Goal: Task Accomplishment & Management: Manage account settings

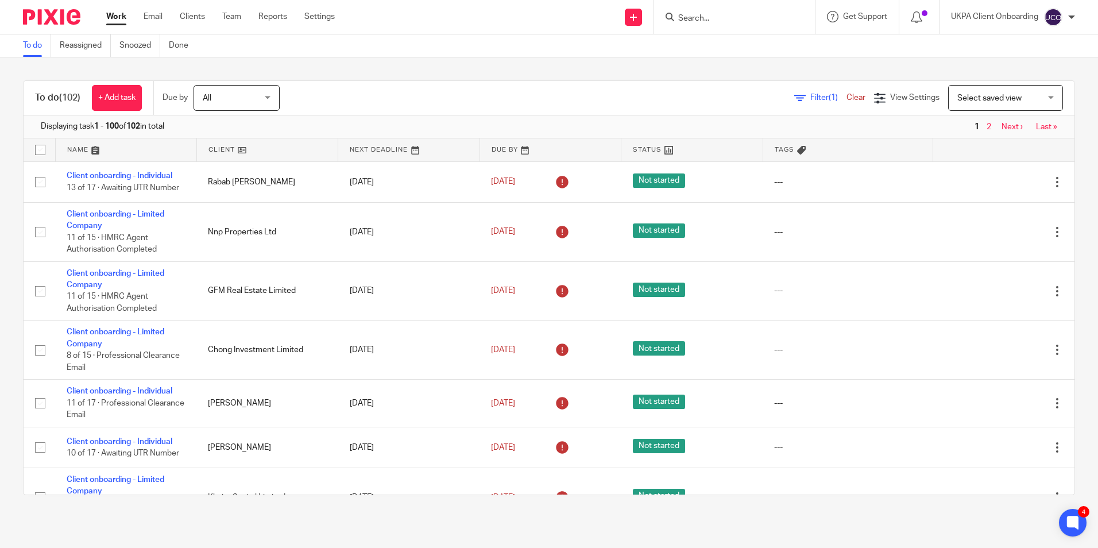
click at [698, 24] on form at bounding box center [738, 17] width 122 height 14
click at [702, 20] on input "Search" at bounding box center [728, 19] width 103 height 10
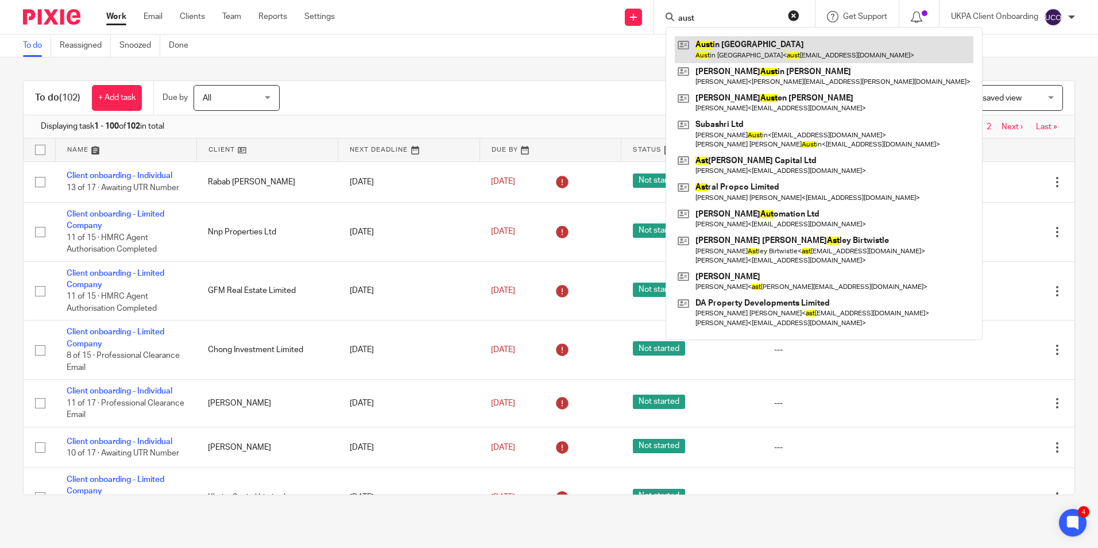
type input "aust"
click at [722, 52] on link at bounding box center [823, 49] width 298 height 26
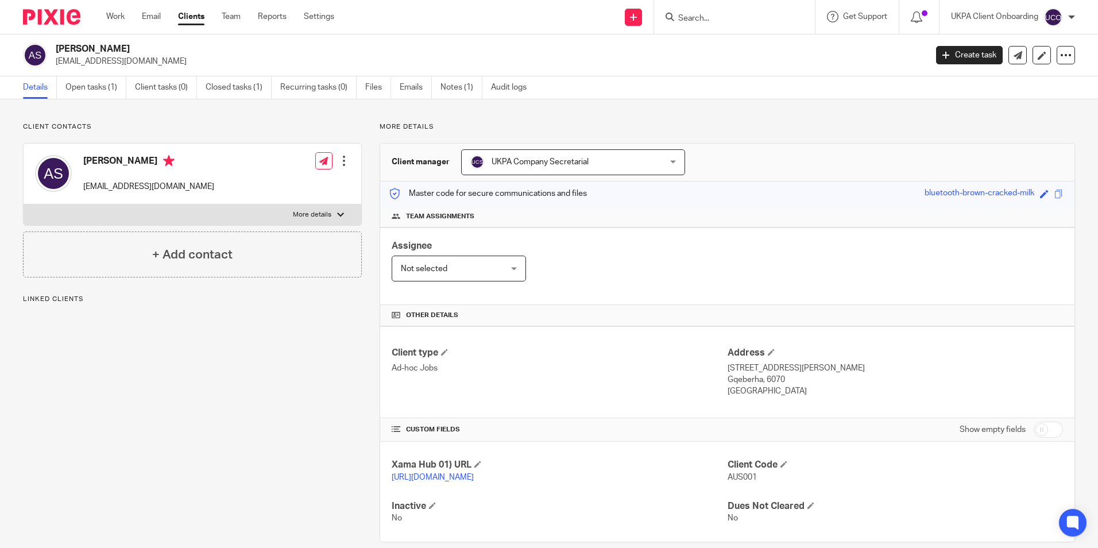
click at [115, 49] on h2 "[PERSON_NAME]" at bounding box center [401, 49] width 690 height 12
click at [684, 17] on input "Search" at bounding box center [728, 19] width 103 height 10
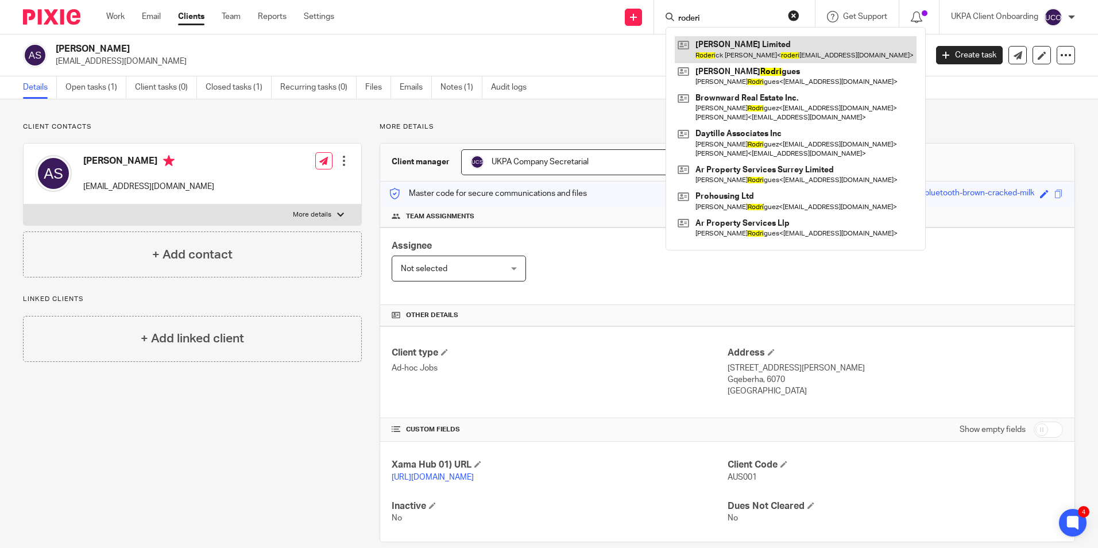
type input "roderi"
click at [721, 47] on link at bounding box center [795, 49] width 242 height 26
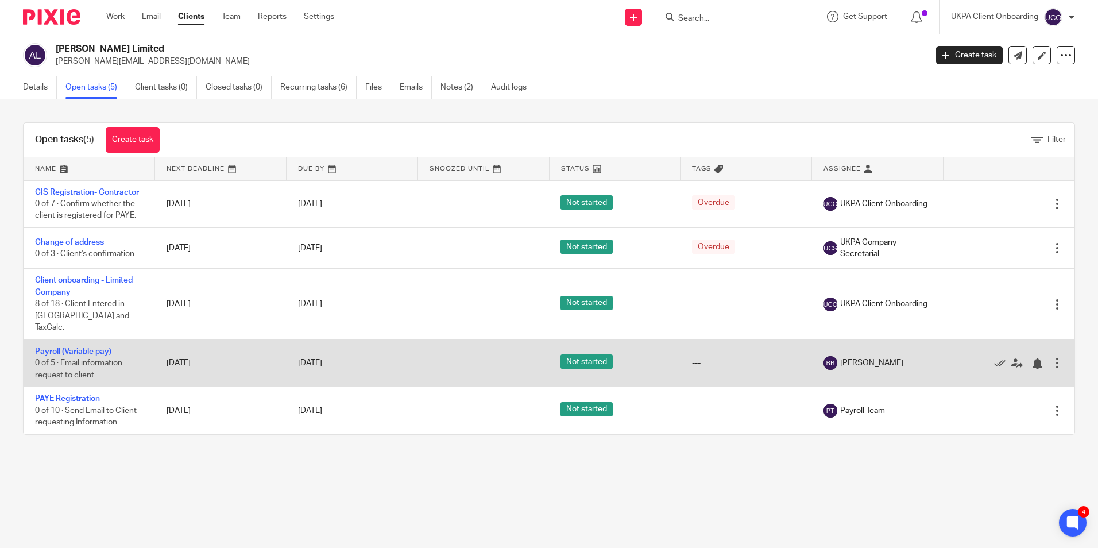
click at [1051, 357] on div at bounding box center [1056, 362] width 11 height 11
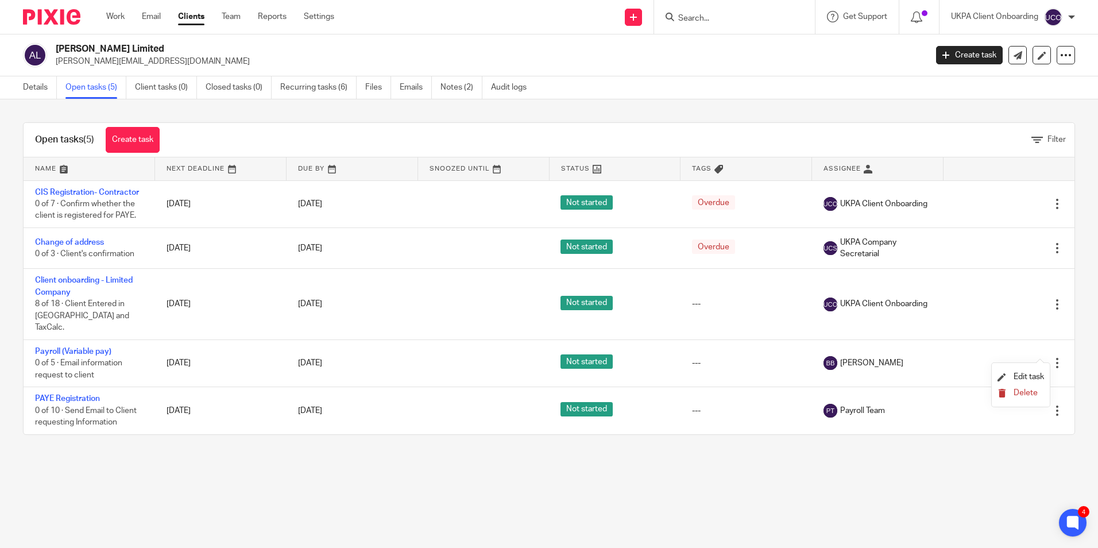
click at [1022, 393] on span "Delete" at bounding box center [1025, 393] width 24 height 8
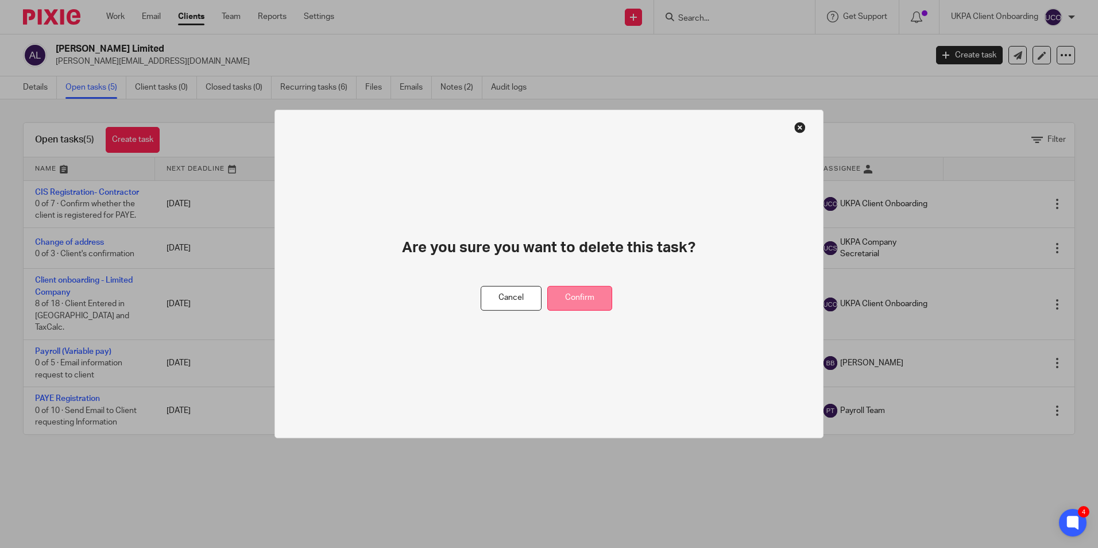
click at [603, 305] on button "Confirm" at bounding box center [579, 298] width 65 height 25
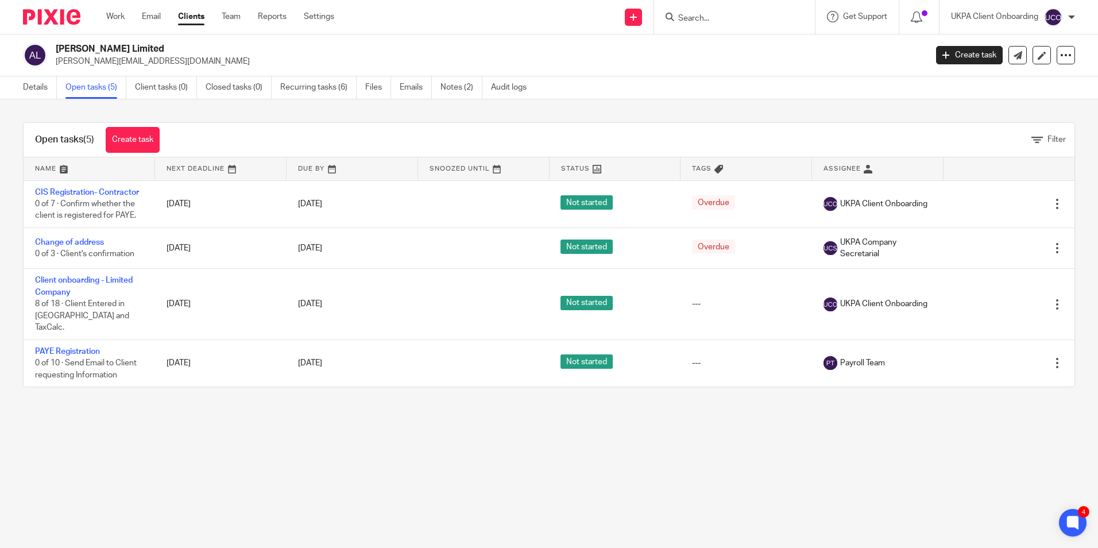
click at [720, 24] on form at bounding box center [738, 17] width 122 height 14
click at [720, 21] on input "Search" at bounding box center [728, 19] width 103 height 10
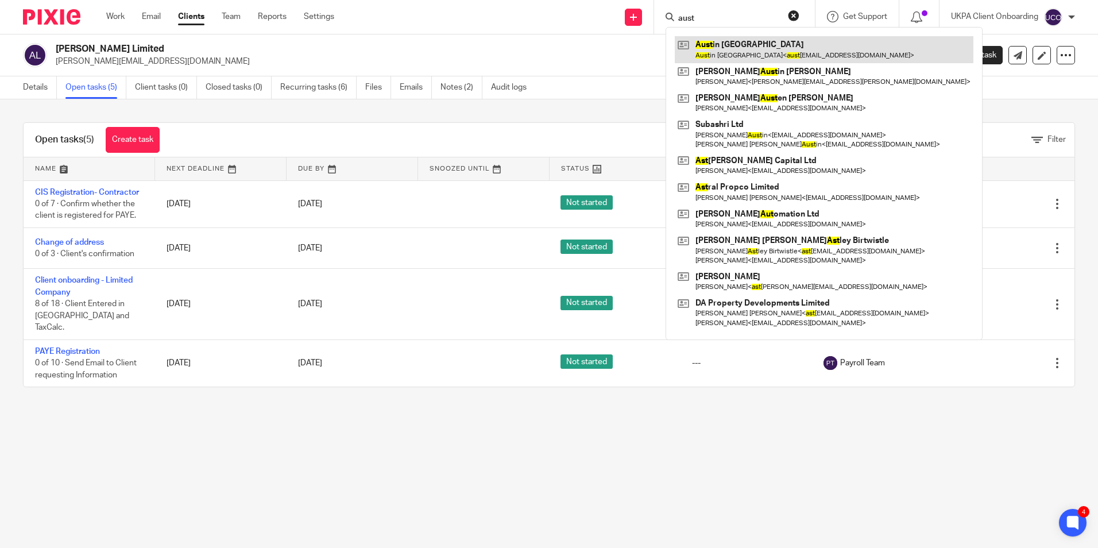
type input "aust"
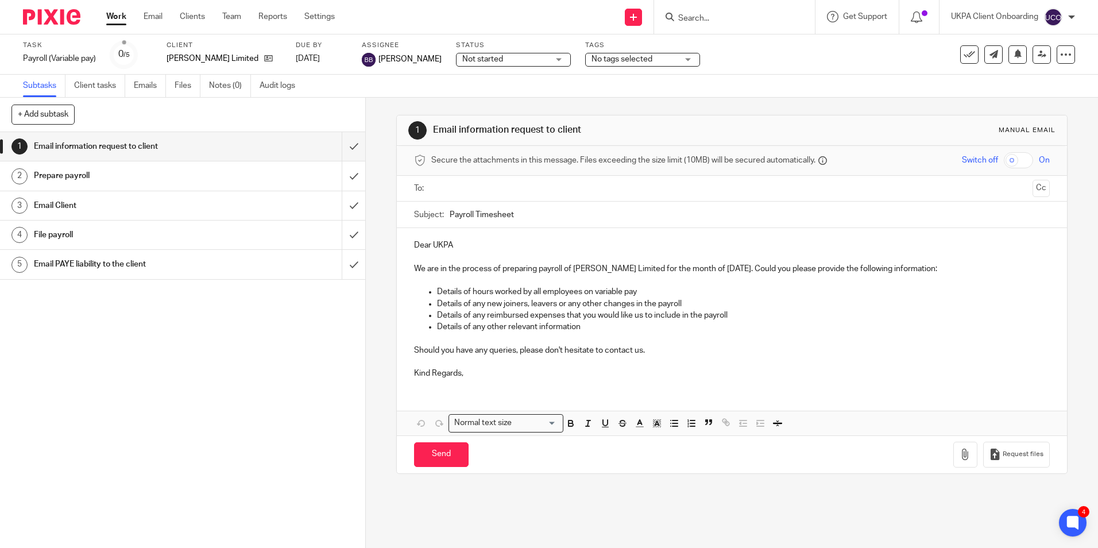
click at [700, 24] on form at bounding box center [738, 17] width 122 height 14
click at [703, 19] on input "Search" at bounding box center [728, 19] width 103 height 10
type input "roniss"
click at [731, 48] on link at bounding box center [771, 49] width 194 height 26
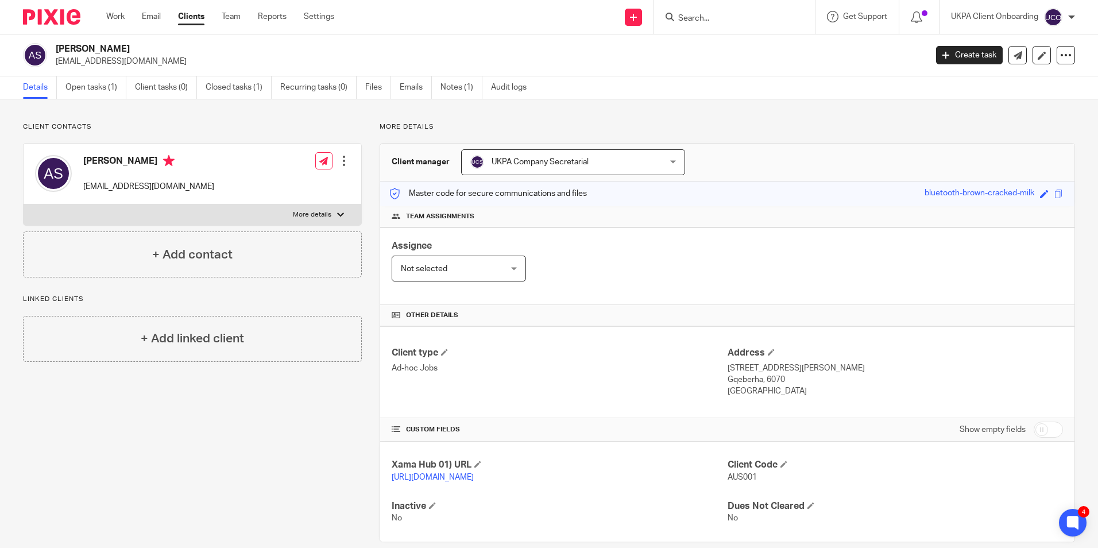
click at [106, 49] on h2 "[PERSON_NAME]" at bounding box center [401, 49] width 690 height 12
click at [699, 15] on input "Search" at bounding box center [728, 19] width 103 height 10
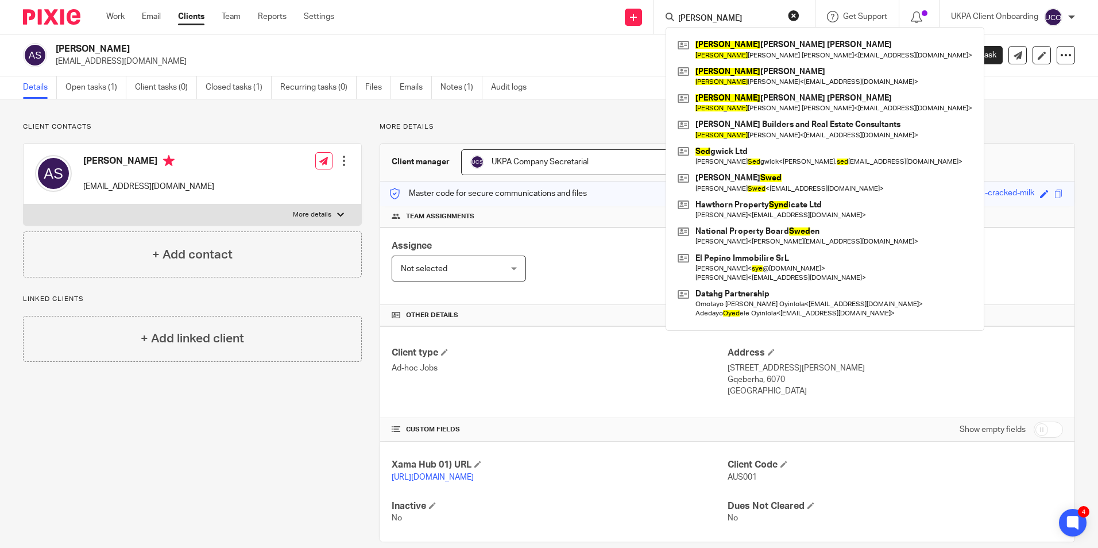
type input "[PERSON_NAME]"
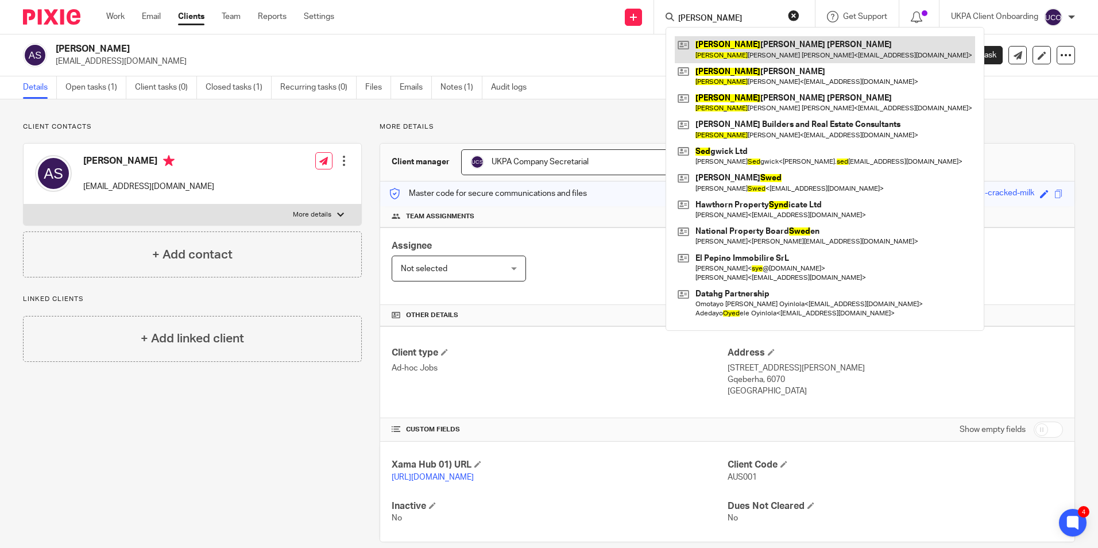
click at [736, 46] on link at bounding box center [824, 49] width 300 height 26
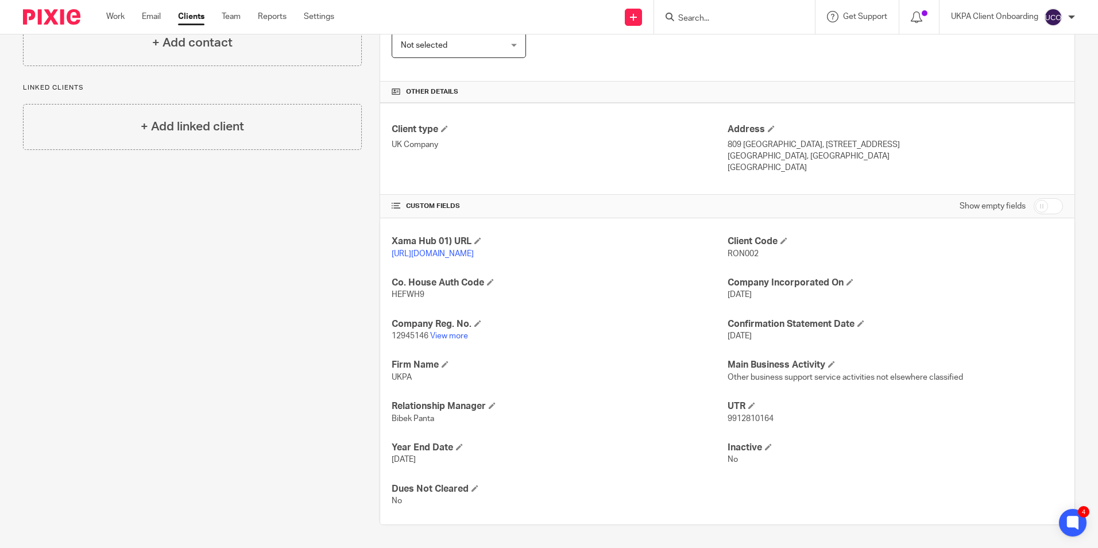
scroll to position [230, 0]
click at [446, 340] on link "View more" at bounding box center [449, 336] width 38 height 8
click at [721, 22] on input "Search" at bounding box center [728, 19] width 103 height 10
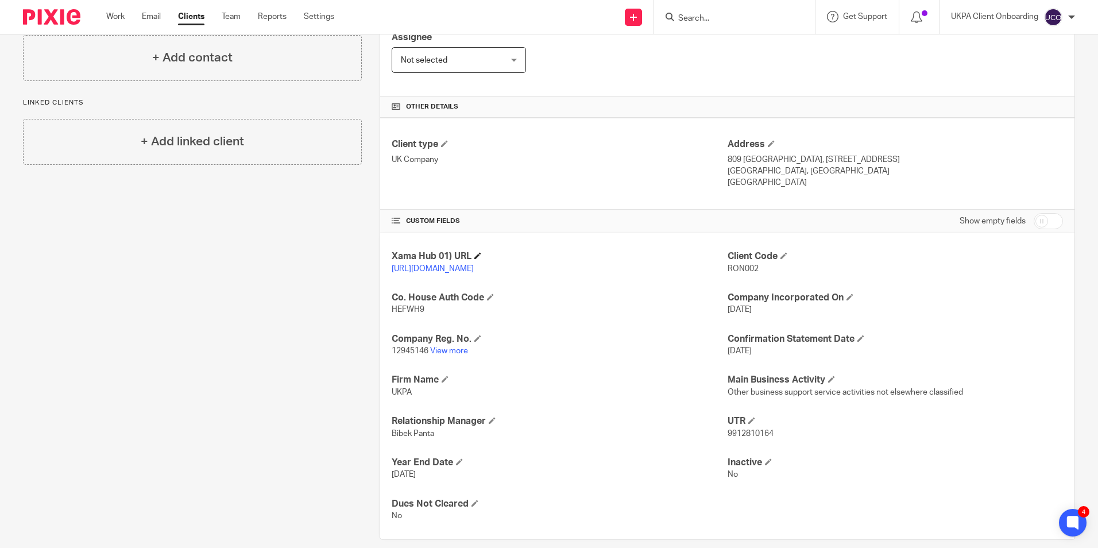
scroll to position [0, 0]
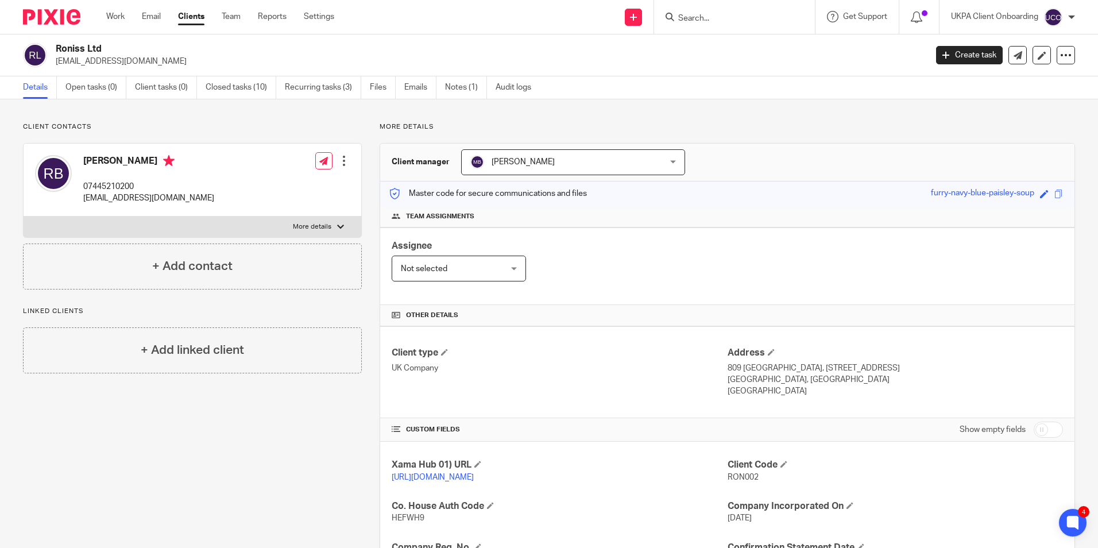
click at [707, 21] on input "Search" at bounding box center [728, 19] width 103 height 10
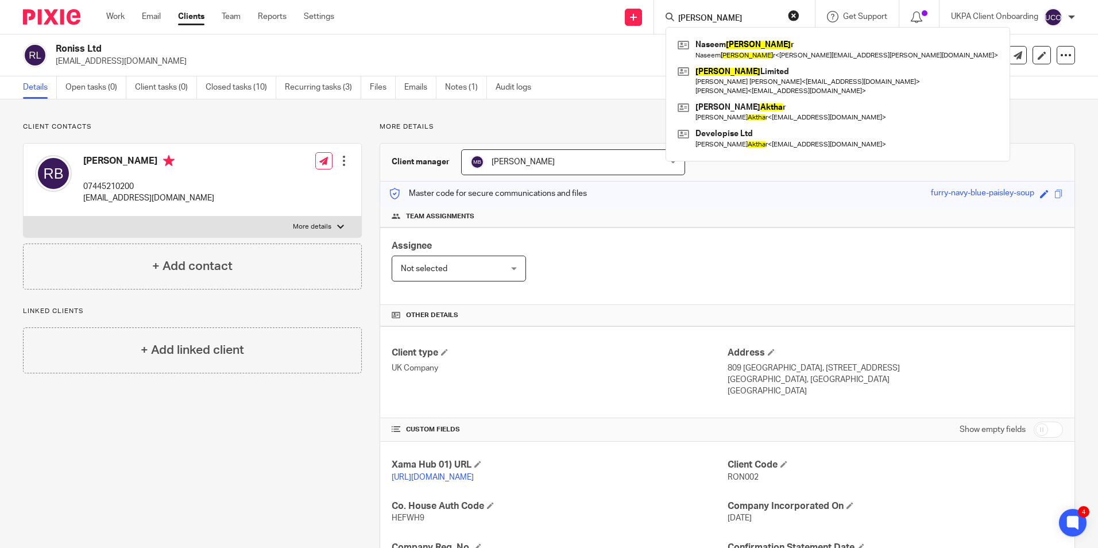
click at [725, 17] on input "akhta" at bounding box center [728, 19] width 103 height 10
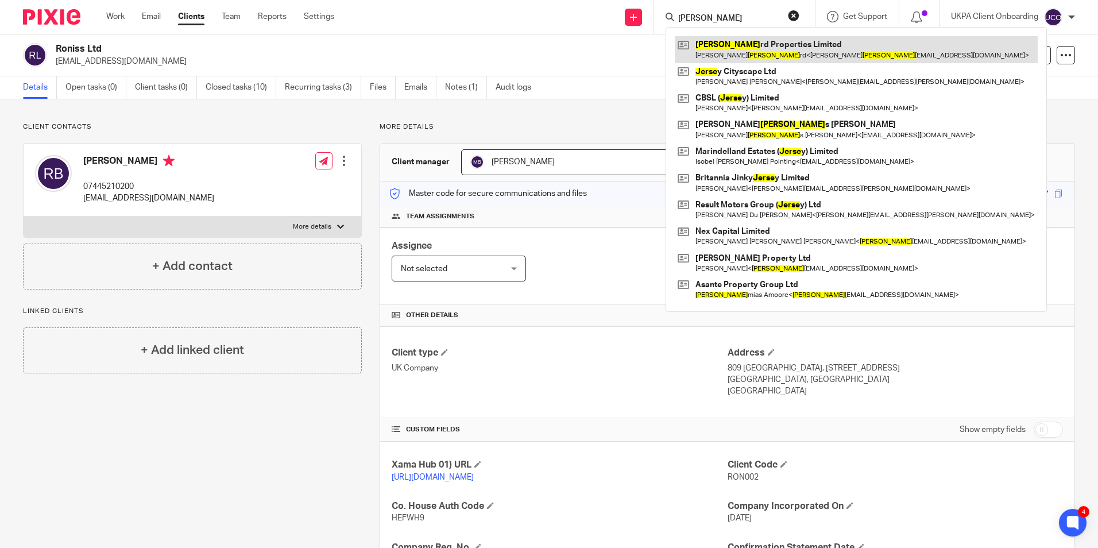
type input "jerre"
click at [730, 48] on link at bounding box center [855, 49] width 363 height 26
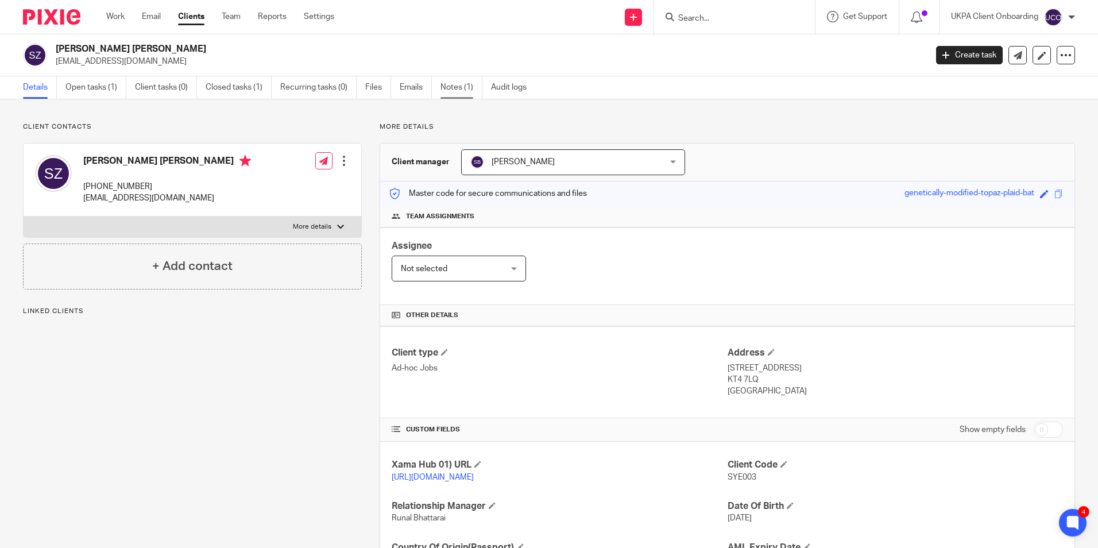
click at [463, 95] on link "Notes (1)" at bounding box center [461, 87] width 42 height 22
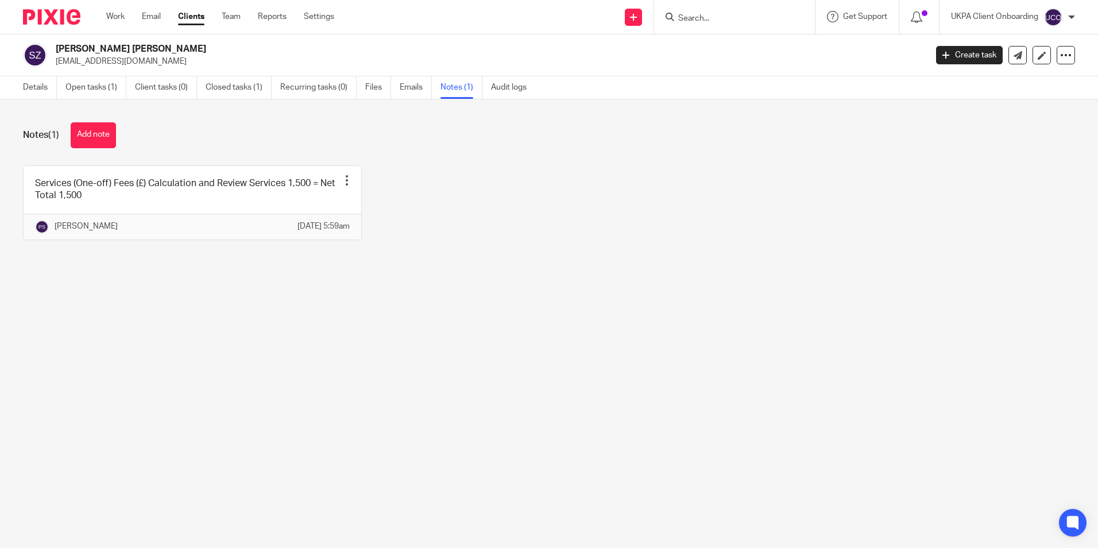
click at [130, 64] on p "naveedzaidi@gmail.com" at bounding box center [487, 61] width 863 height 11
drag, startPoint x: 130, startPoint y: 64, endPoint x: 40, endPoint y: 94, distance: 95.3
click at [40, 94] on link "Details" at bounding box center [40, 87] width 34 height 22
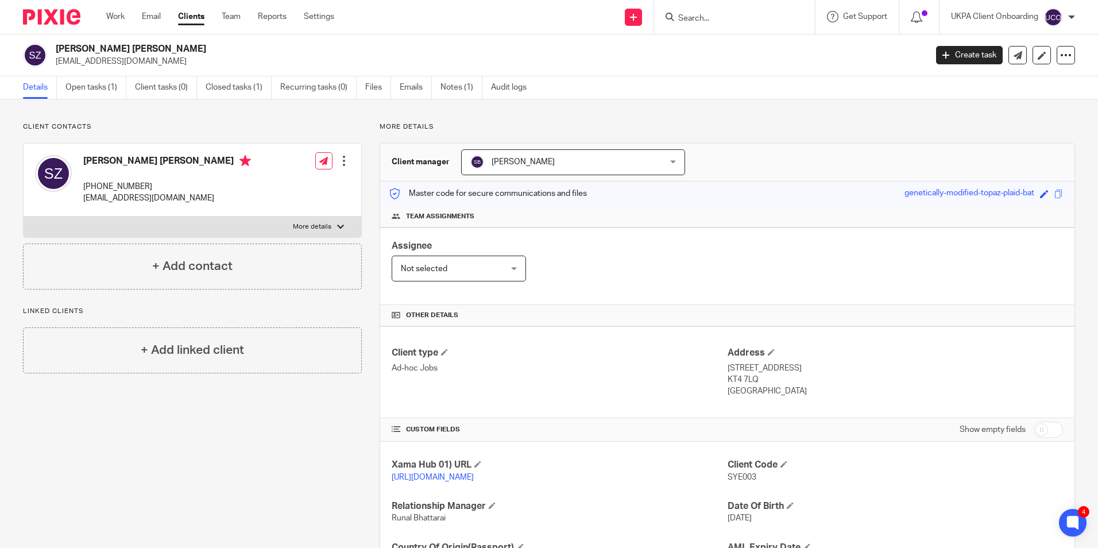
click at [707, 21] on input "Search" at bounding box center [728, 19] width 103 height 10
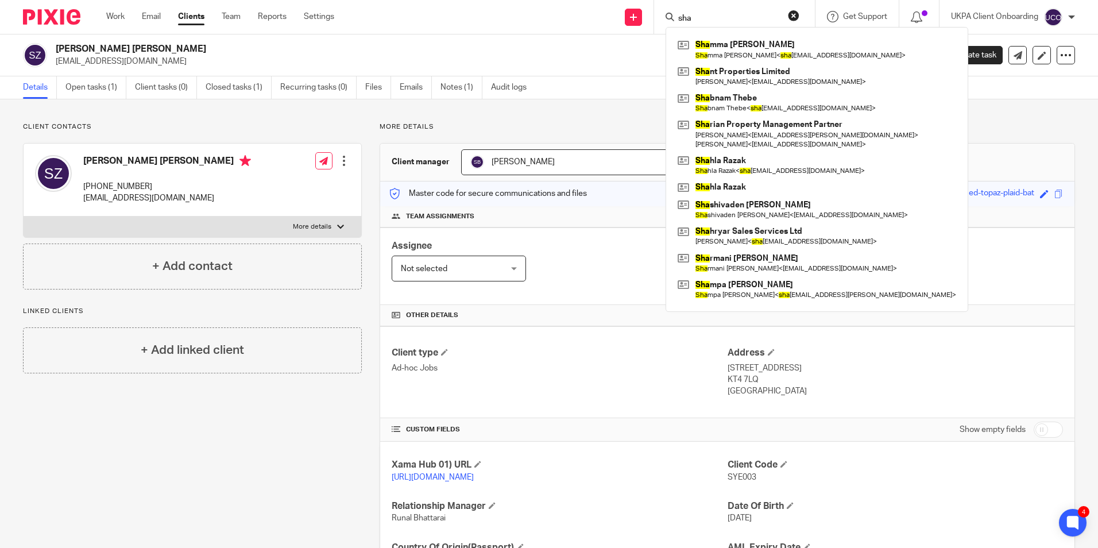
click at [743, 17] on input "sha" at bounding box center [728, 19] width 103 height 10
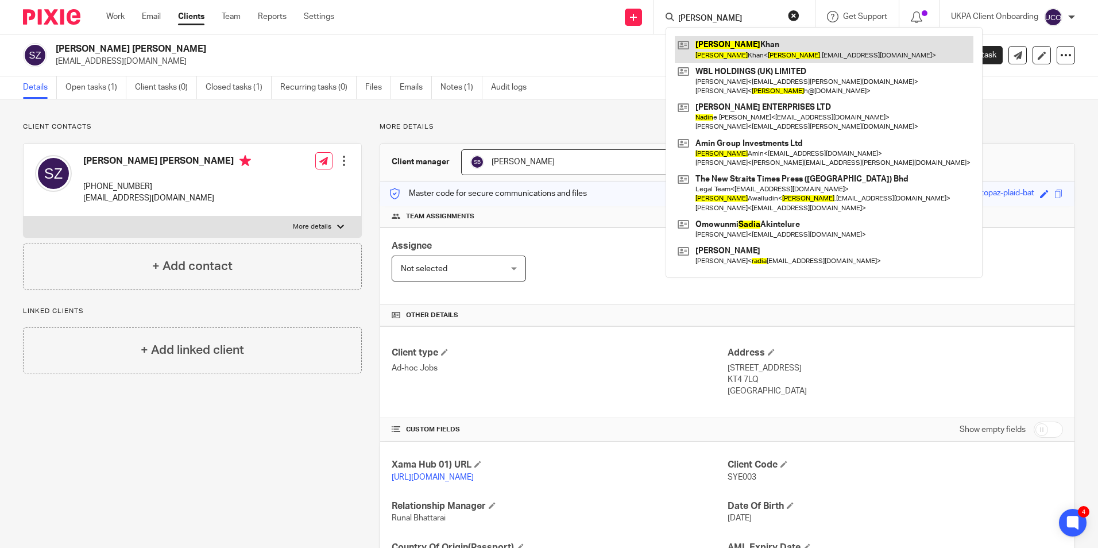
type input "nadia"
click at [717, 50] on link at bounding box center [823, 49] width 298 height 26
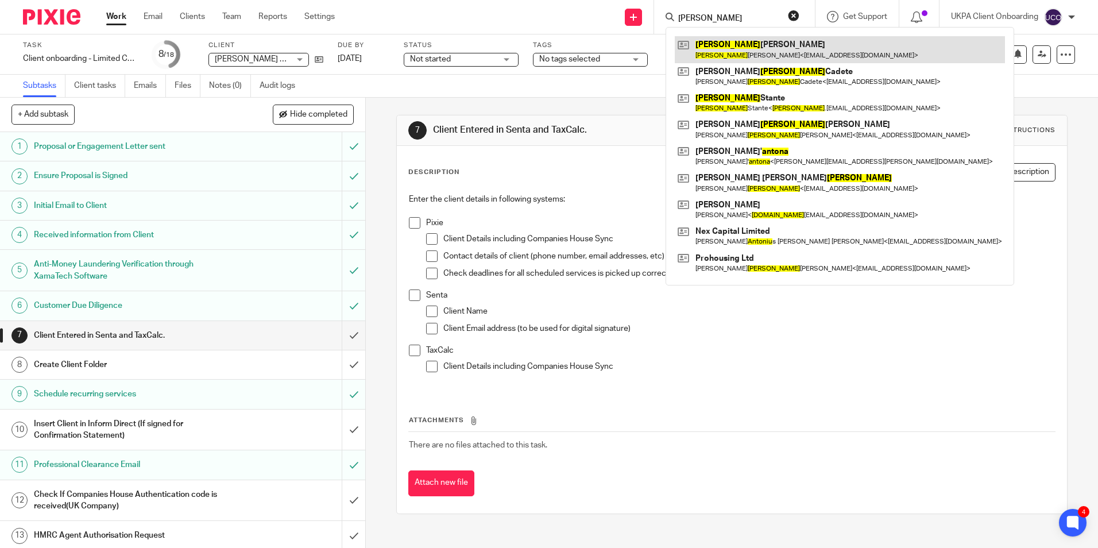
type input "[PERSON_NAME]"
click at [735, 57] on link at bounding box center [839, 49] width 330 height 26
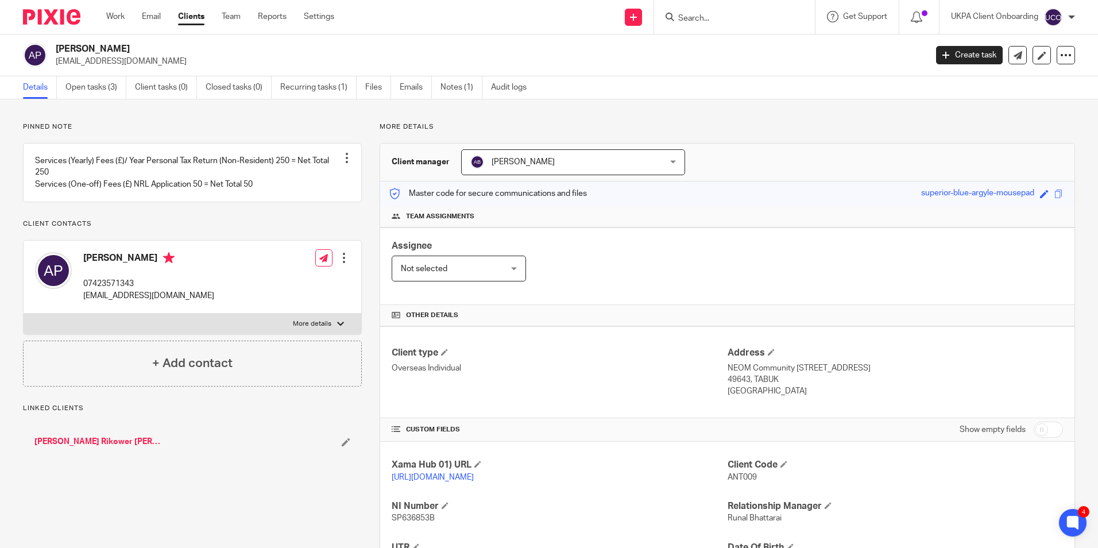
click at [700, 20] on input "Search" at bounding box center [728, 19] width 103 height 10
paste input "Charities, Savings and International 1"
click at [801, 18] on div "Charities, Savings and International 1 No results found. Try searching for the …" at bounding box center [734, 17] width 161 height 34
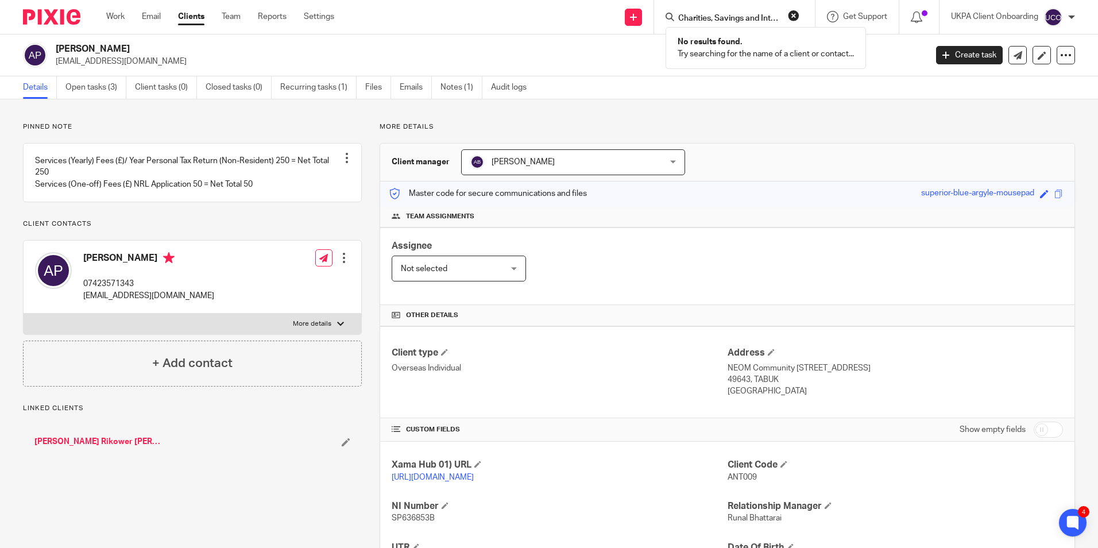
click at [776, 12] on form "Charities, Savings and International 1" at bounding box center [738, 17] width 122 height 14
drag, startPoint x: 776, startPoint y: 12, endPoint x: 766, endPoint y: 15, distance: 10.3
click at [766, 15] on input "Charities, Savings and International 1" at bounding box center [728, 19] width 103 height 10
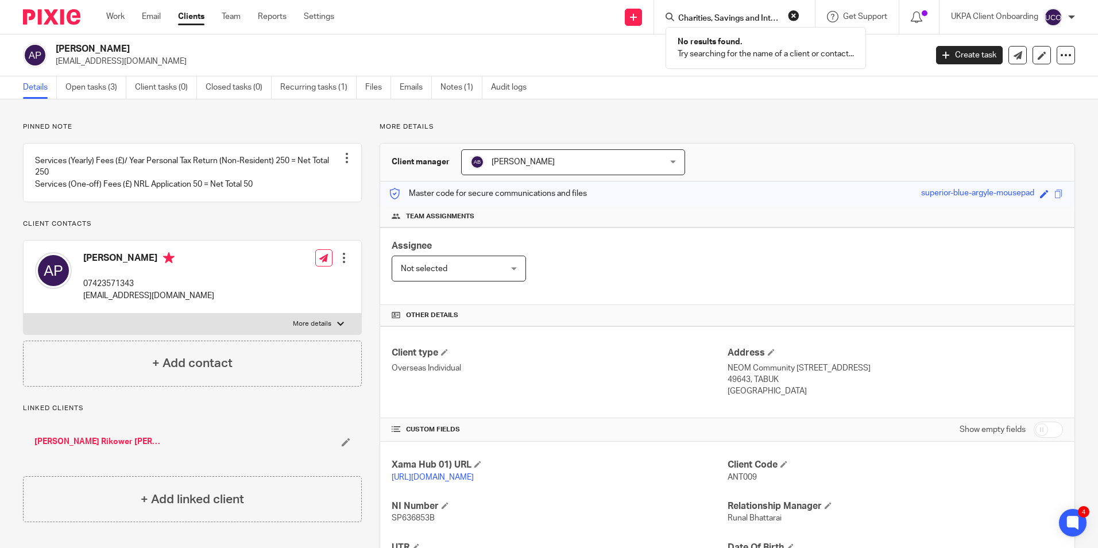
click at [765, 16] on input "Charities, Savings and International 1" at bounding box center [728, 19] width 103 height 10
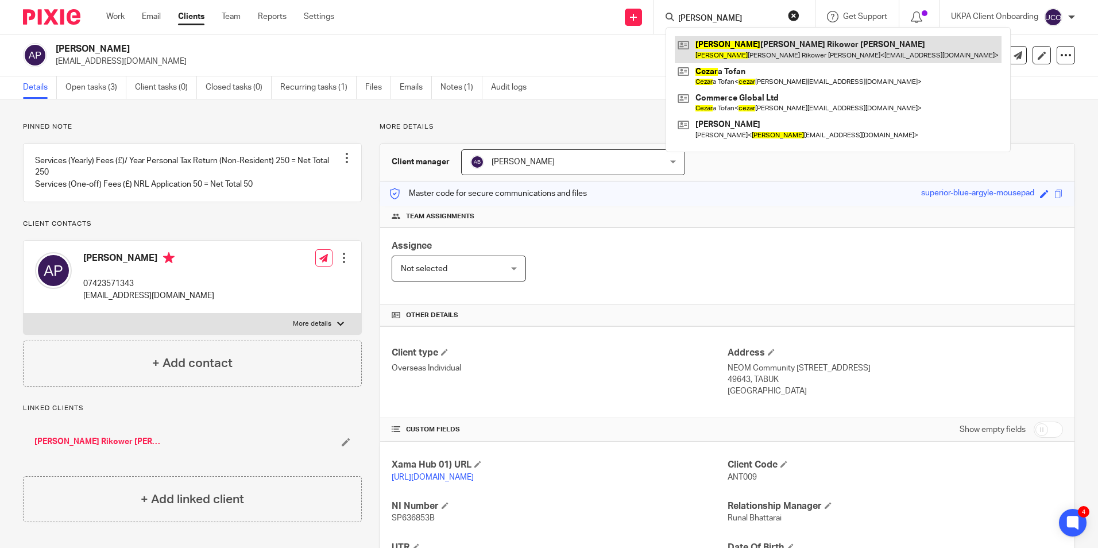
type input "cesar"
drag, startPoint x: 726, startPoint y: 53, endPoint x: 774, endPoint y: 62, distance: 49.1
click at [774, 62] on link at bounding box center [837, 49] width 327 height 26
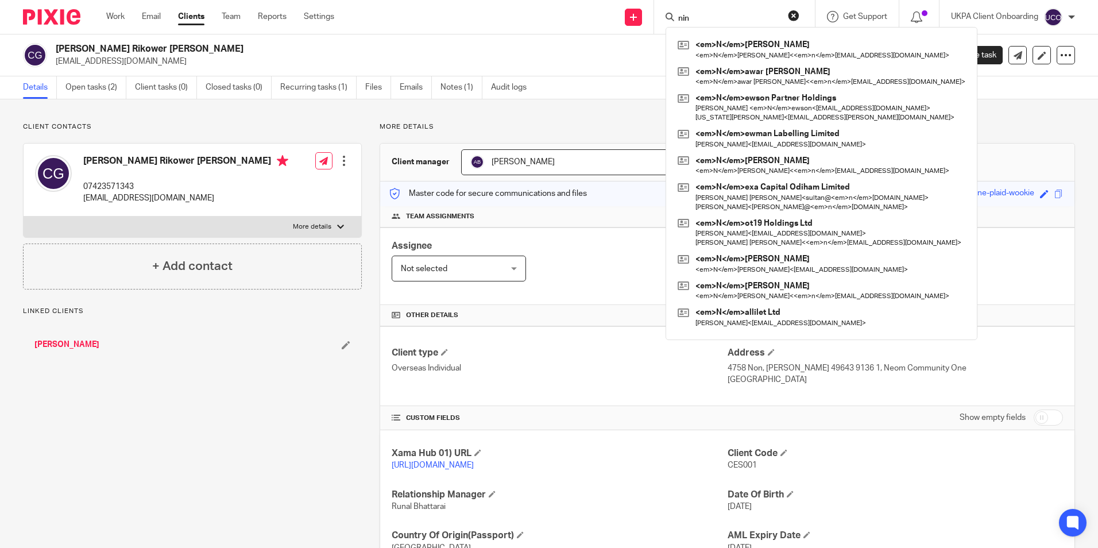
type input "[PERSON_NAME]"
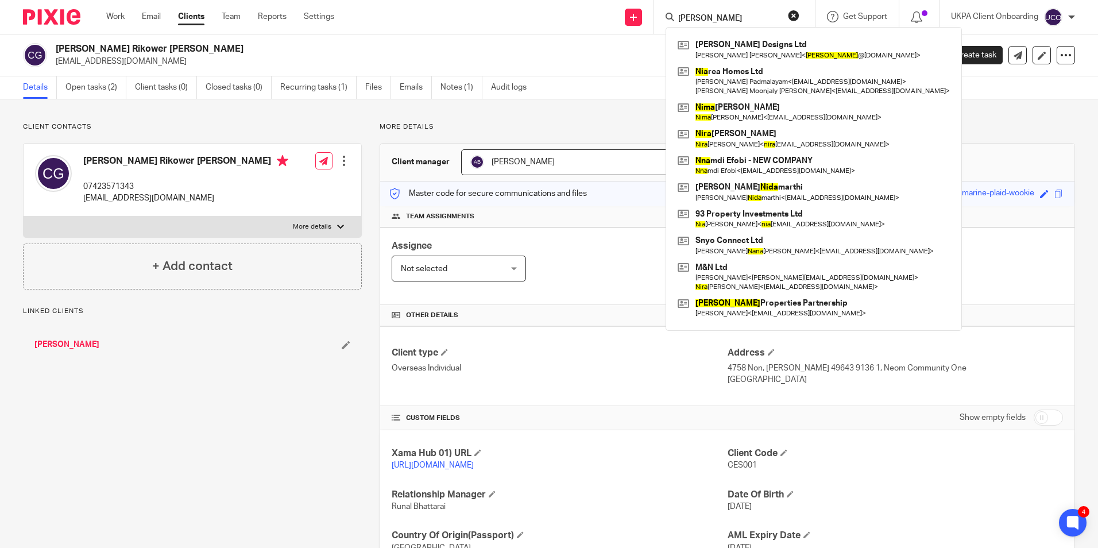
click at [719, 15] on input "[PERSON_NAME]" at bounding box center [728, 19] width 103 height 10
click at [719, 15] on input "nina" at bounding box center [728, 19] width 103 height 10
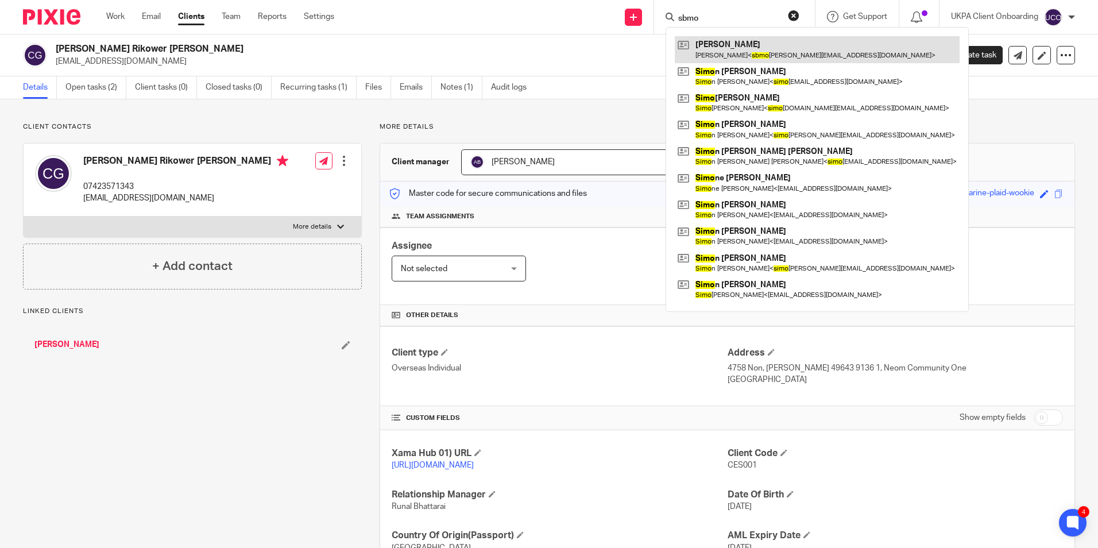
type input "sbmo"
click at [743, 46] on link at bounding box center [816, 49] width 285 height 26
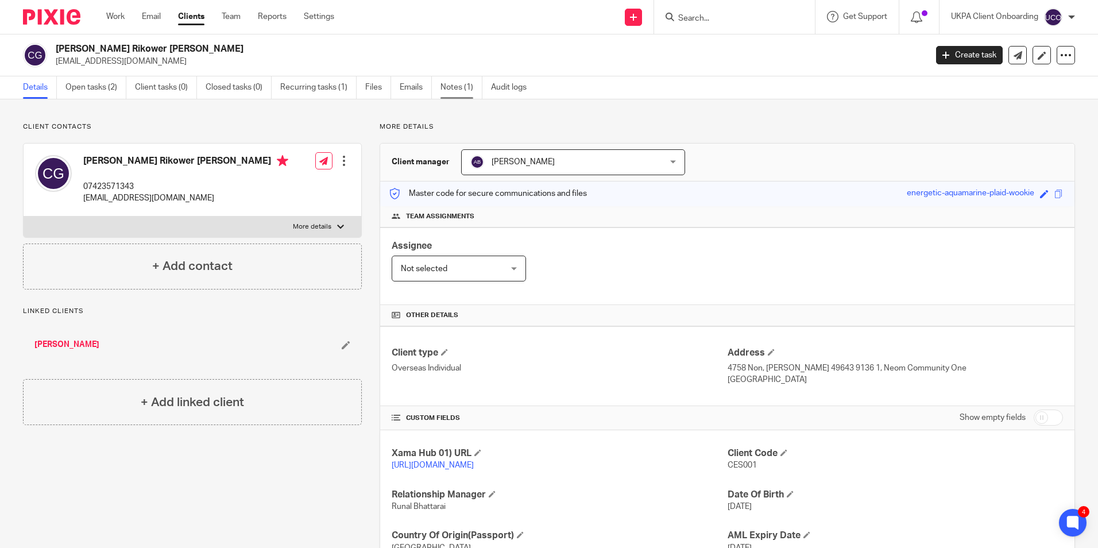
click at [444, 90] on link "Notes (1)" at bounding box center [461, 87] width 42 height 22
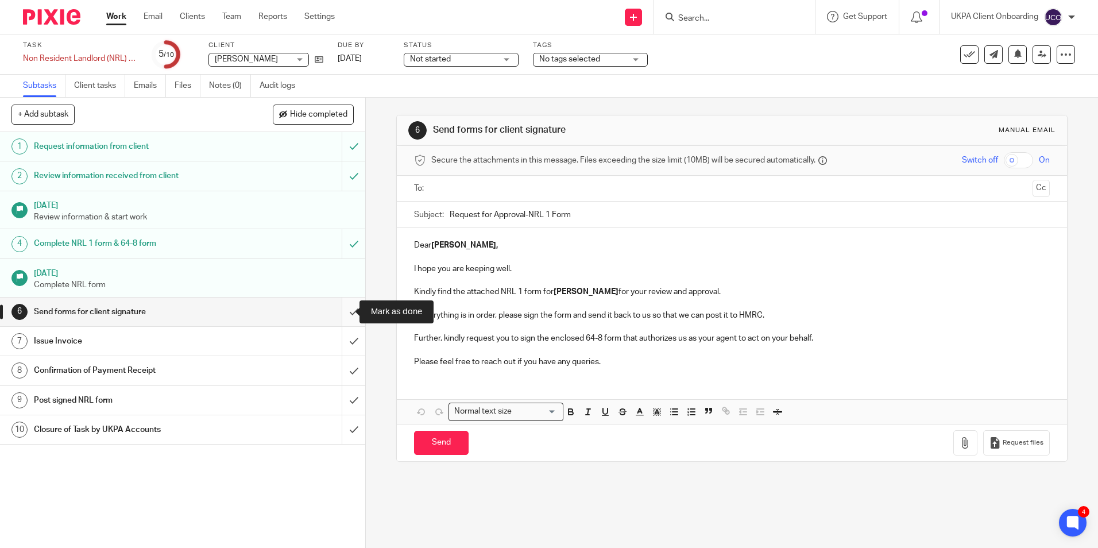
click at [340, 311] on input "submit" at bounding box center [182, 311] width 365 height 29
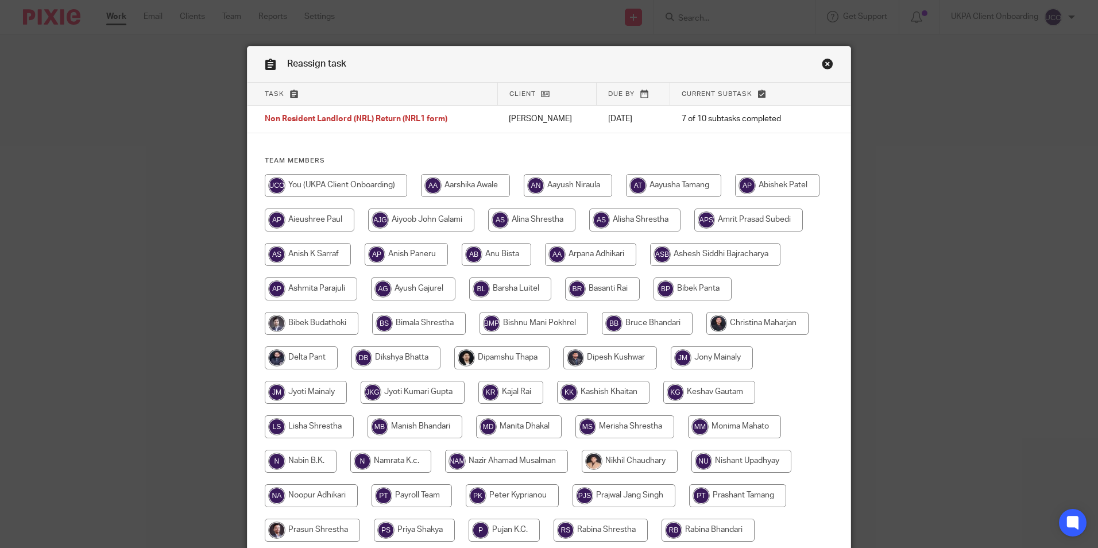
scroll to position [287, 0]
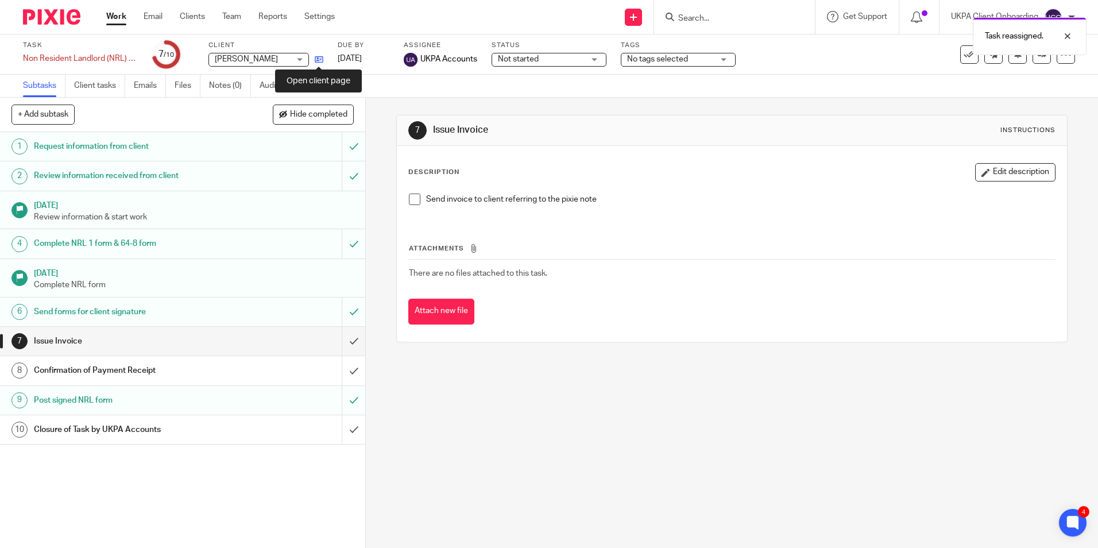
click at [316, 58] on icon at bounding box center [319, 59] width 9 height 9
click at [226, 94] on link "Notes (0)" at bounding box center [230, 86] width 42 height 22
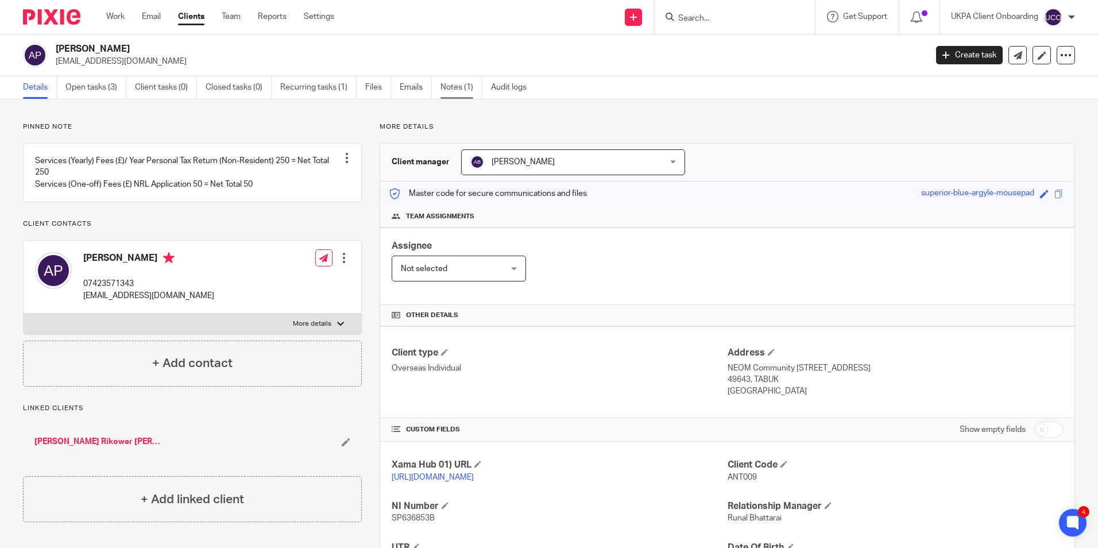
click at [445, 95] on link "Notes (1)" at bounding box center [461, 87] width 42 height 22
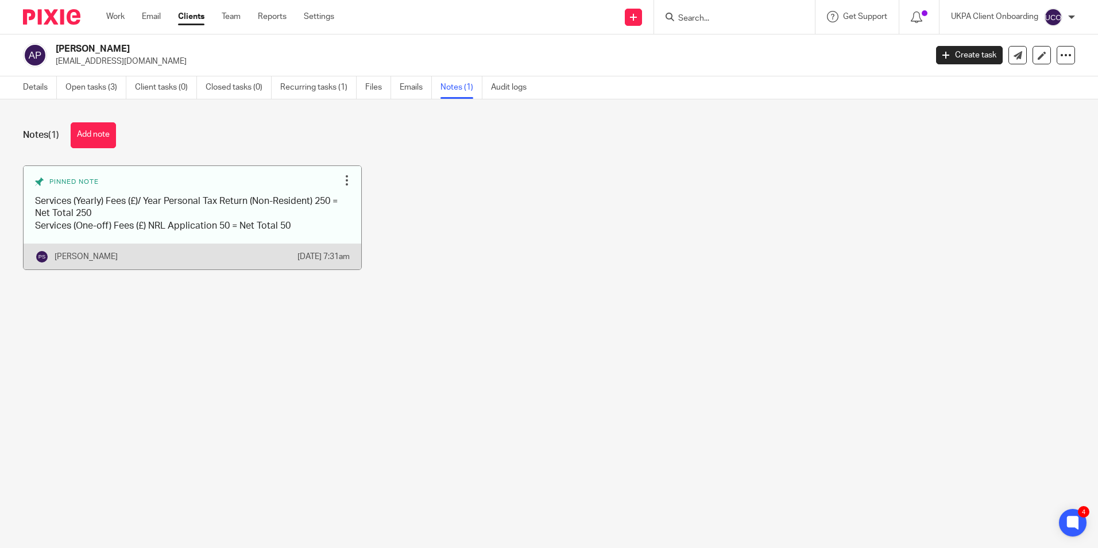
click at [146, 216] on link at bounding box center [193, 217] width 338 height 103
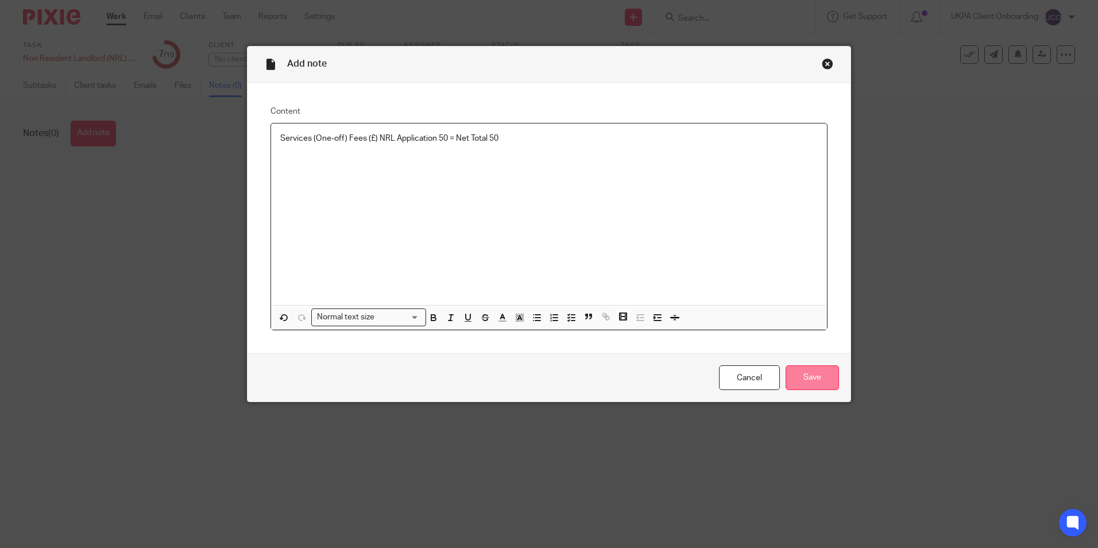
click at [797, 378] on input "Save" at bounding box center [811, 377] width 53 height 25
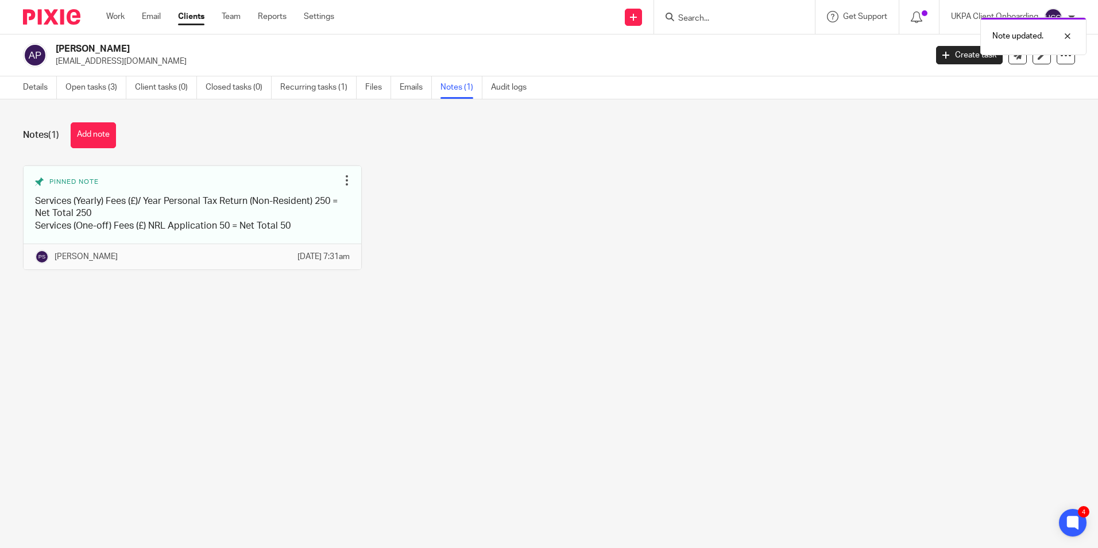
click at [115, 48] on h2 "[PERSON_NAME]" at bounding box center [401, 49] width 690 height 12
click at [116, 49] on h2 "[PERSON_NAME]" at bounding box center [401, 49] width 690 height 12
copy div "[PERSON_NAME]"
click at [138, 49] on h2 "[PERSON_NAME]" at bounding box center [401, 49] width 690 height 12
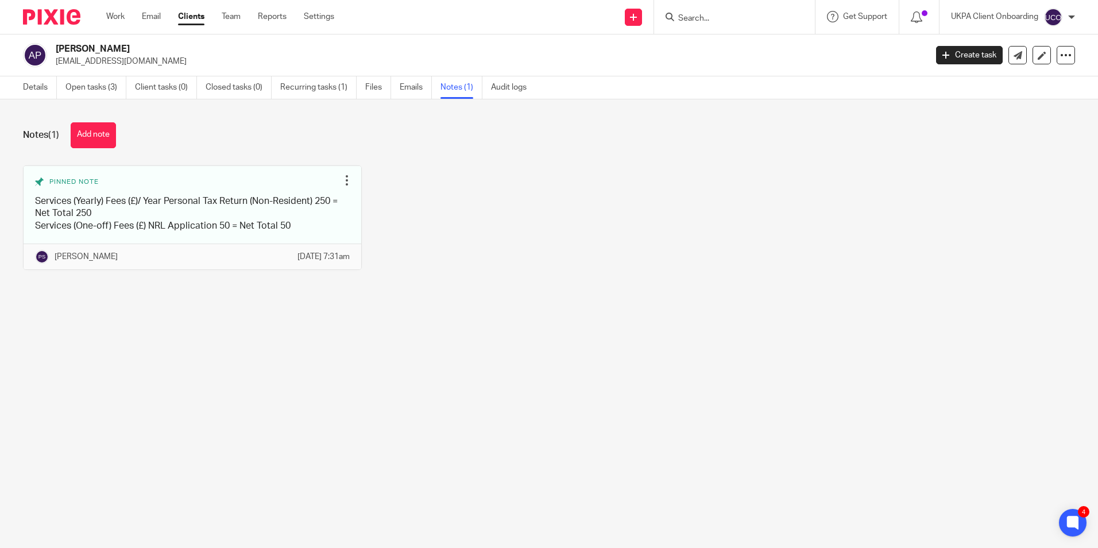
click at [138, 49] on h2 "[PERSON_NAME]" at bounding box center [401, 49] width 690 height 12
click at [30, 94] on link "Details" at bounding box center [40, 87] width 34 height 22
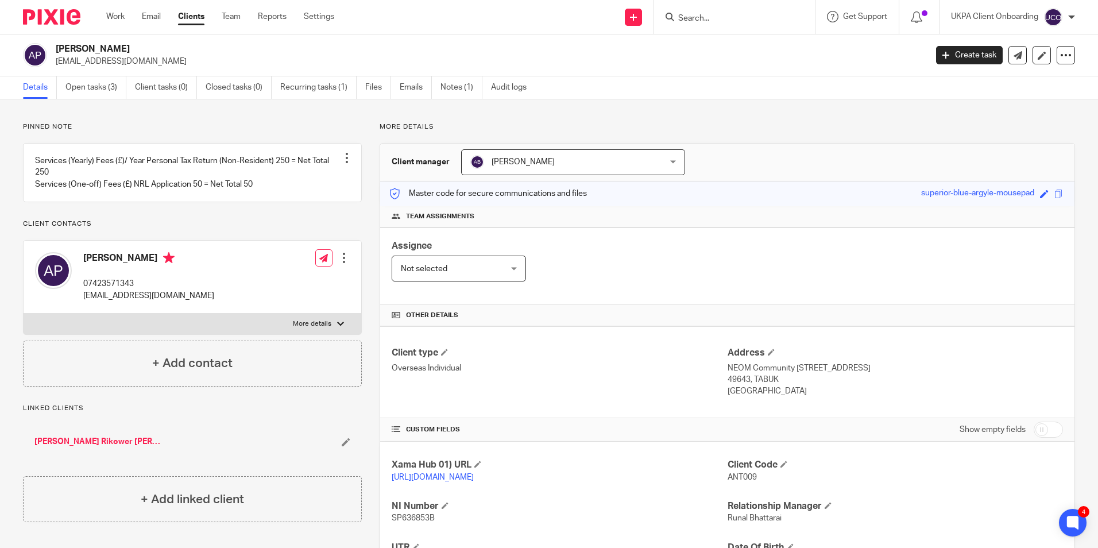
click at [705, 26] on div at bounding box center [734, 17] width 161 height 34
click at [706, 22] on input "Search" at bounding box center [728, 19] width 103 height 10
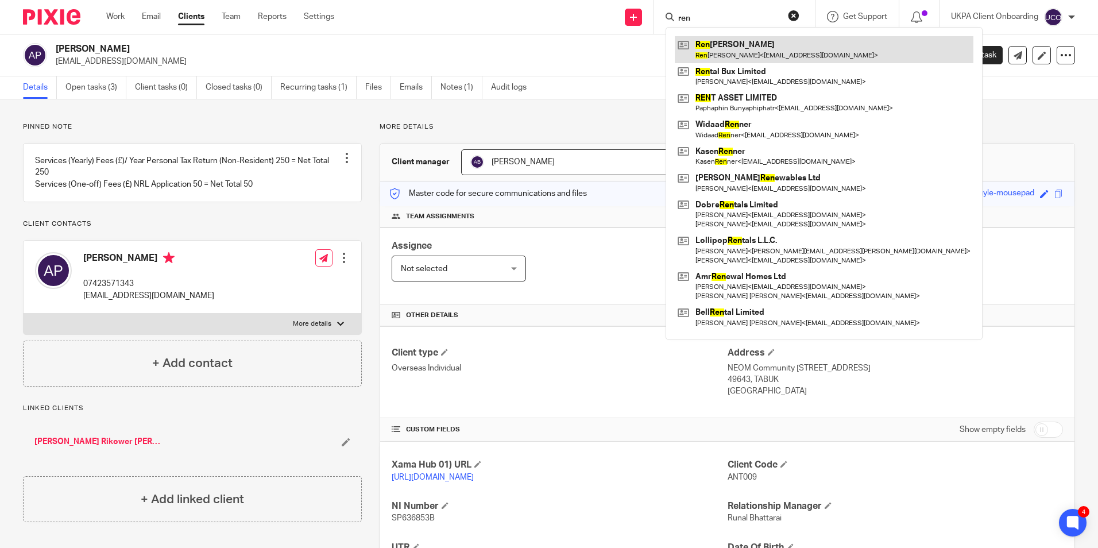
type input "ren"
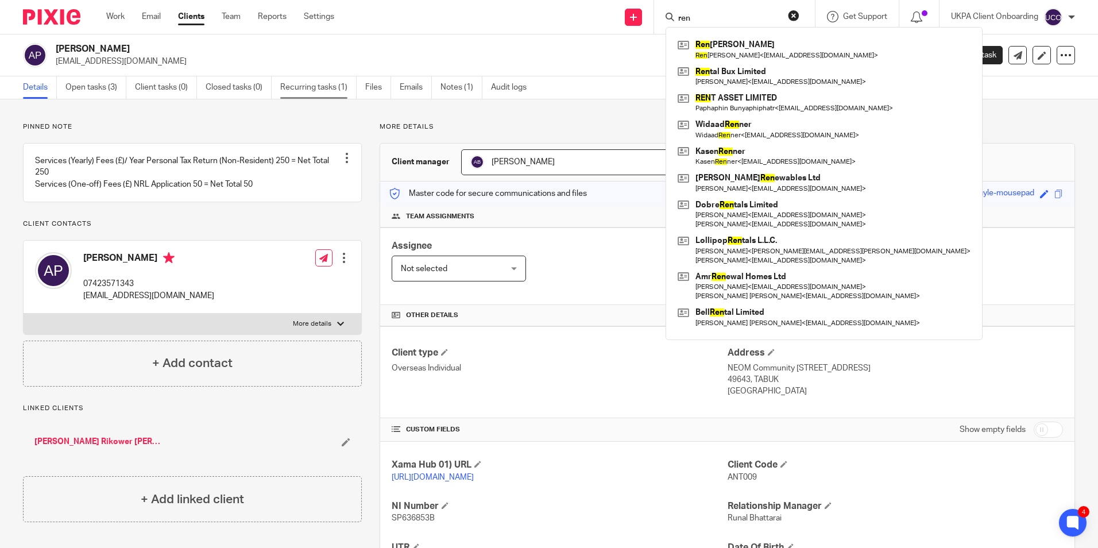
click at [348, 85] on link "Recurring tasks (1)" at bounding box center [318, 87] width 76 height 22
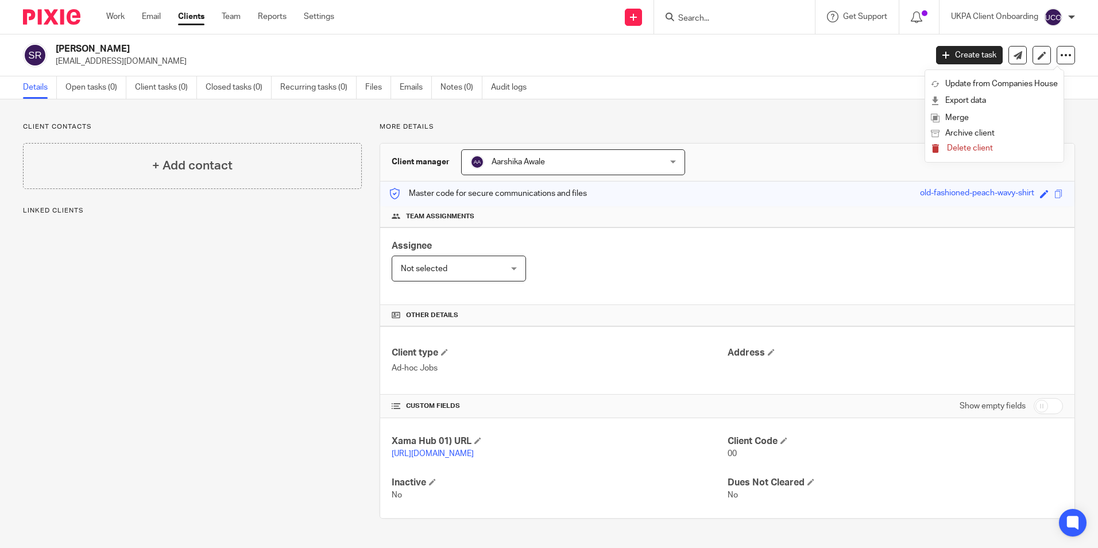
click at [966, 143] on button "Delete client" at bounding box center [994, 148] width 127 height 15
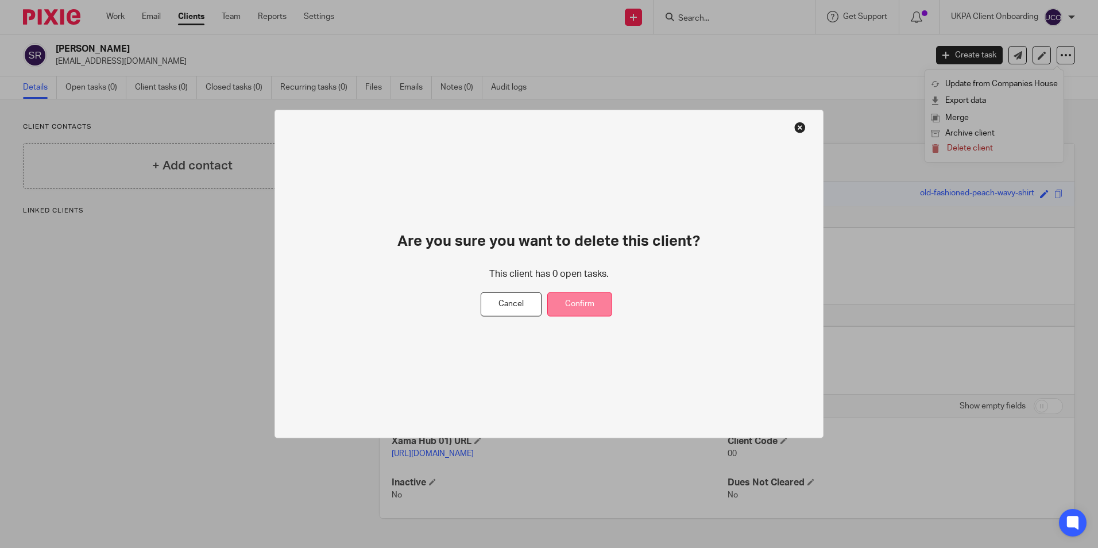
click at [583, 298] on button "Confirm" at bounding box center [579, 304] width 65 height 25
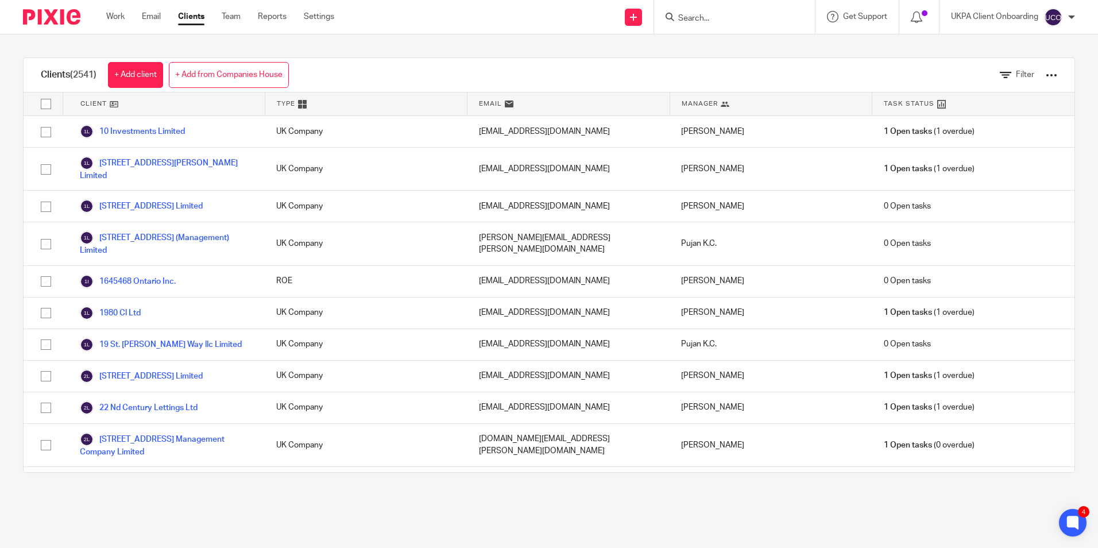
drag, startPoint x: 733, startPoint y: 20, endPoint x: 665, endPoint y: 4, distance: 69.5
click at [732, 20] on input "Search" at bounding box center [728, 19] width 103 height 10
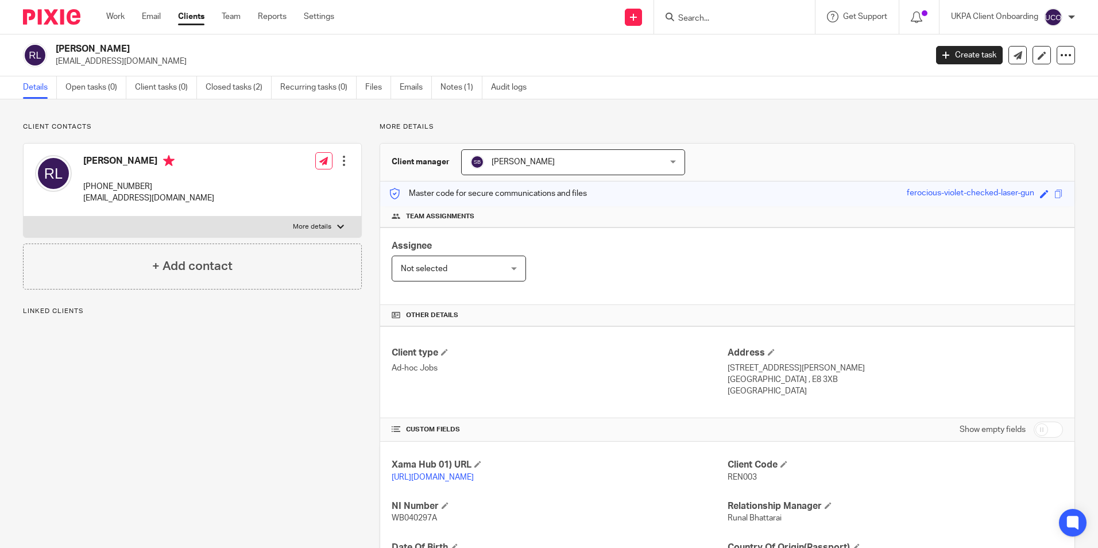
click at [119, 49] on h2 "[PERSON_NAME]" at bounding box center [401, 49] width 690 height 12
drag, startPoint x: 0, startPoint y: 0, endPoint x: 119, endPoint y: 49, distance: 128.7
click at [119, 49] on h2 "Ren Bernard Larocque" at bounding box center [401, 49] width 690 height 12
copy div "Ren Bernard Larocque"
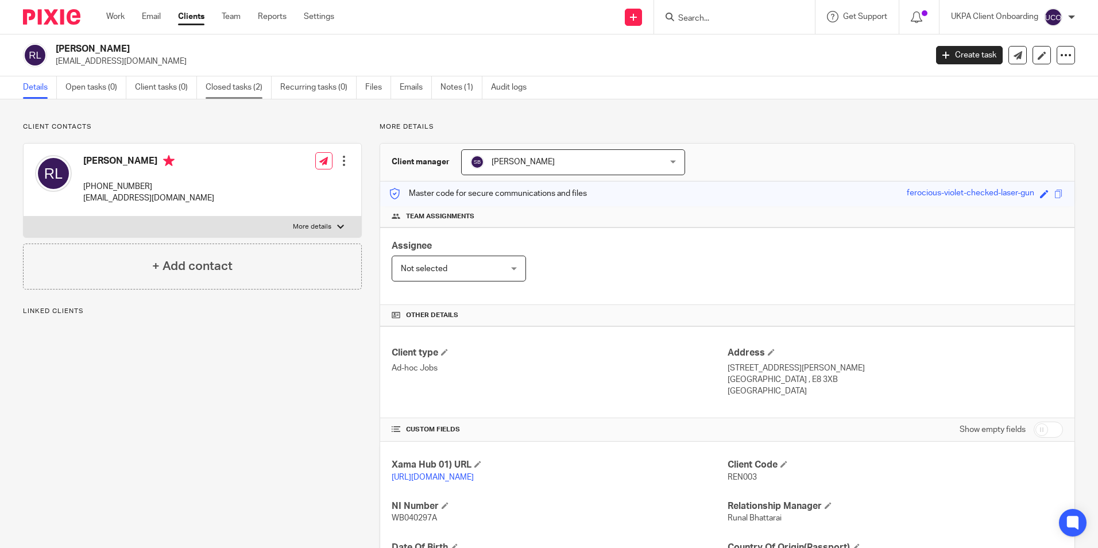
click at [257, 88] on link "Closed tasks (2)" at bounding box center [239, 87] width 66 height 22
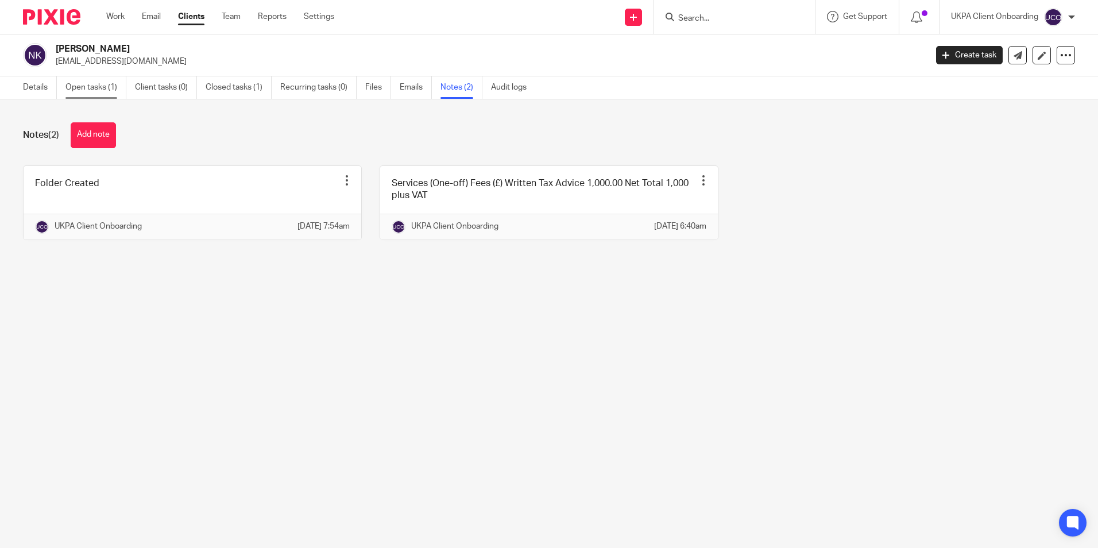
click at [78, 87] on link "Open tasks (1)" at bounding box center [95, 87] width 61 height 22
click at [99, 61] on p "[EMAIL_ADDRESS][DOMAIN_NAME]" at bounding box center [487, 61] width 863 height 11
copy main "[EMAIL_ADDRESS][DOMAIN_NAME] Create task Update from Companies House Export dat…"
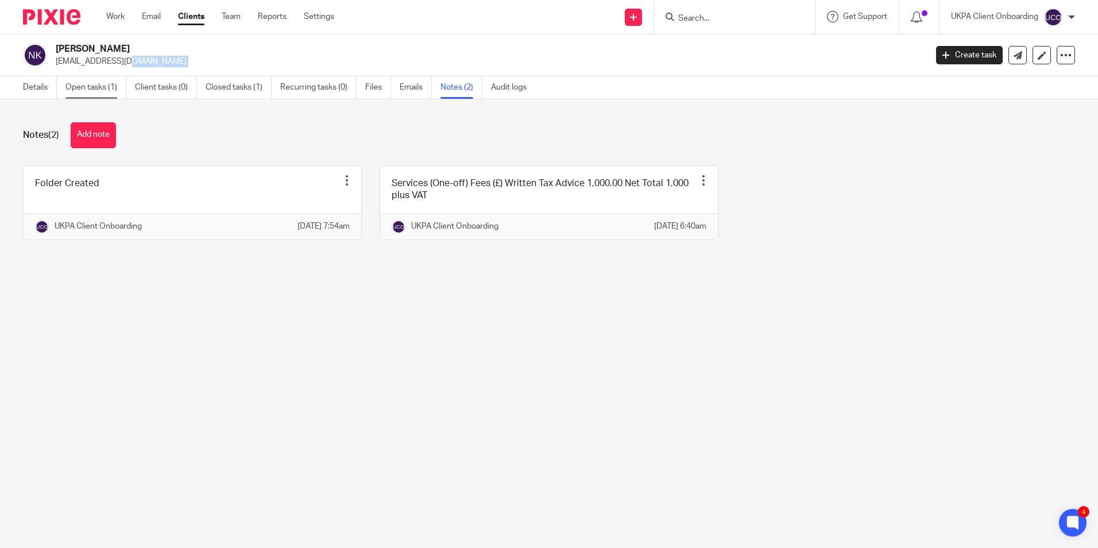
click at [113, 84] on link "Open tasks (1)" at bounding box center [95, 87] width 61 height 22
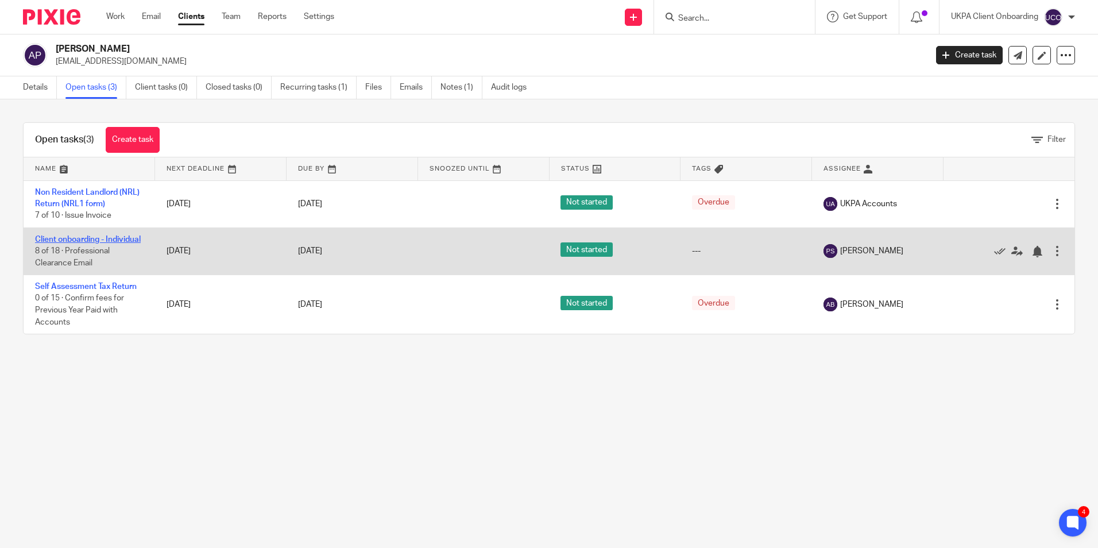
click at [60, 240] on link "Client onboarding - Individual" at bounding box center [88, 239] width 106 height 8
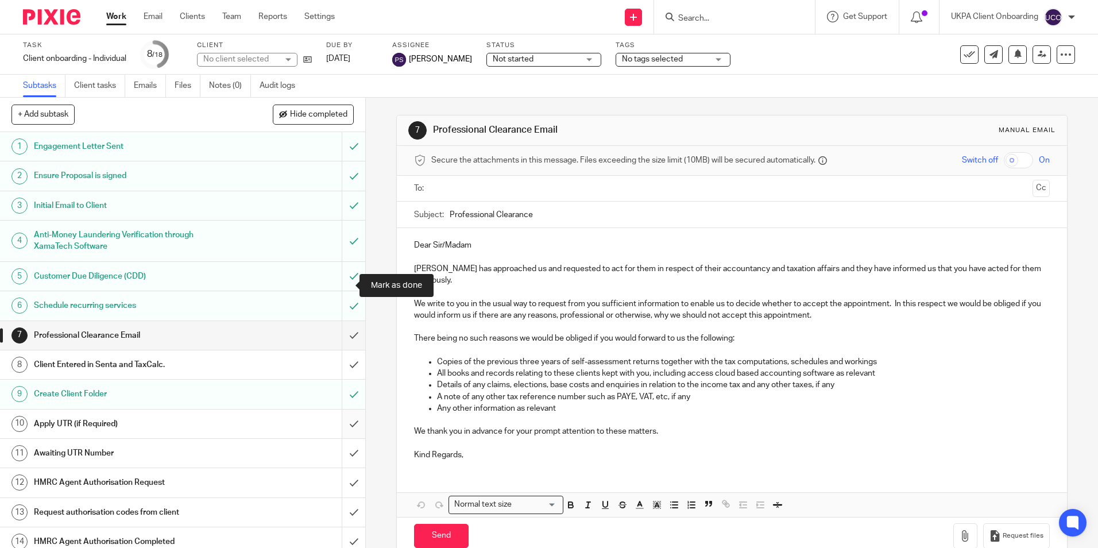
scroll to position [138, 0]
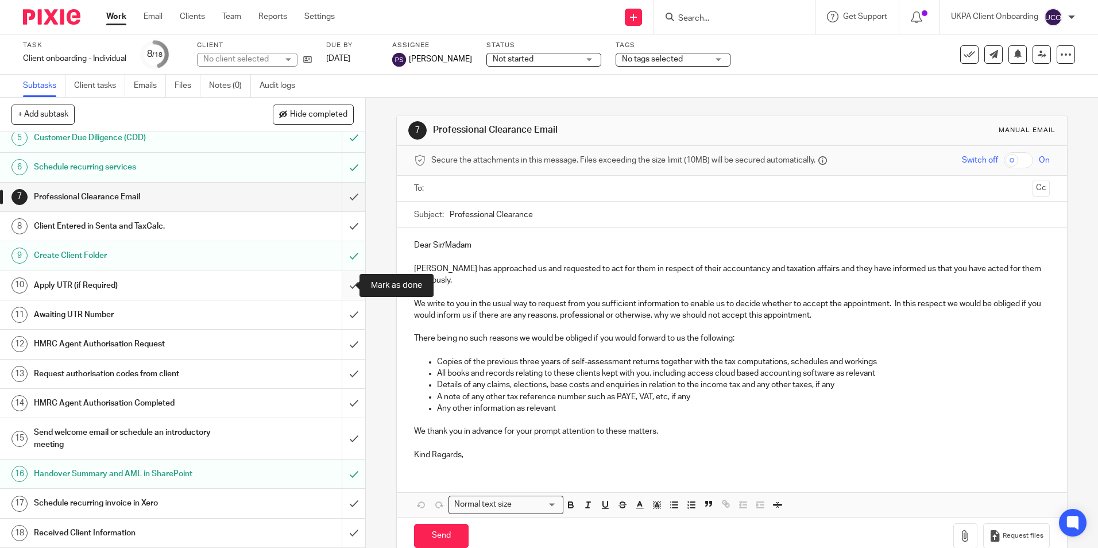
click at [343, 282] on input "submit" at bounding box center [182, 285] width 365 height 29
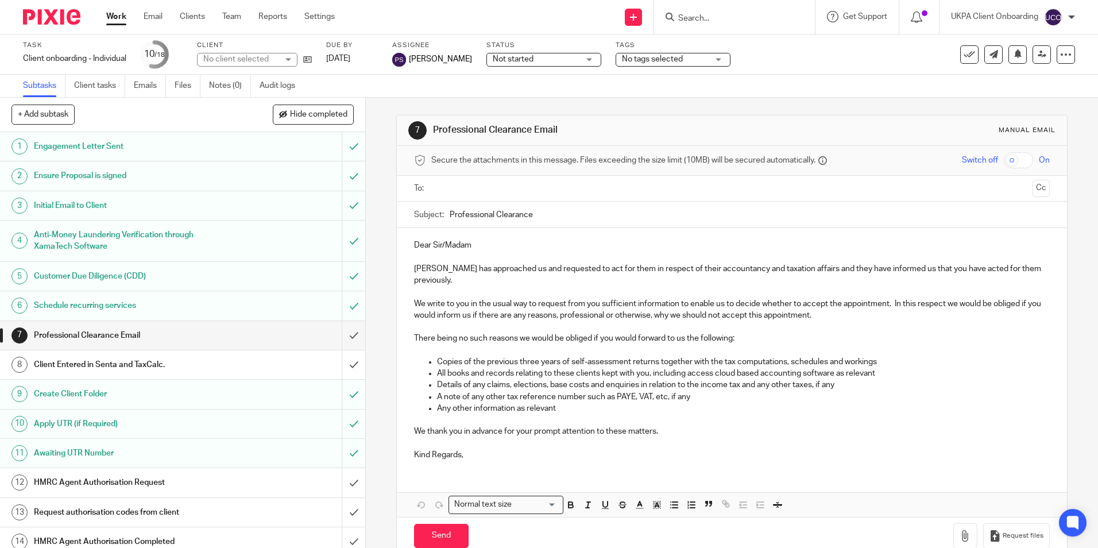
scroll to position [138, 0]
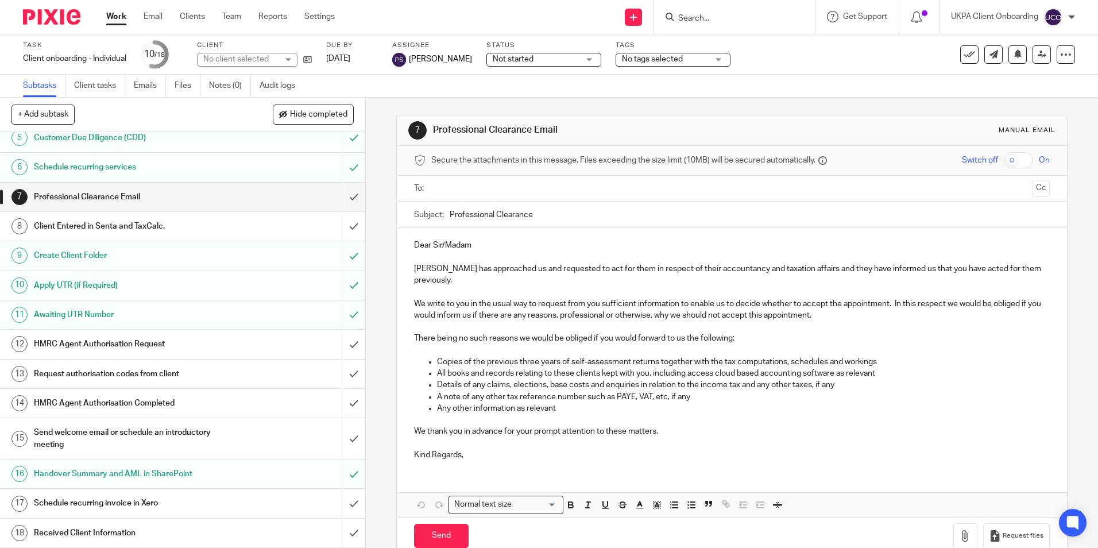
click at [122, 439] on h1 "Send welcome email or schedule an introductory meeting" at bounding box center [132, 438] width 197 height 29
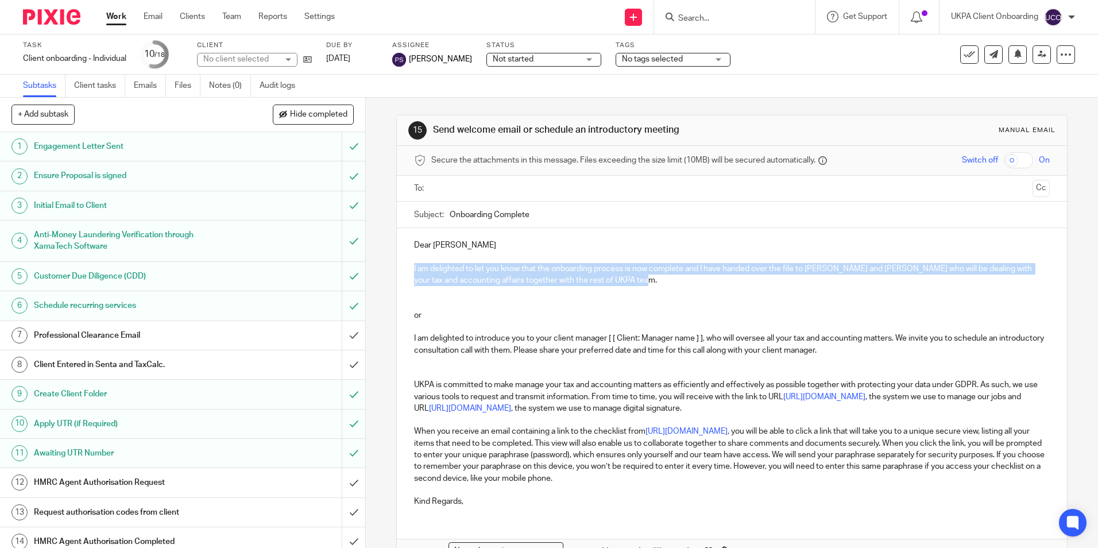
click at [646, 281] on p "I am delighted to let you know that the onboarding process is now complete and …" at bounding box center [731, 275] width 635 height 24
click at [309, 60] on icon at bounding box center [307, 59] width 9 height 9
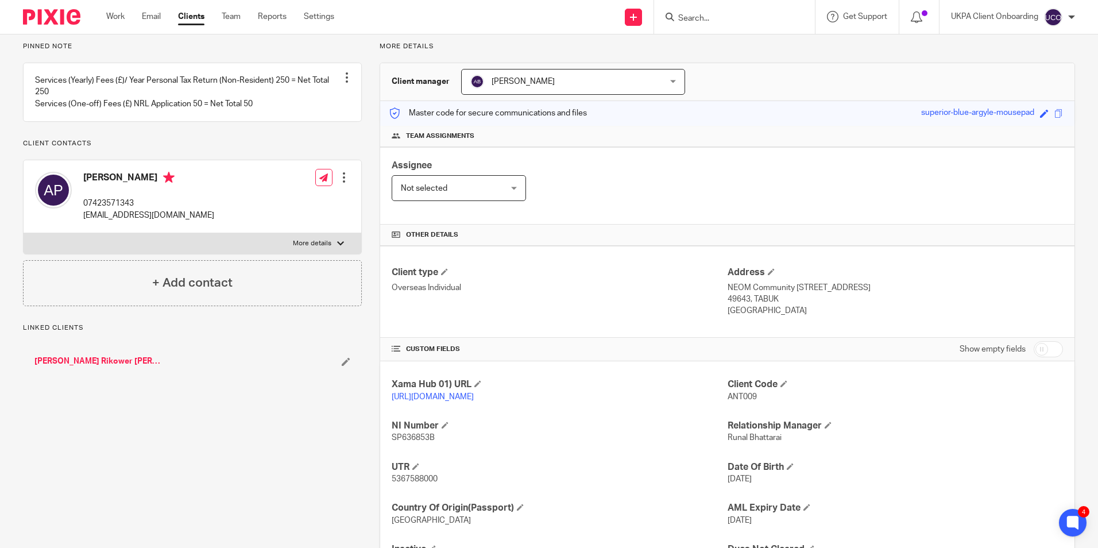
scroll to position [152, 0]
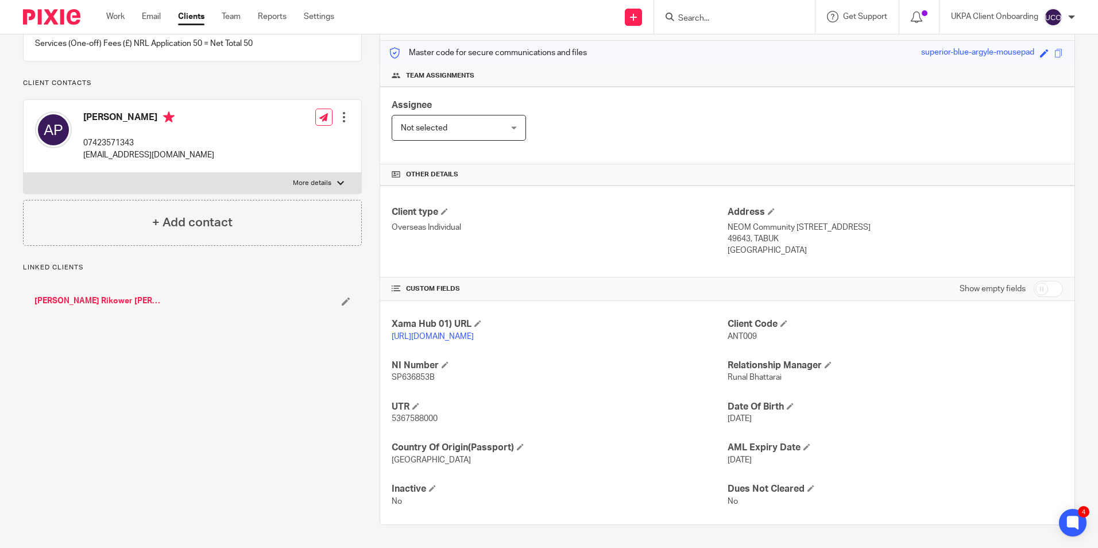
click at [419, 418] on span "5367588000" at bounding box center [414, 418] width 46 height 8
copy span "5367588000"
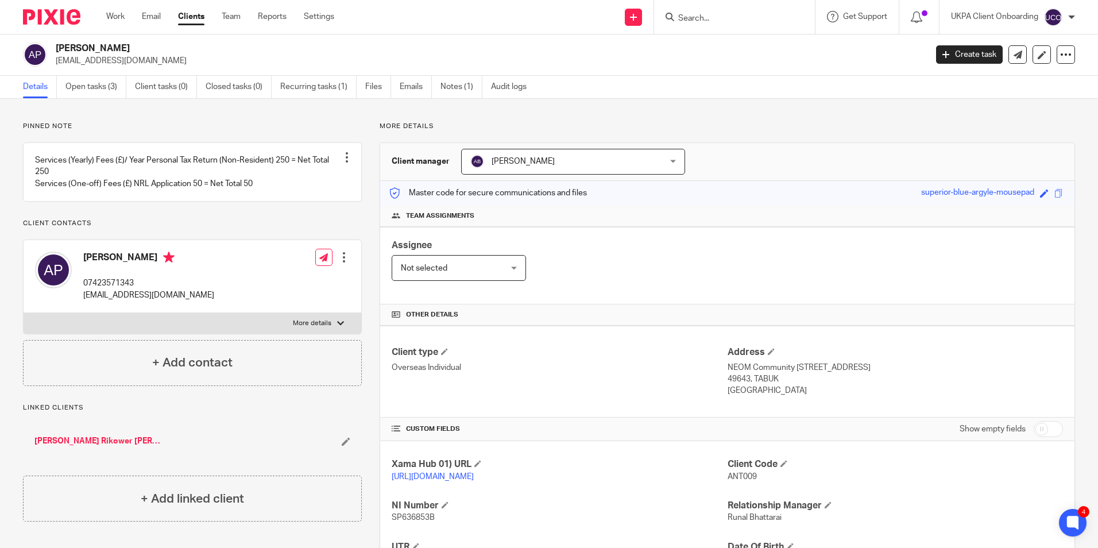
scroll to position [0, 0]
click at [460, 87] on link "Notes (1)" at bounding box center [461, 87] width 42 height 22
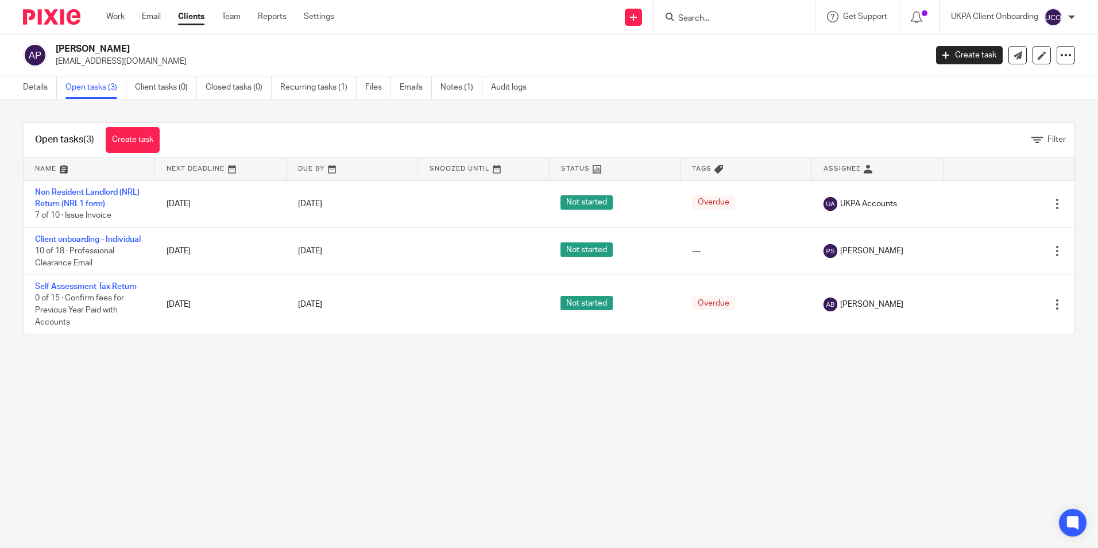
click at [44, 82] on link "Details" at bounding box center [40, 87] width 34 height 22
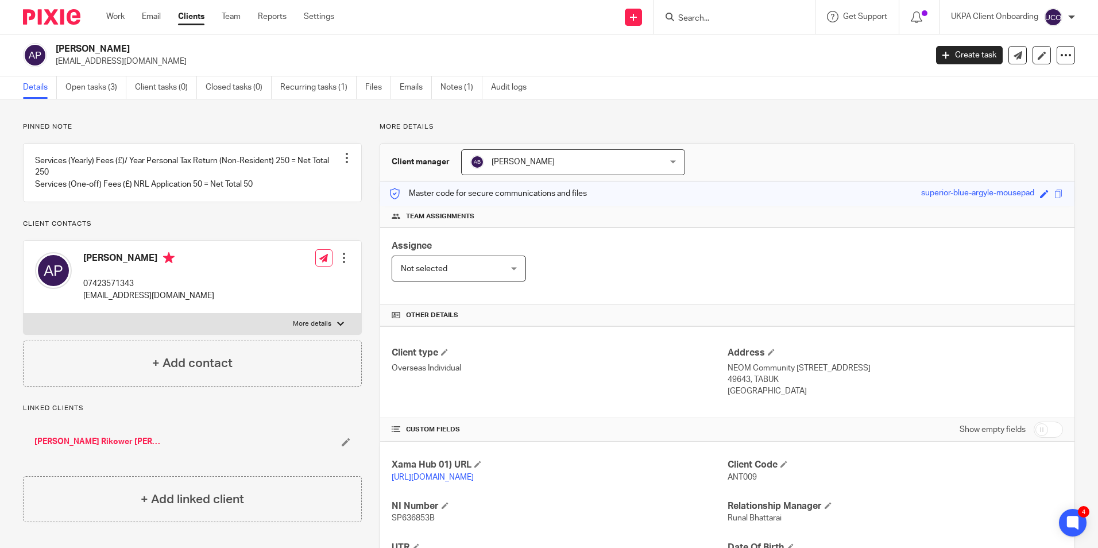
click at [731, 16] on input "Search" at bounding box center [728, 19] width 103 height 10
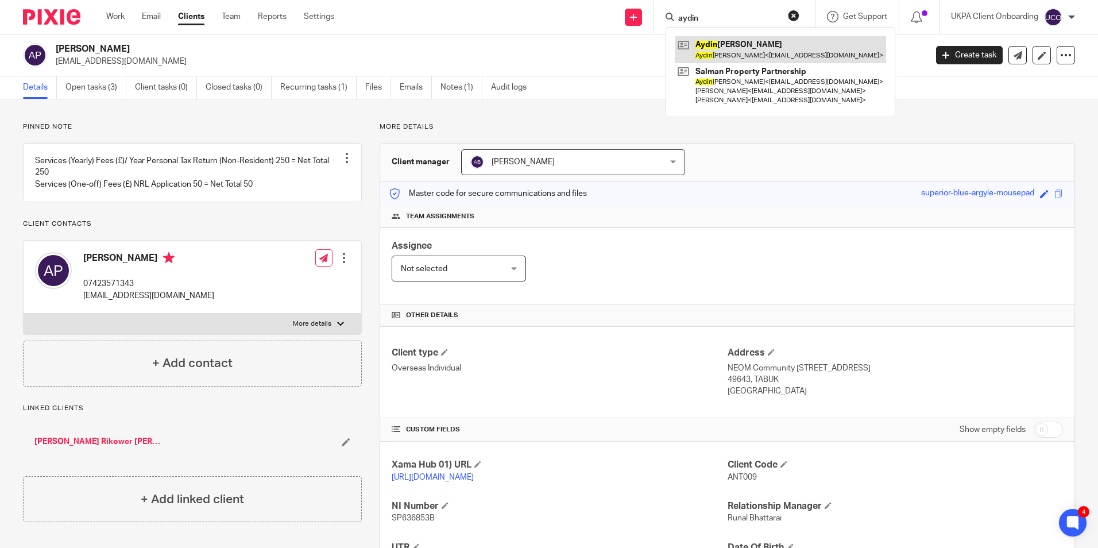
type input "aydin"
click at [731, 54] on link at bounding box center [779, 49] width 211 height 26
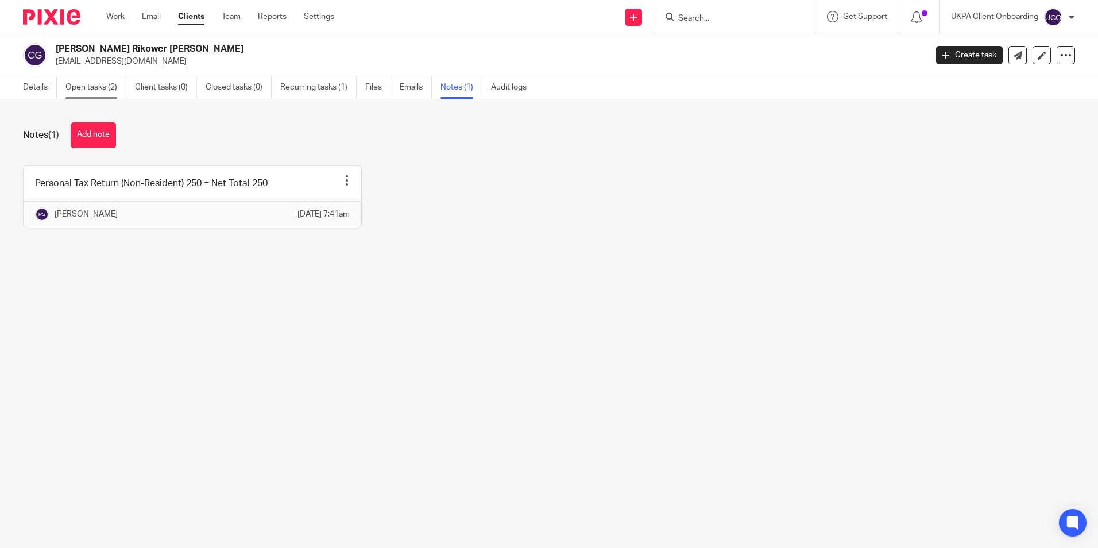
click at [101, 90] on link "Open tasks (2)" at bounding box center [95, 87] width 61 height 22
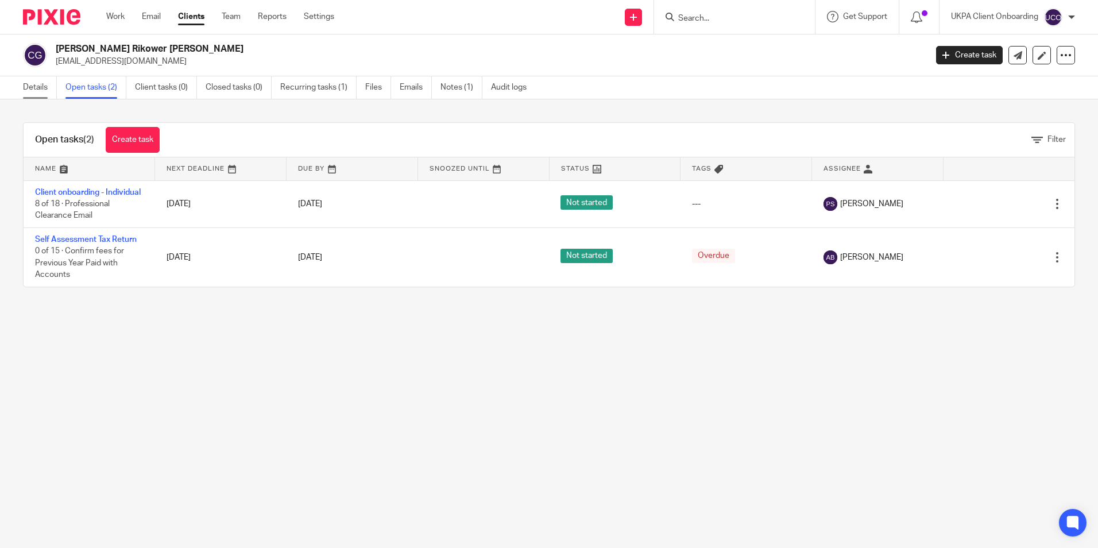
click at [38, 89] on link "Details" at bounding box center [40, 87] width 34 height 22
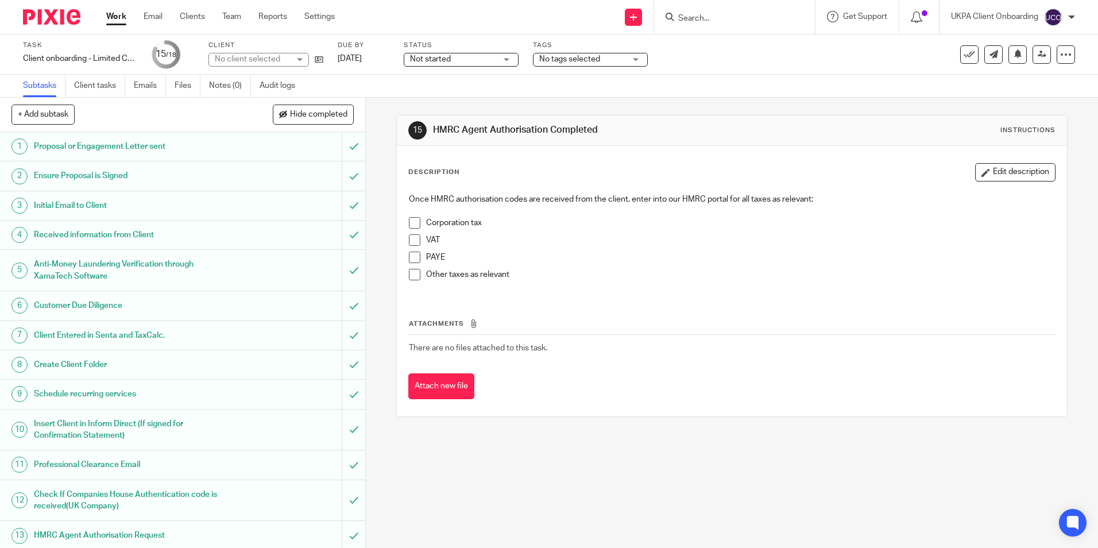
scroll to position [162, 0]
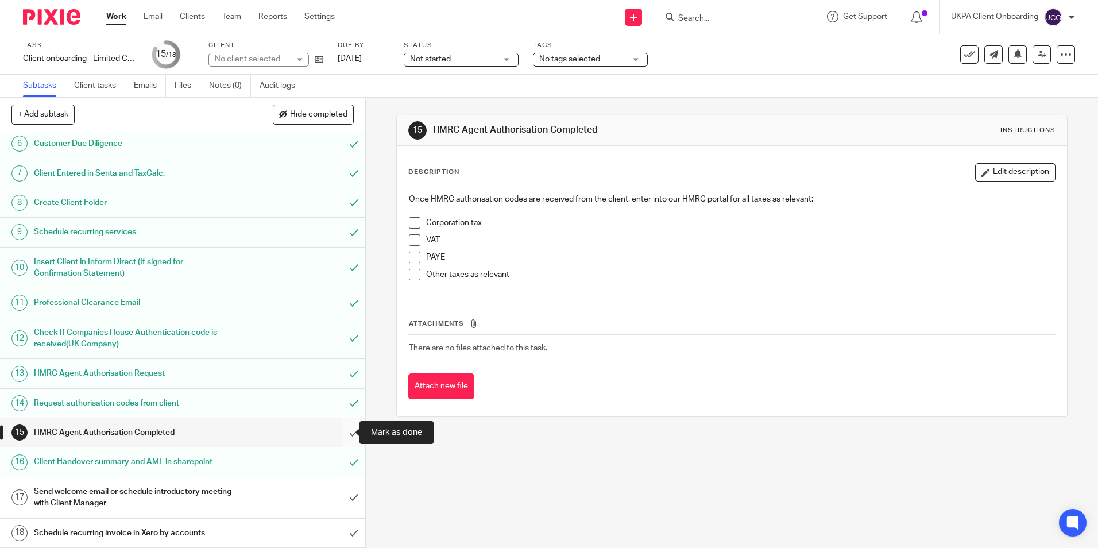
click at [342, 427] on input "submit" at bounding box center [182, 432] width 365 height 29
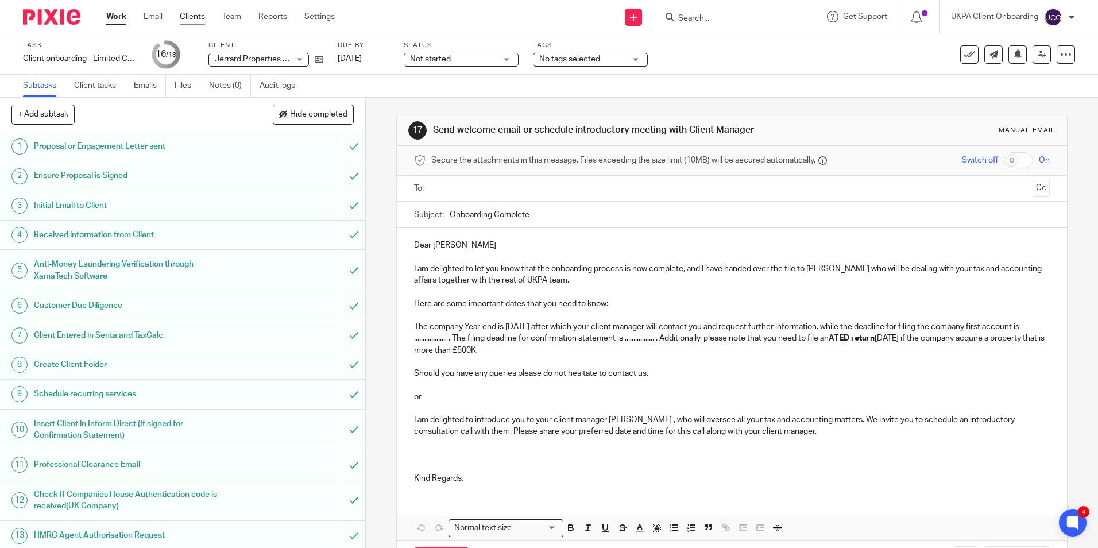
click at [187, 17] on link "Clients" at bounding box center [192, 16] width 25 height 11
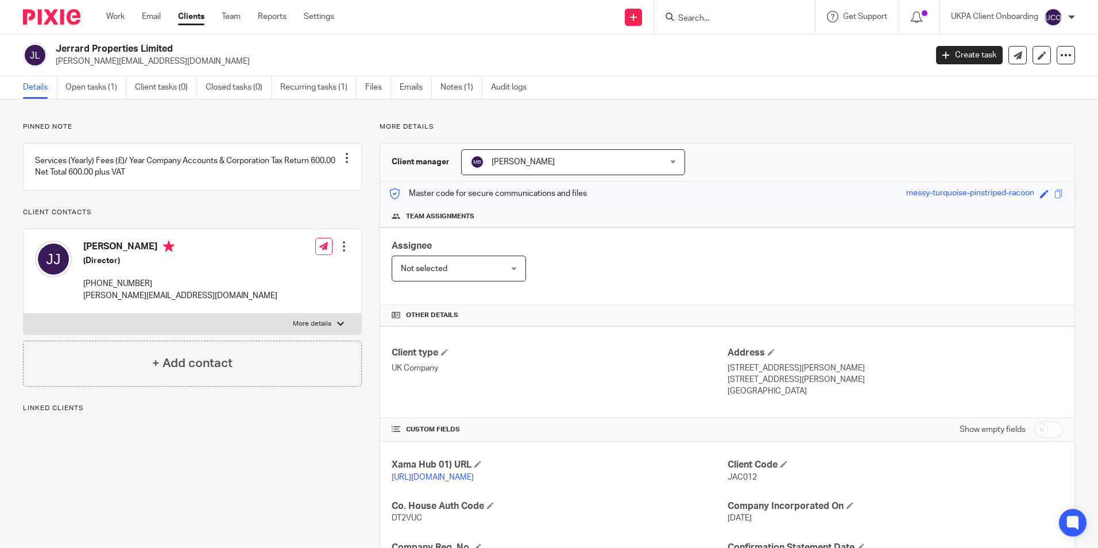
scroll to position [193, 0]
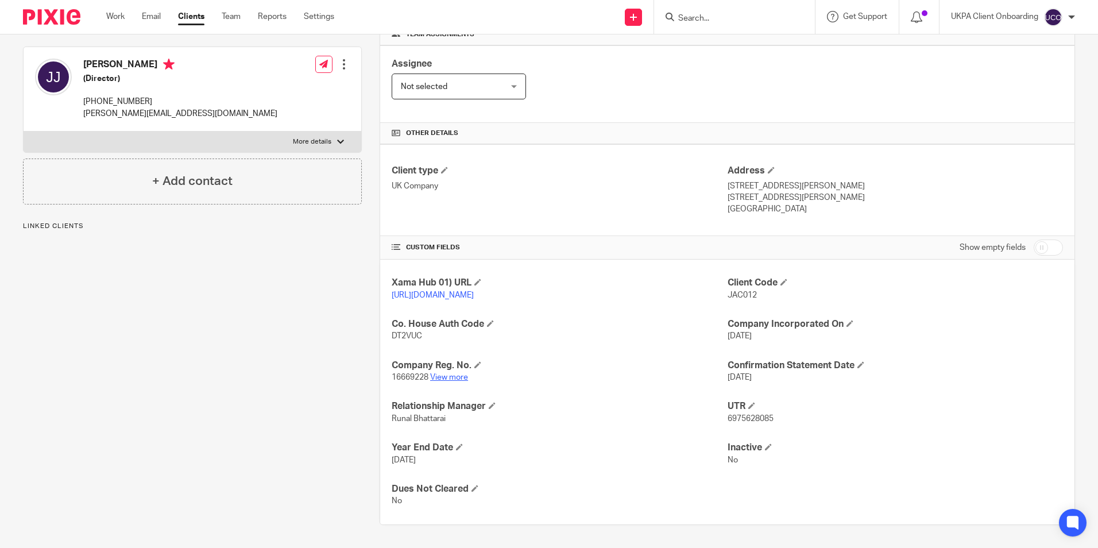
click at [450, 373] on link "View more" at bounding box center [449, 377] width 38 height 8
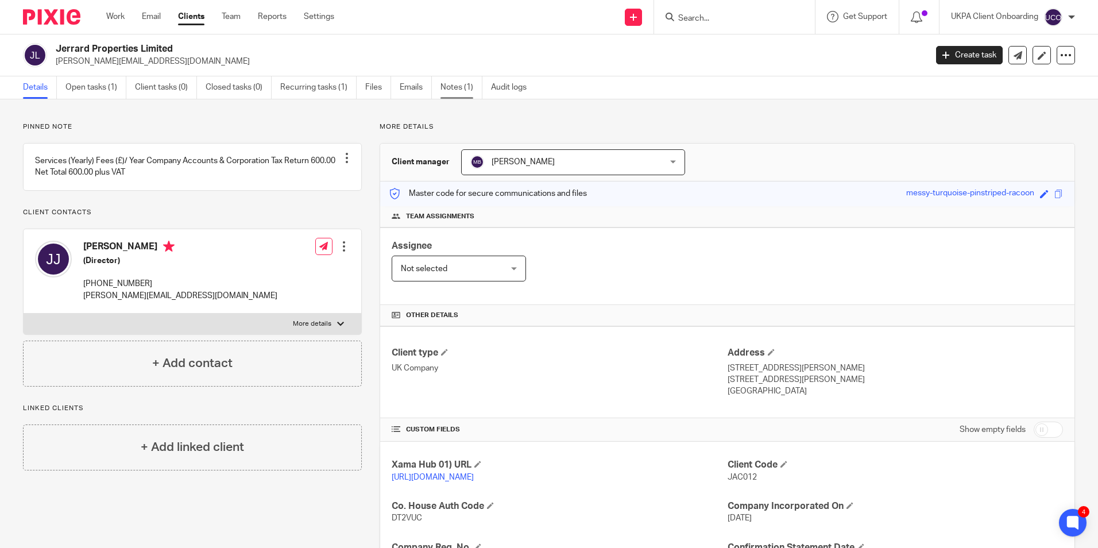
click at [449, 81] on link "Notes (1)" at bounding box center [461, 87] width 42 height 22
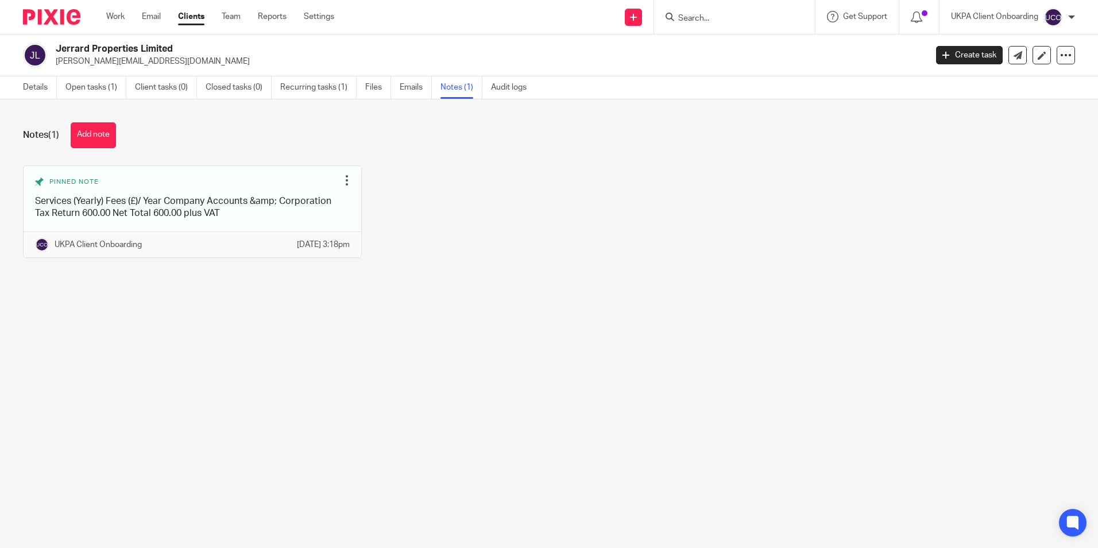
click at [99, 42] on div "Jerrard Properties Limited j.jerrard@gmail.com Create task Update from Companie…" at bounding box center [549, 55] width 1098 height 42
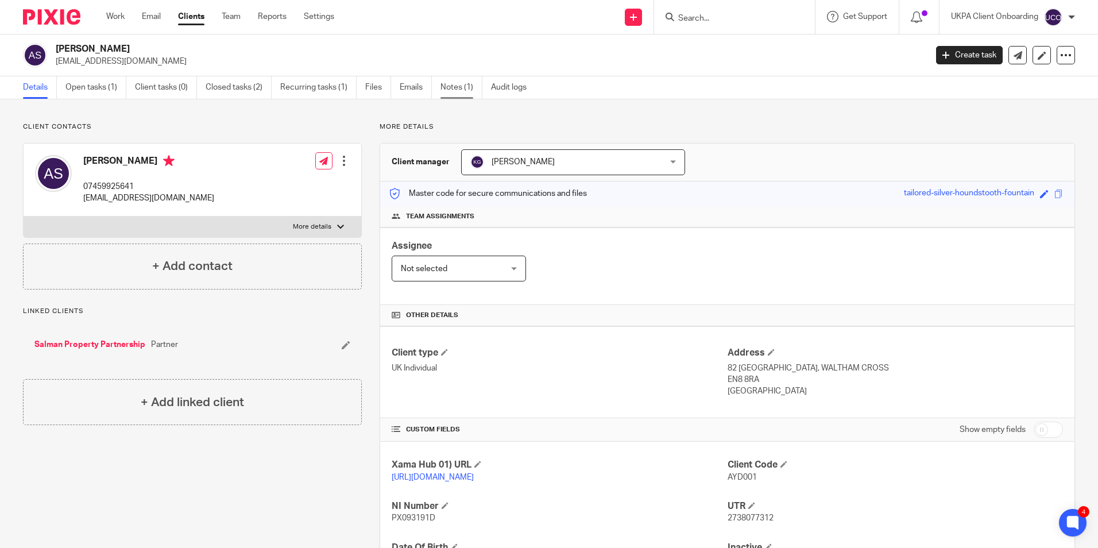
click at [460, 89] on link "Notes (1)" at bounding box center [461, 87] width 42 height 22
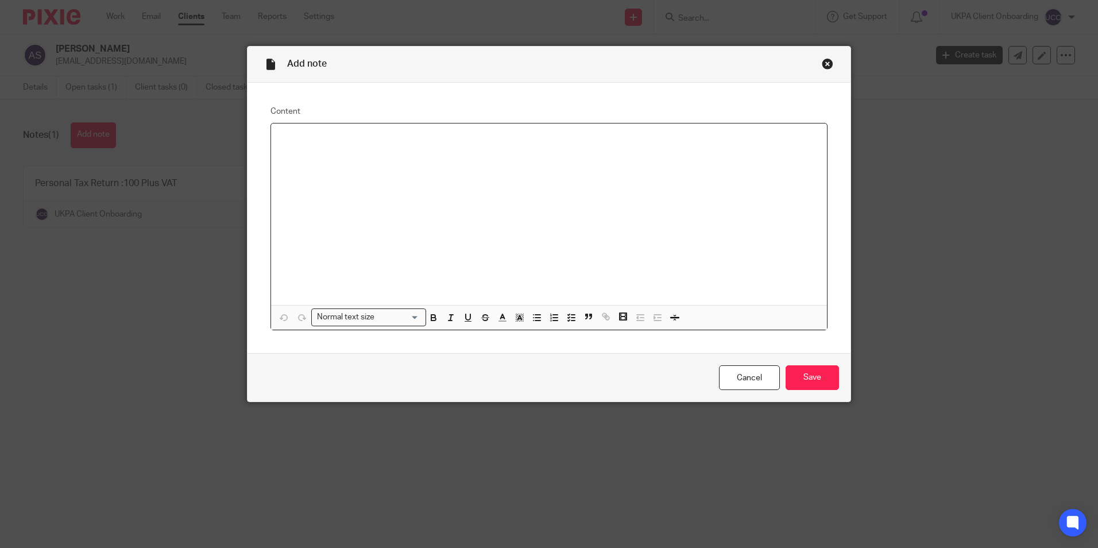
click at [382, 165] on div at bounding box center [549, 213] width 556 height 181
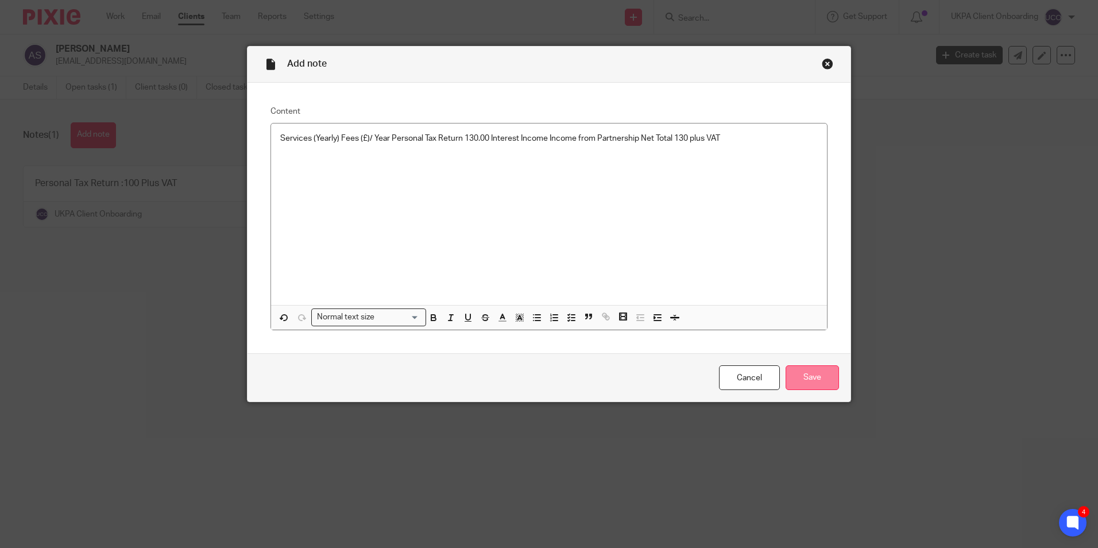
click at [807, 375] on input "Save" at bounding box center [811, 377] width 53 height 25
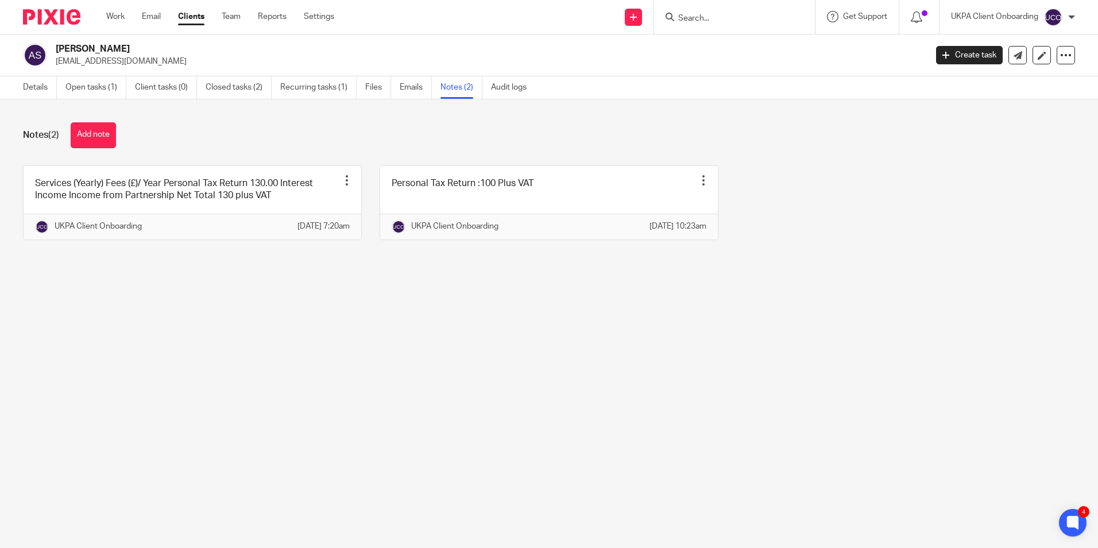
drag, startPoint x: 90, startPoint y: 132, endPoint x: 252, endPoint y: 149, distance: 163.3
click at [90, 132] on button "Add note" at bounding box center [93, 135] width 45 height 26
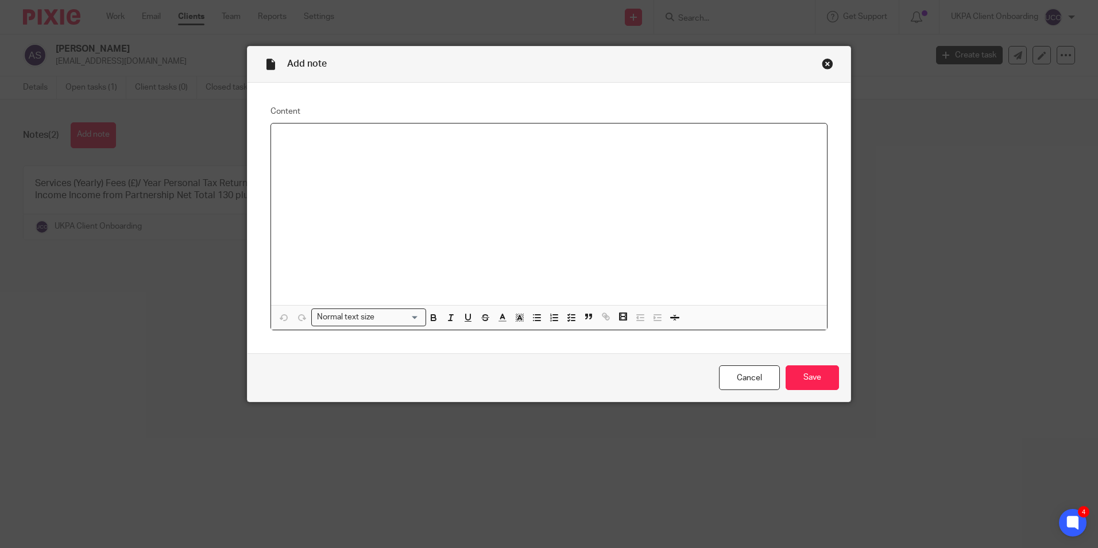
click at [378, 150] on div at bounding box center [549, 213] width 556 height 181
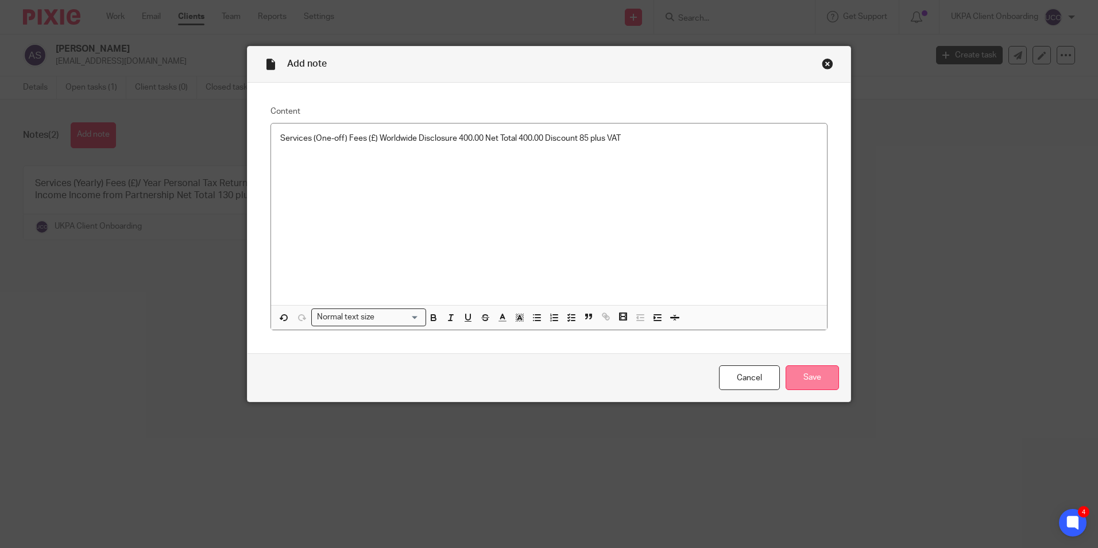
click at [811, 383] on input "Save" at bounding box center [811, 377] width 53 height 25
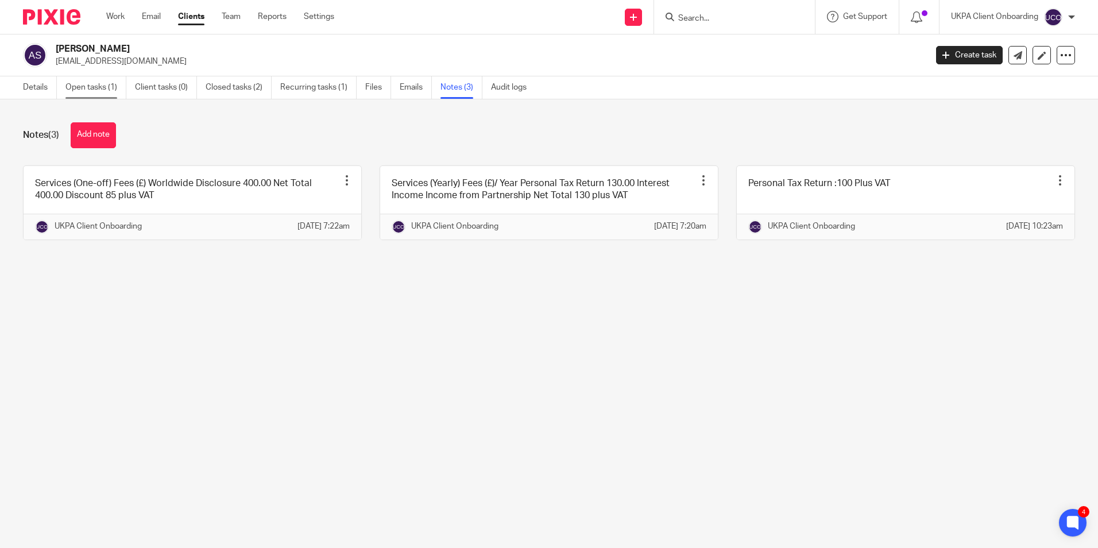
click at [96, 94] on link "Open tasks (1)" at bounding box center [95, 87] width 61 height 22
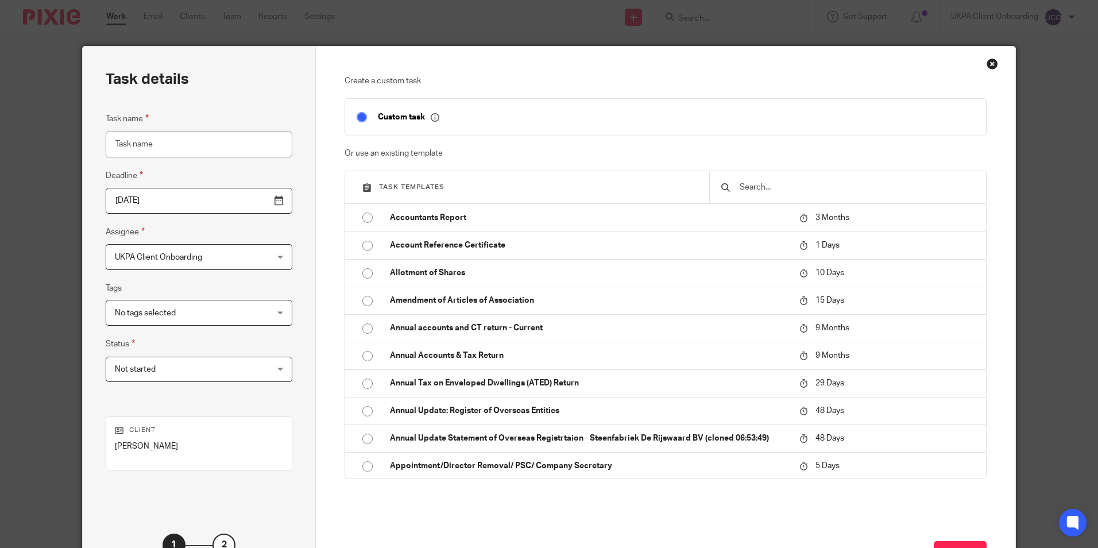
click at [792, 188] on input "text" at bounding box center [856, 187] width 236 height 13
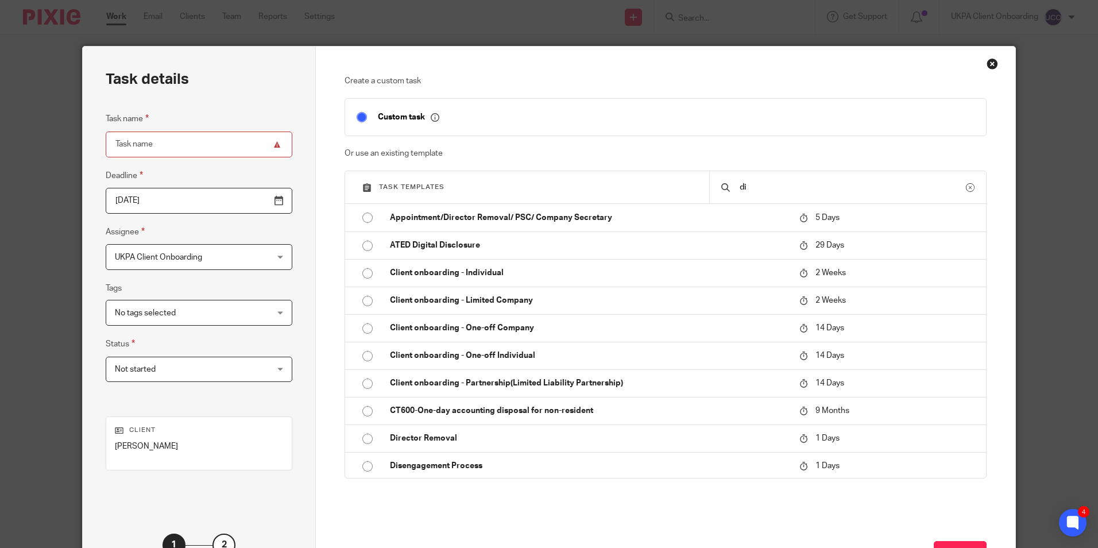
type input "d"
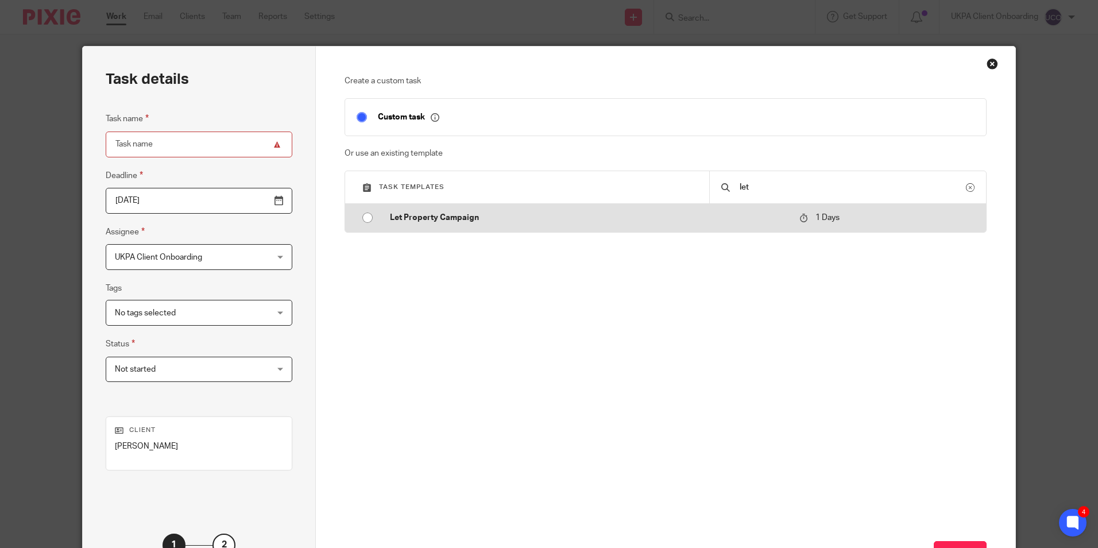
type input "let"
click at [414, 220] on p "Let Property Campaign" at bounding box center [589, 217] width 398 height 11
type input "[DATE]"
type input "Let Property Campaign"
checkbox input "false"
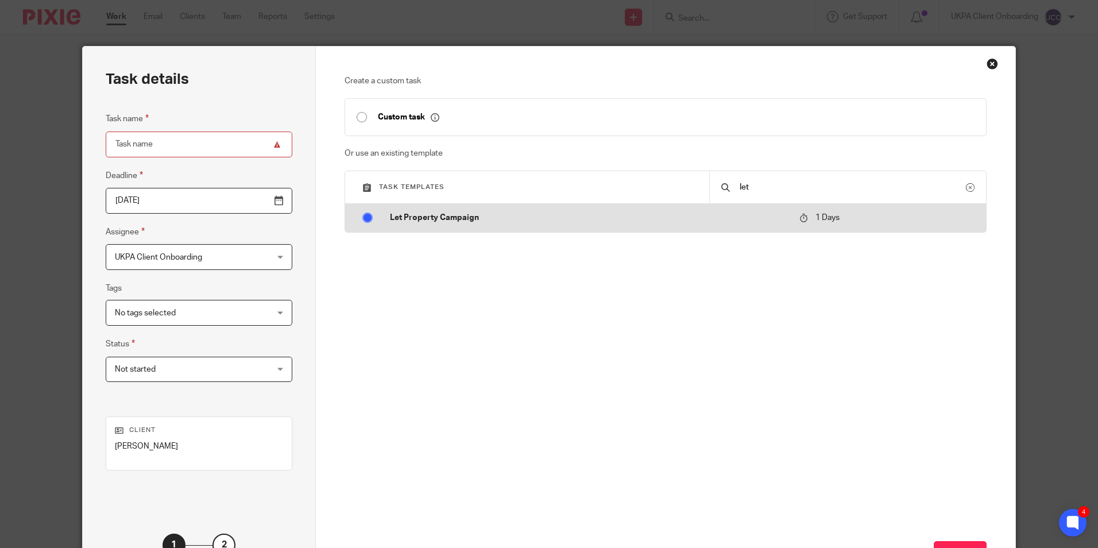
radio input "true"
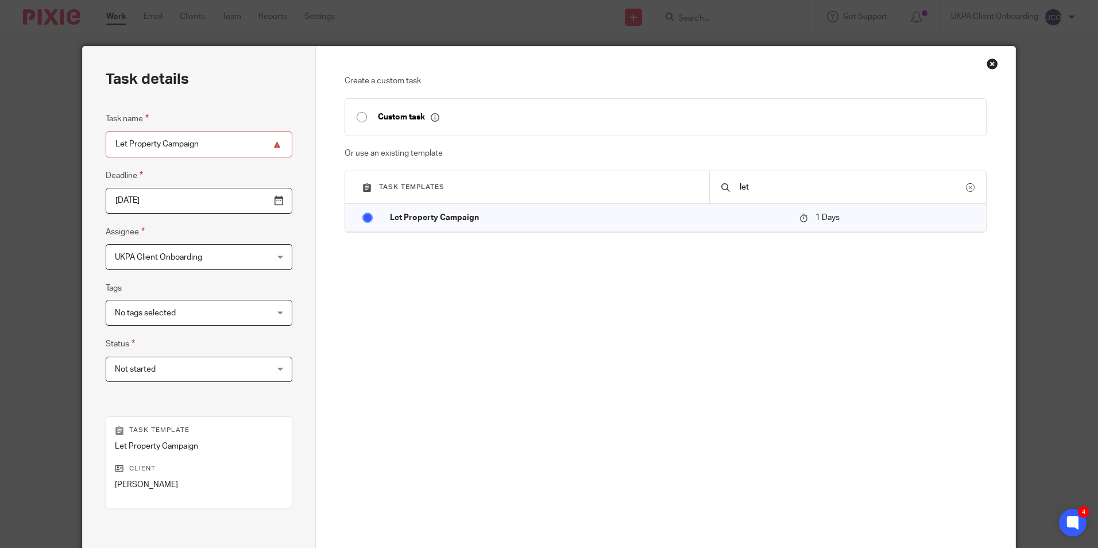
click at [225, 143] on input "Let Property Campaign" at bounding box center [199, 144] width 187 height 26
paste input "Worldwide Disclosure"
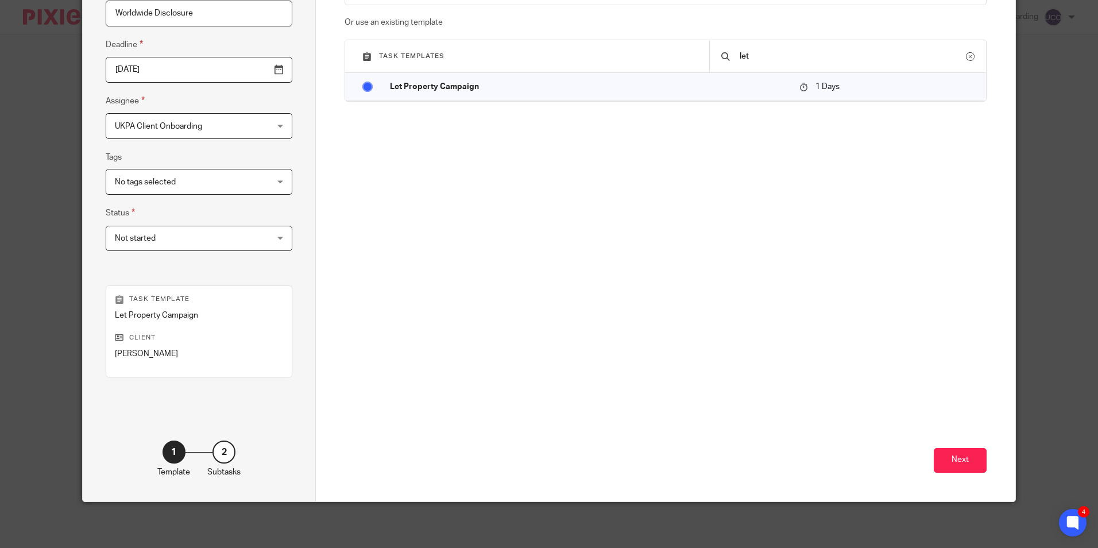
type input "Worldwide Disclosure"
click at [987, 458] on div "Create a custom task Custom task Or use an existing template Task templates let…" at bounding box center [665, 209] width 699 height 586
click at [969, 462] on button "Next" at bounding box center [959, 460] width 53 height 25
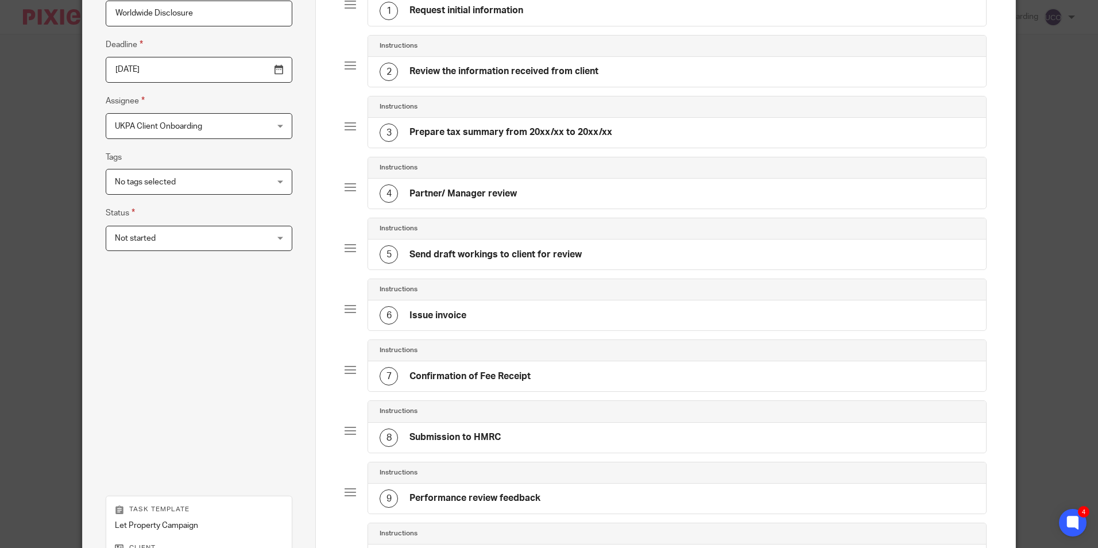
scroll to position [340, 0]
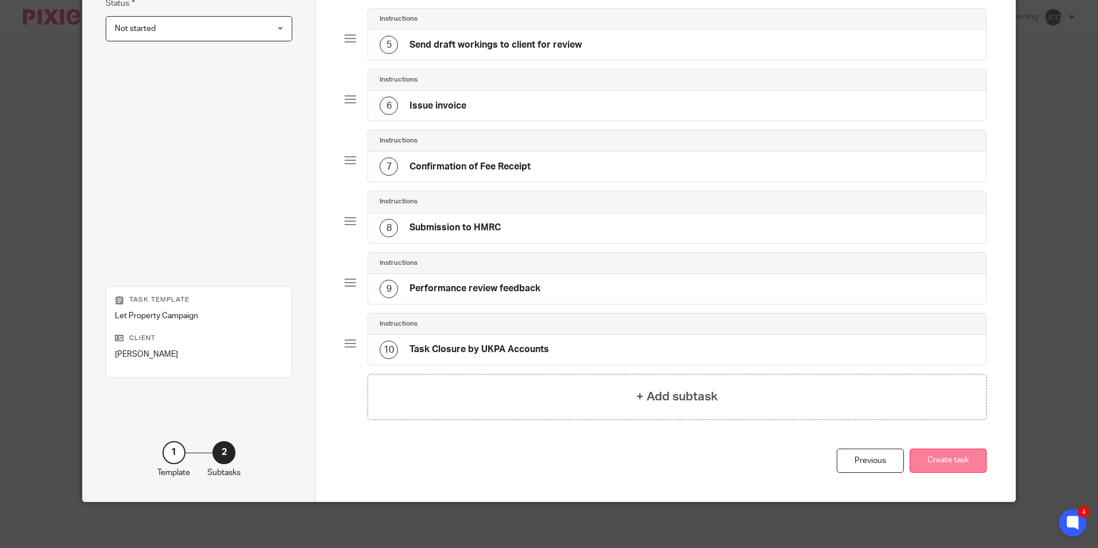
click at [939, 463] on button "Create task" at bounding box center [947, 460] width 77 height 25
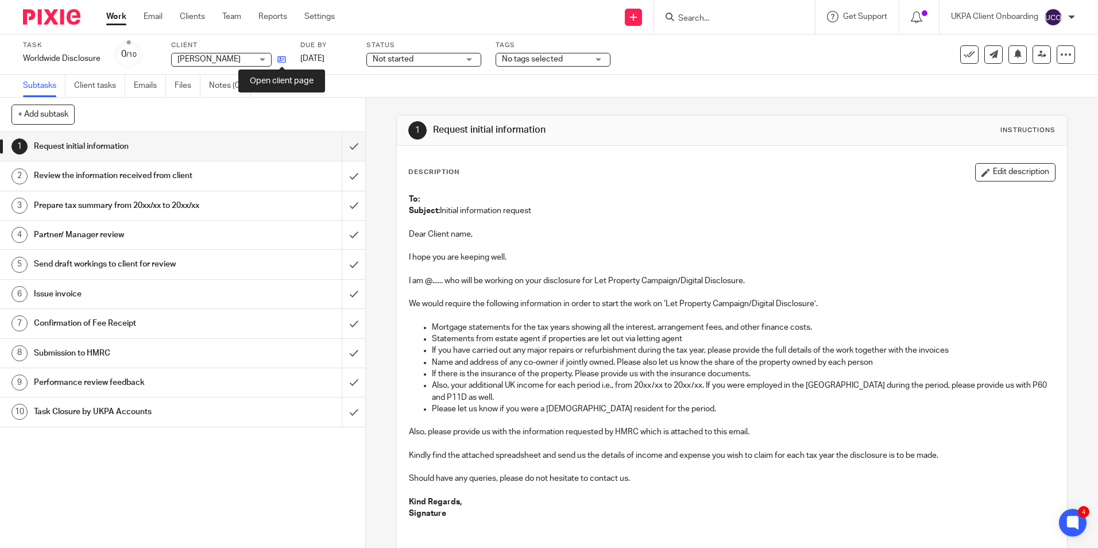
click at [283, 58] on icon at bounding box center [281, 59] width 9 height 9
drag, startPoint x: 704, startPoint y: 27, endPoint x: 703, endPoint y: 17, distance: 9.9
click at [704, 26] on div at bounding box center [734, 17] width 161 height 34
click at [703, 17] on input "Search" at bounding box center [728, 19] width 103 height 10
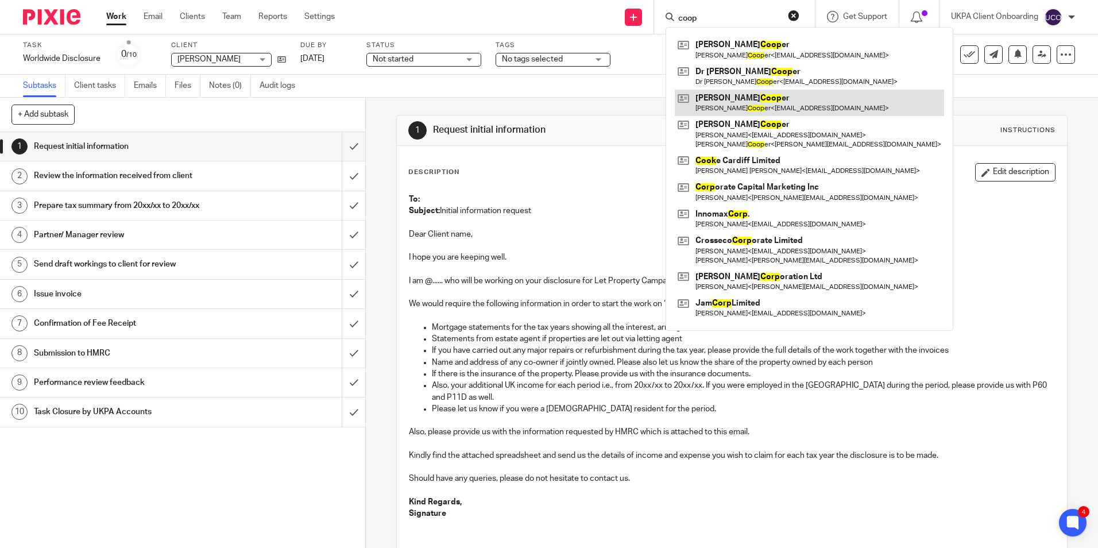
type input "coop"
click at [716, 98] on link at bounding box center [808, 103] width 269 height 26
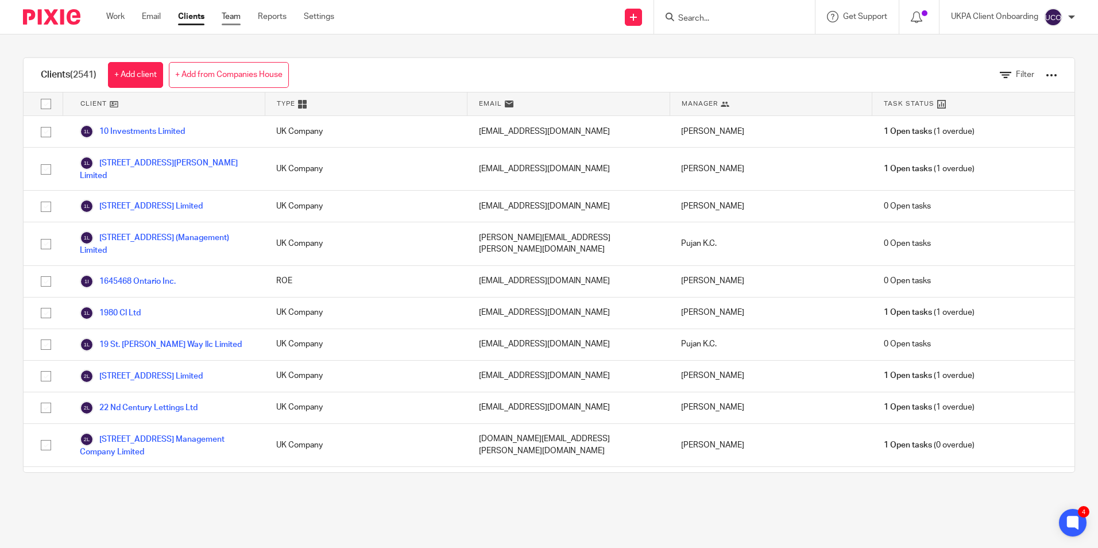
click at [235, 20] on link "Team" at bounding box center [231, 16] width 19 height 11
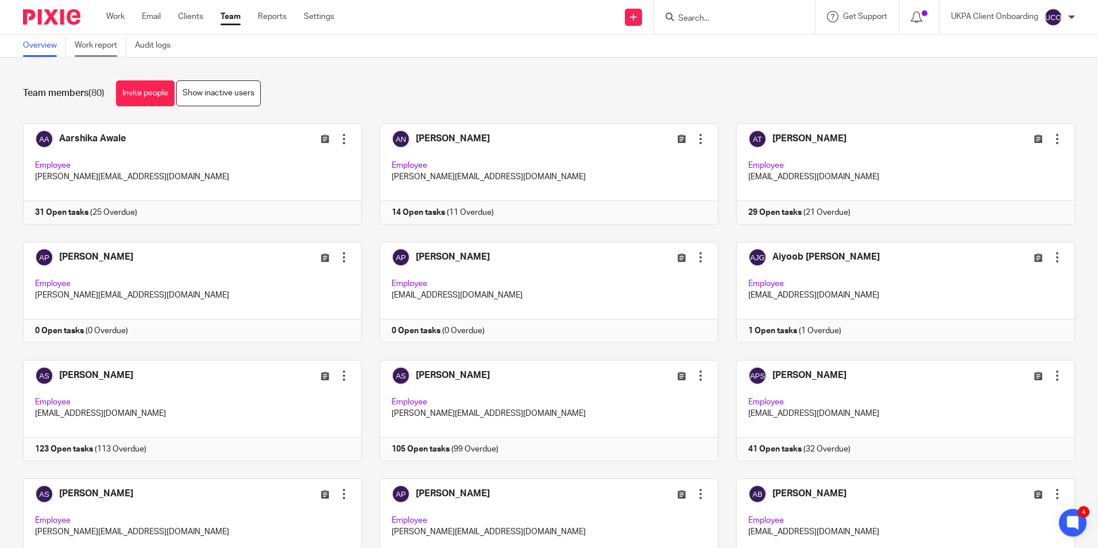
click at [112, 45] on link "Work report" at bounding box center [101, 45] width 52 height 22
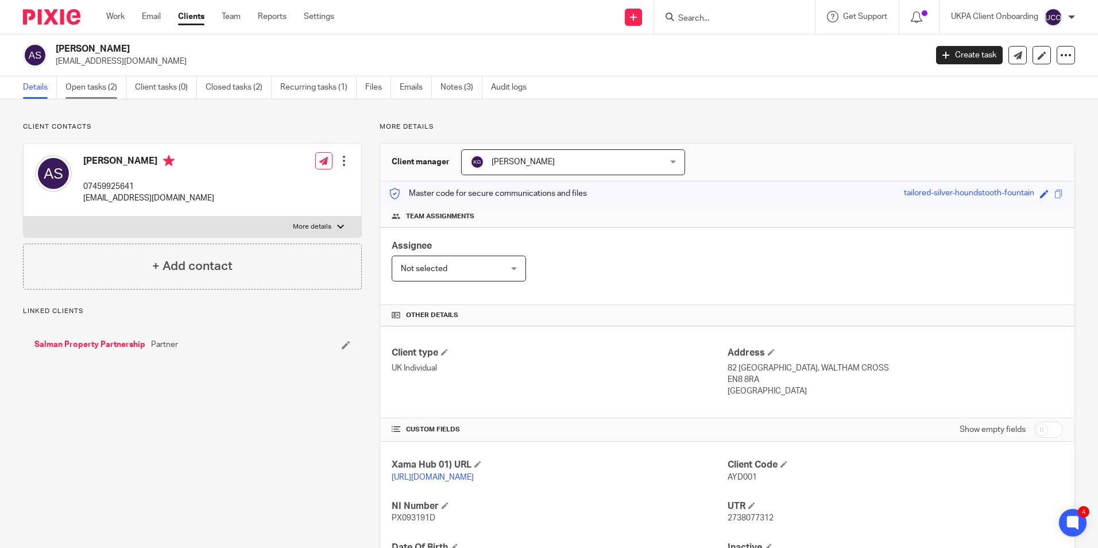
click at [100, 81] on link "Open tasks (2)" at bounding box center [95, 87] width 61 height 22
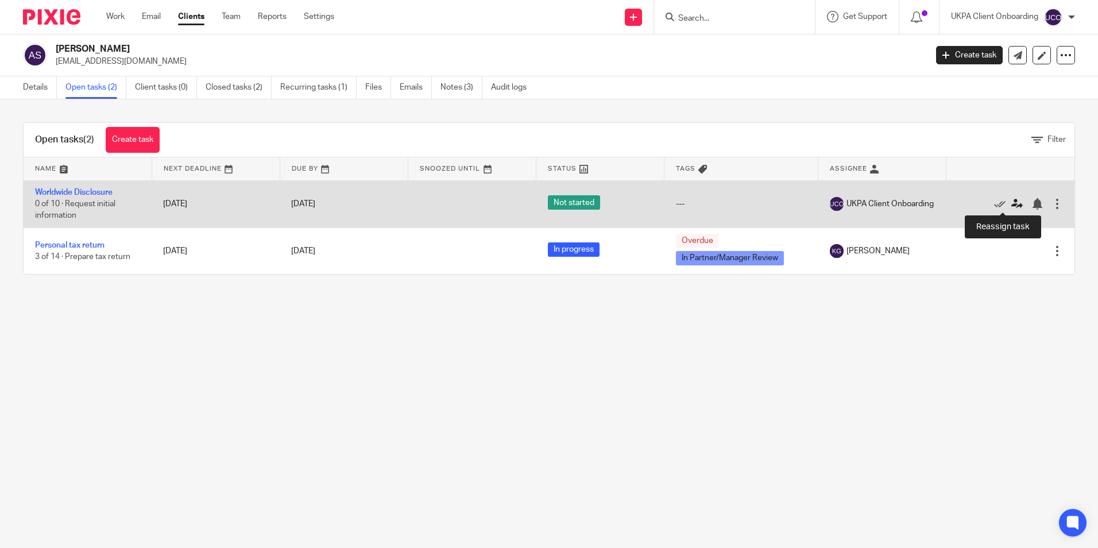
click at [1011, 207] on link at bounding box center [1019, 203] width 17 height 11
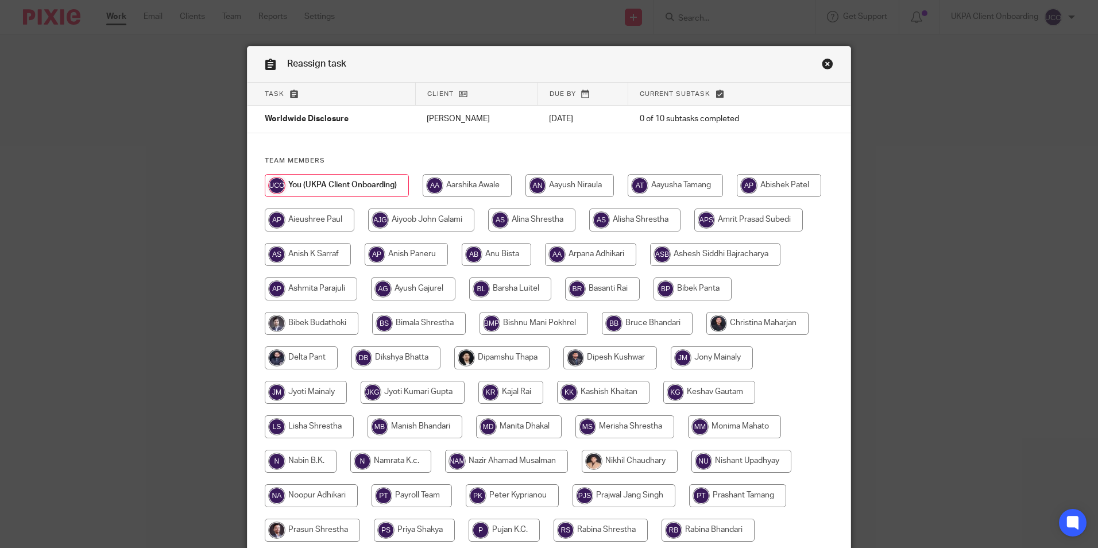
scroll to position [287, 0]
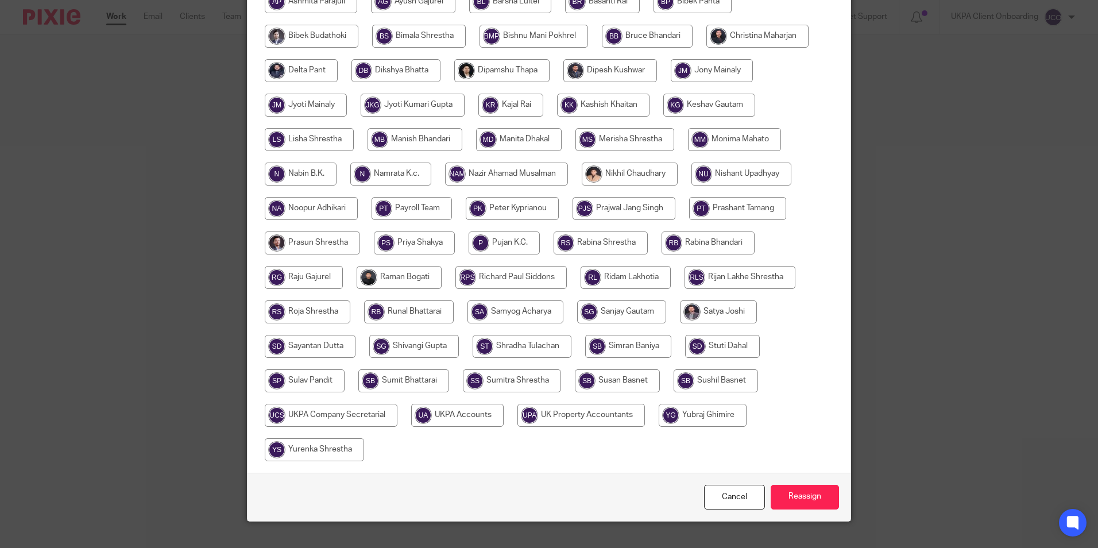
click at [663, 117] on input "radio" at bounding box center [709, 105] width 92 height 23
radio input "true"
click at [794, 503] on input "Reassign" at bounding box center [804, 496] width 68 height 25
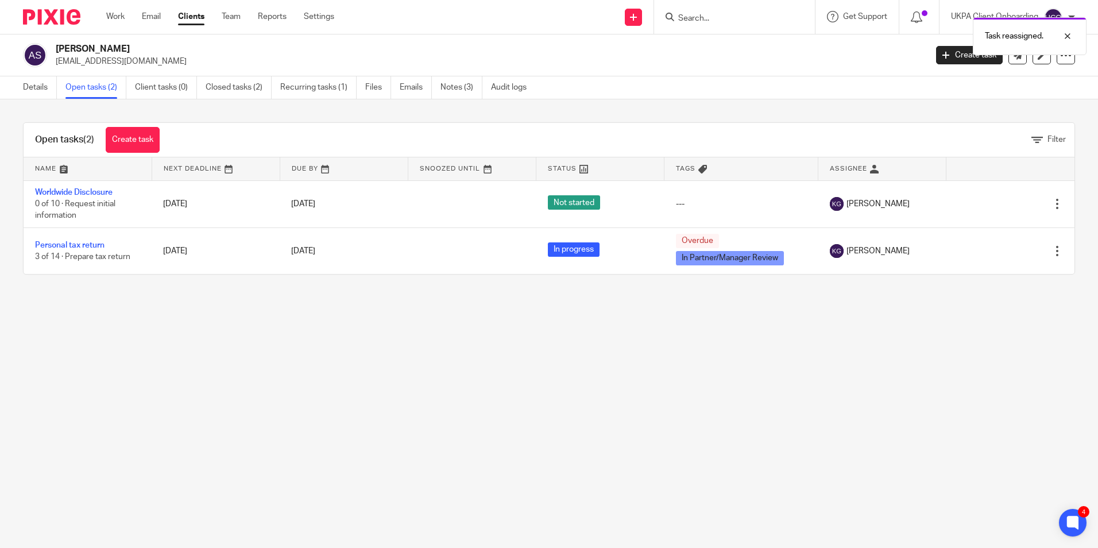
click at [107, 41] on div "[PERSON_NAME] [EMAIL_ADDRESS][DOMAIN_NAME] Create task Update from Companies Ho…" at bounding box center [549, 55] width 1098 height 42
click at [107, 42] on div "[PERSON_NAME] [EMAIL_ADDRESS][DOMAIN_NAME] Create task Update from Companies Ho…" at bounding box center [549, 55] width 1098 height 42
copy div "[PERSON_NAME]"
click at [33, 86] on link "Details" at bounding box center [40, 87] width 34 height 22
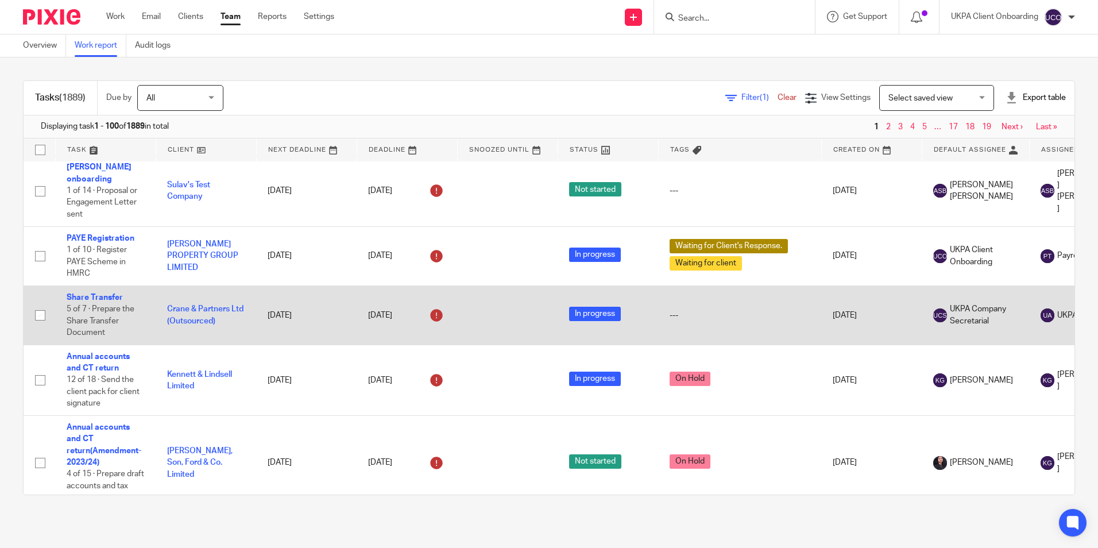
scroll to position [459, 0]
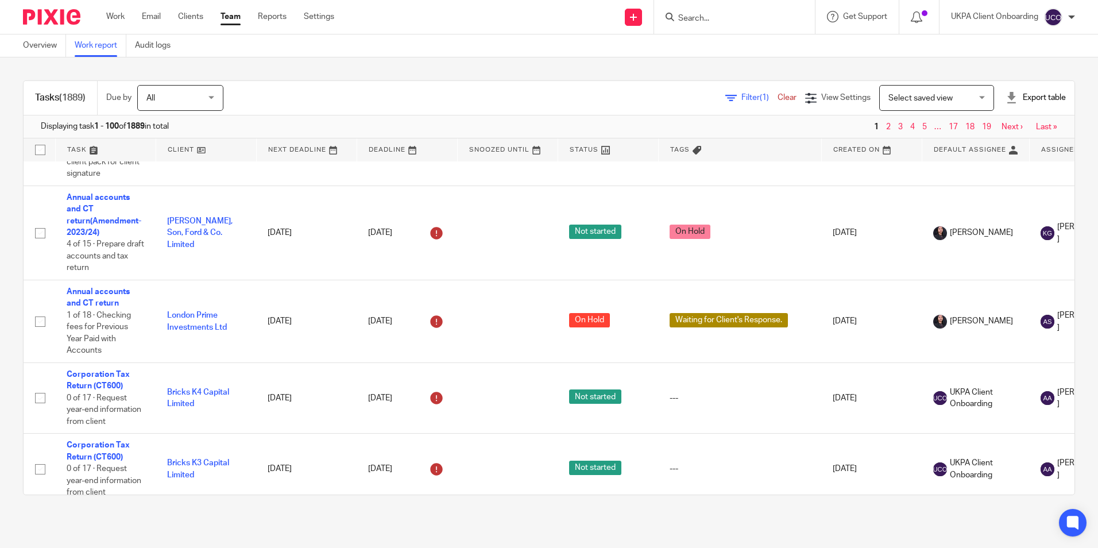
click at [759, 95] on span "(1)" at bounding box center [763, 98] width 9 height 8
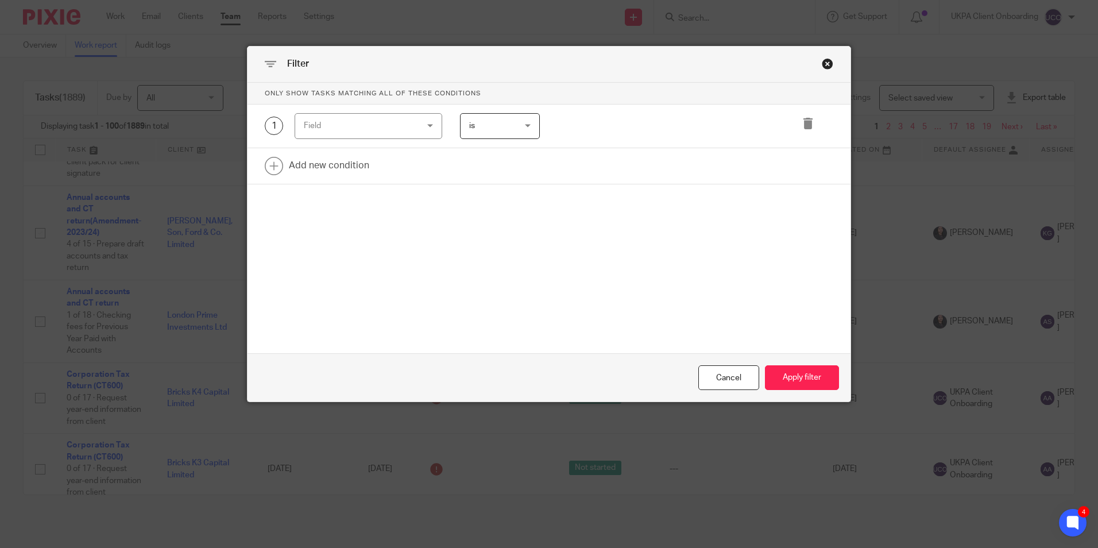
click at [404, 127] on div "Field" at bounding box center [359, 126] width 110 height 24
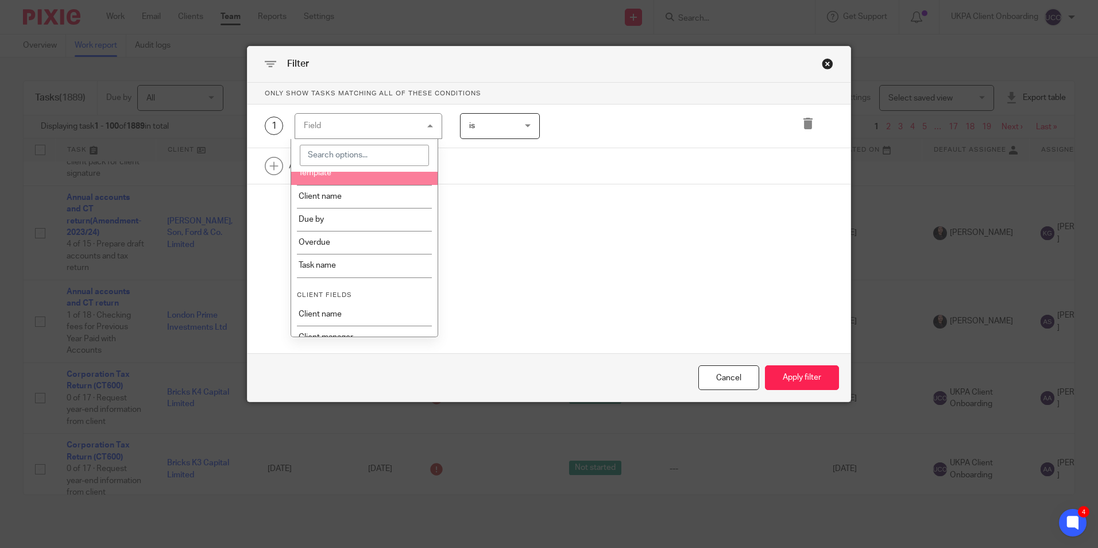
scroll to position [230, 0]
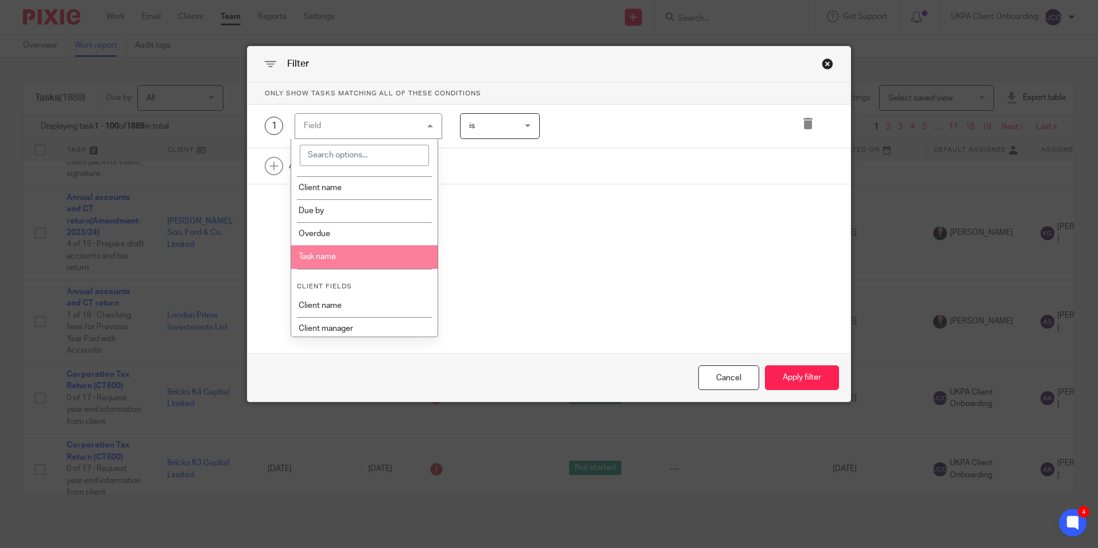
click at [329, 265] on li "Task name" at bounding box center [364, 256] width 146 height 23
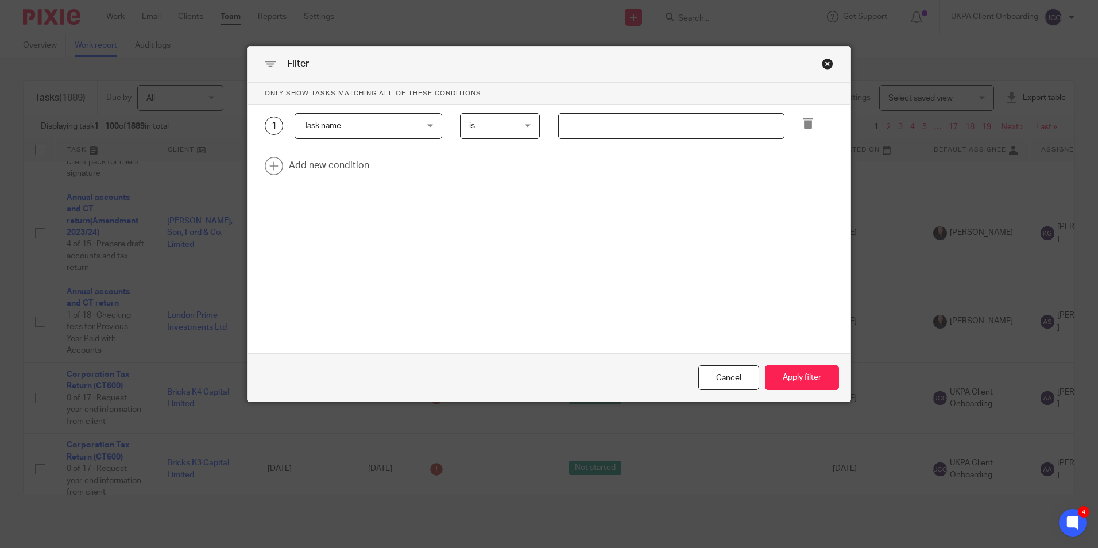
click at [575, 124] on input "text" at bounding box center [671, 126] width 226 height 26
type input "world"
click at [811, 381] on button "Apply filter" at bounding box center [802, 377] width 74 height 25
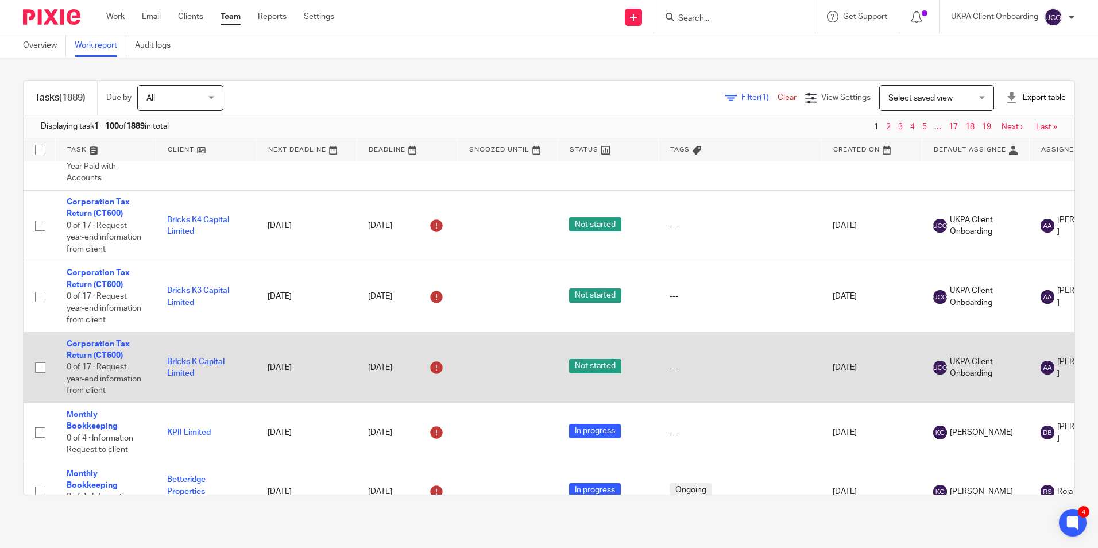
scroll to position [918, 0]
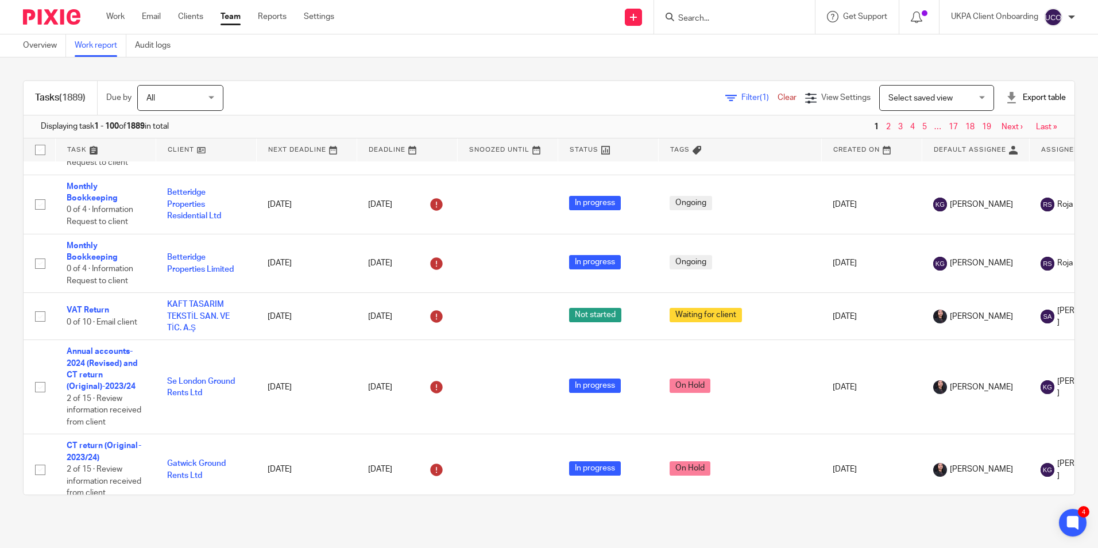
click at [741, 98] on span "Filter (1)" at bounding box center [759, 98] width 36 height 8
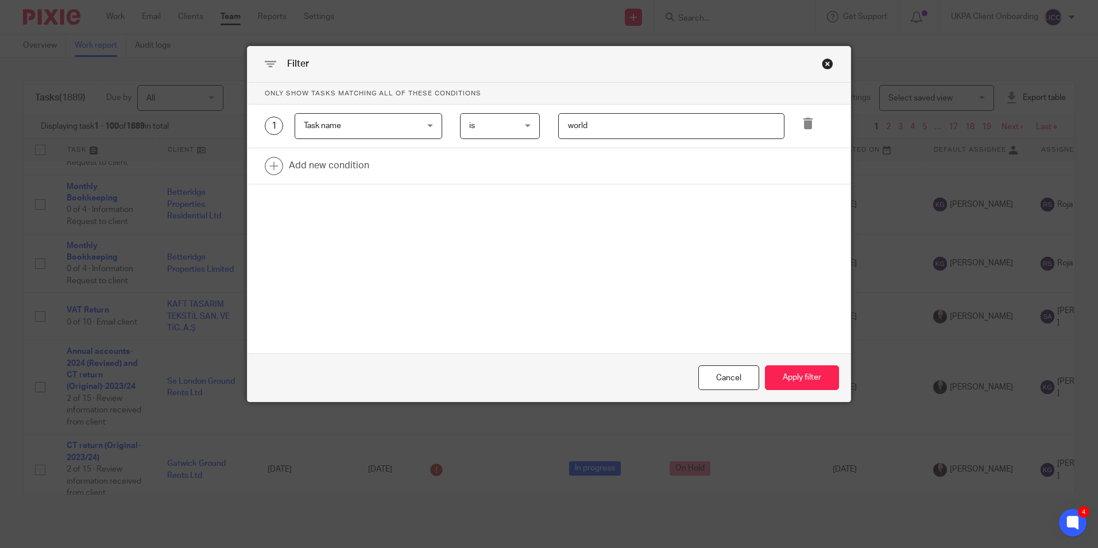
click at [623, 138] on input "world" at bounding box center [671, 126] width 226 height 26
paste input "Worldwide Disclosure"
type input "Worldwide Disclosure"
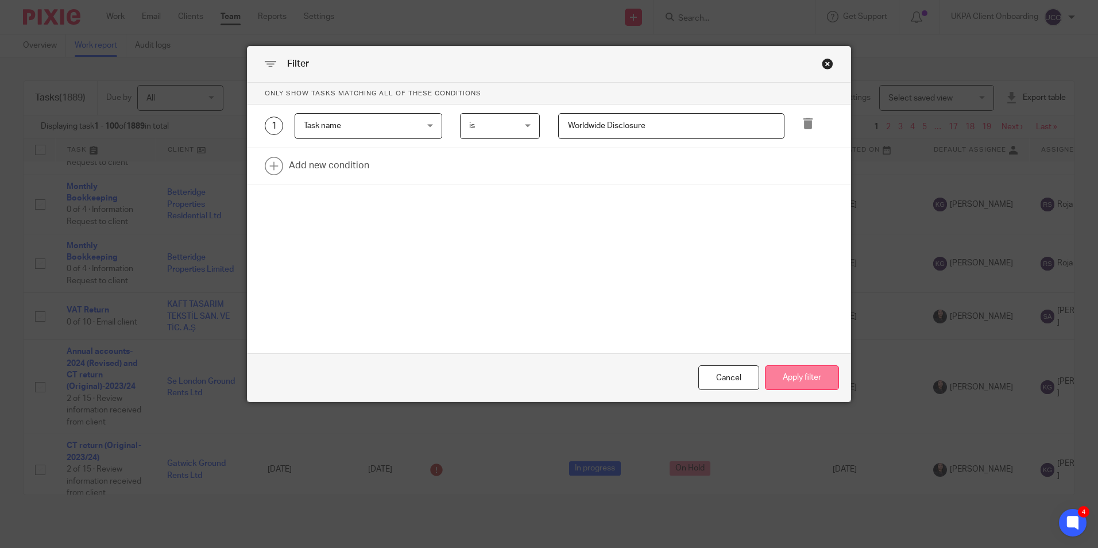
click at [793, 370] on button "Apply filter" at bounding box center [802, 377] width 74 height 25
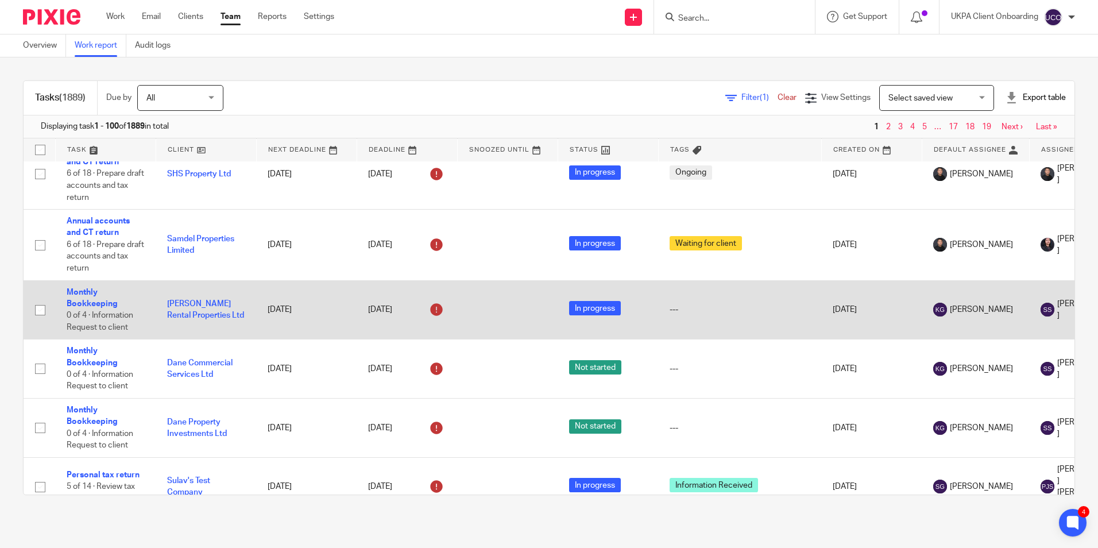
scroll to position [3042, 0]
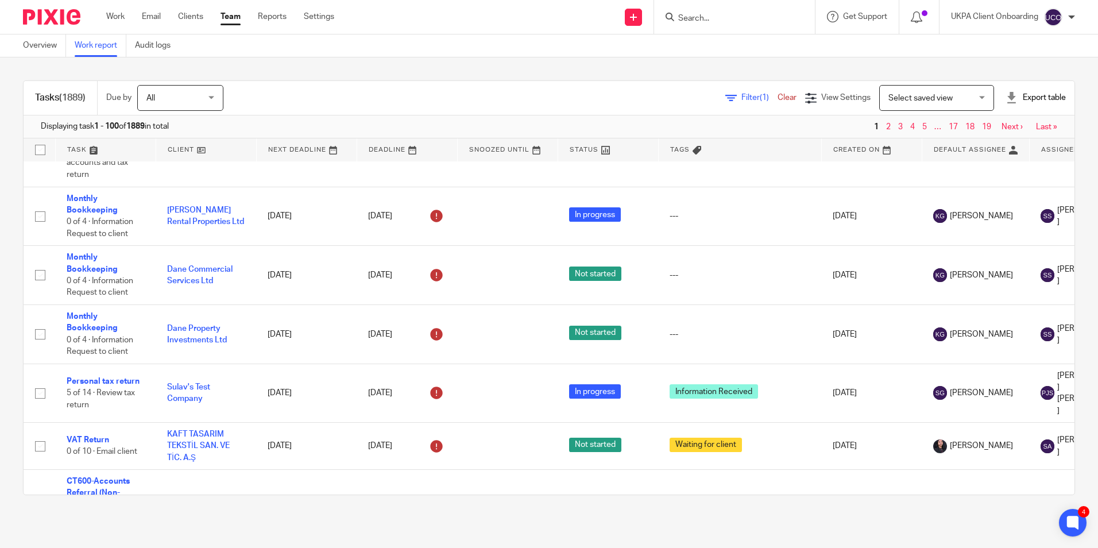
click at [724, 88] on div "Filter (1) Clear View Settings View Settings (1) Filters Clear Save Manage save…" at bounding box center [658, 98] width 831 height 26
click at [741, 94] on span "Filter (1)" at bounding box center [759, 98] width 36 height 8
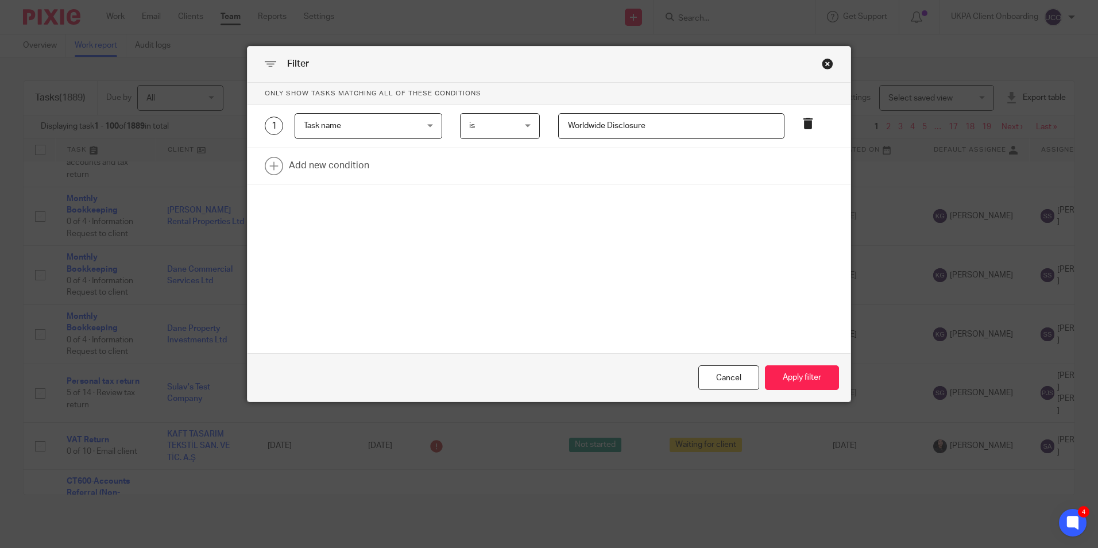
click at [802, 128] on icon at bounding box center [807, 123] width 11 height 11
click at [840, 389] on div "Cancel Apply filter" at bounding box center [548, 377] width 603 height 48
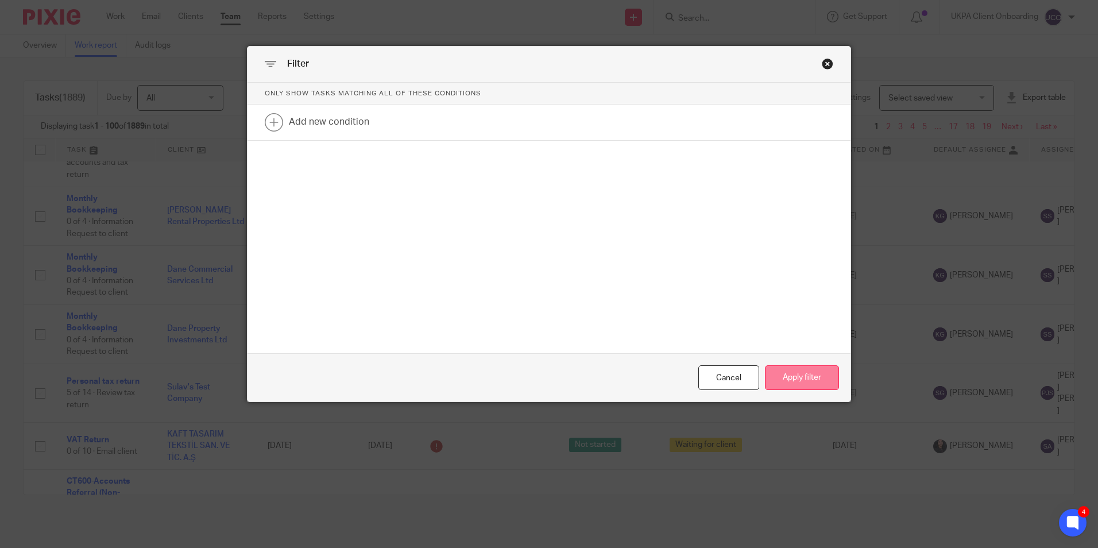
click at [805, 375] on button "Apply filter" at bounding box center [802, 377] width 74 height 25
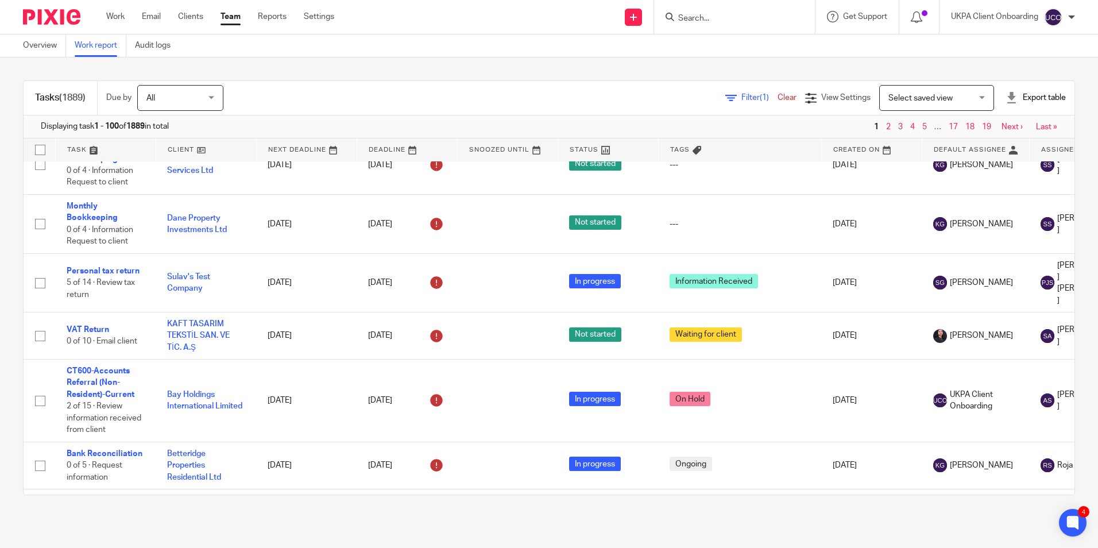
scroll to position [3157, 0]
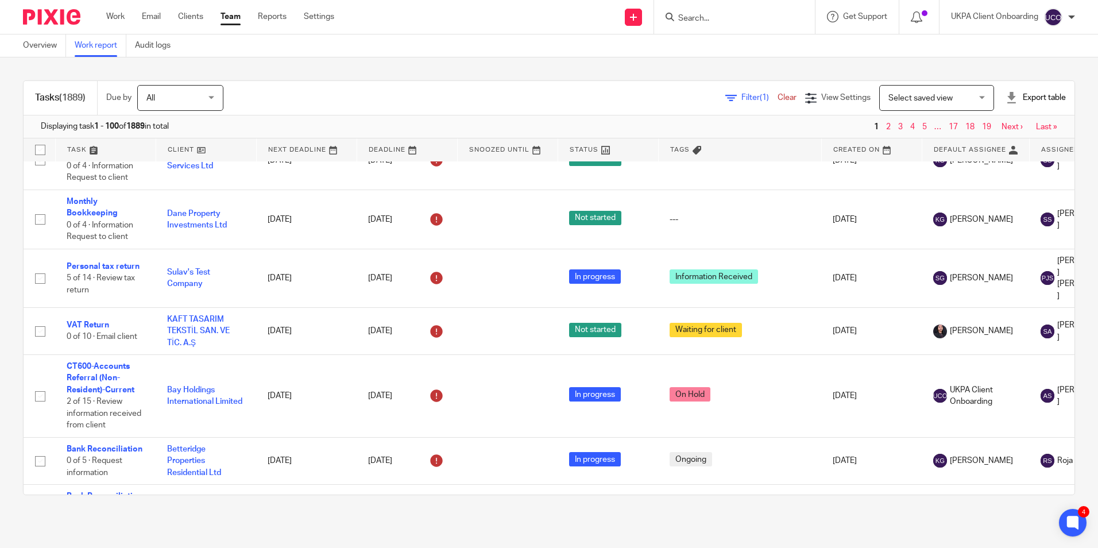
click at [741, 101] on span "Filter (1)" at bounding box center [759, 98] width 36 height 8
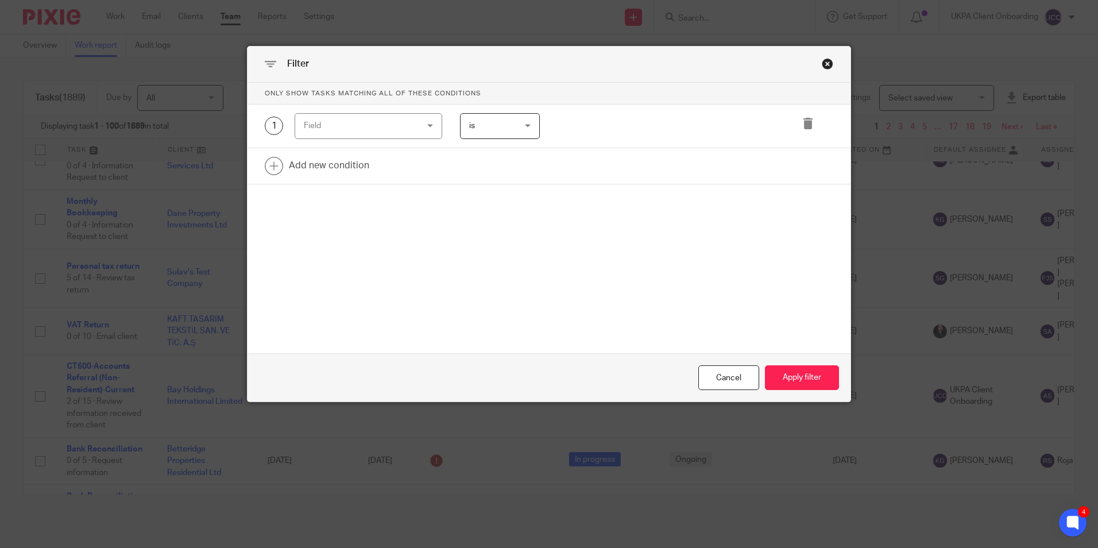
click at [408, 118] on div "Field" at bounding box center [359, 126] width 110 height 24
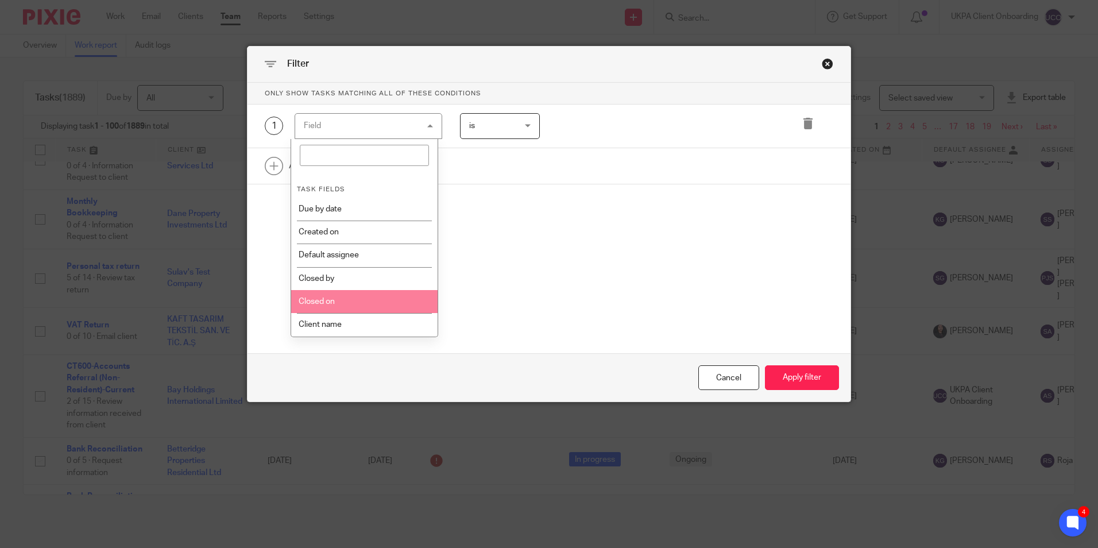
scroll to position [172, 0]
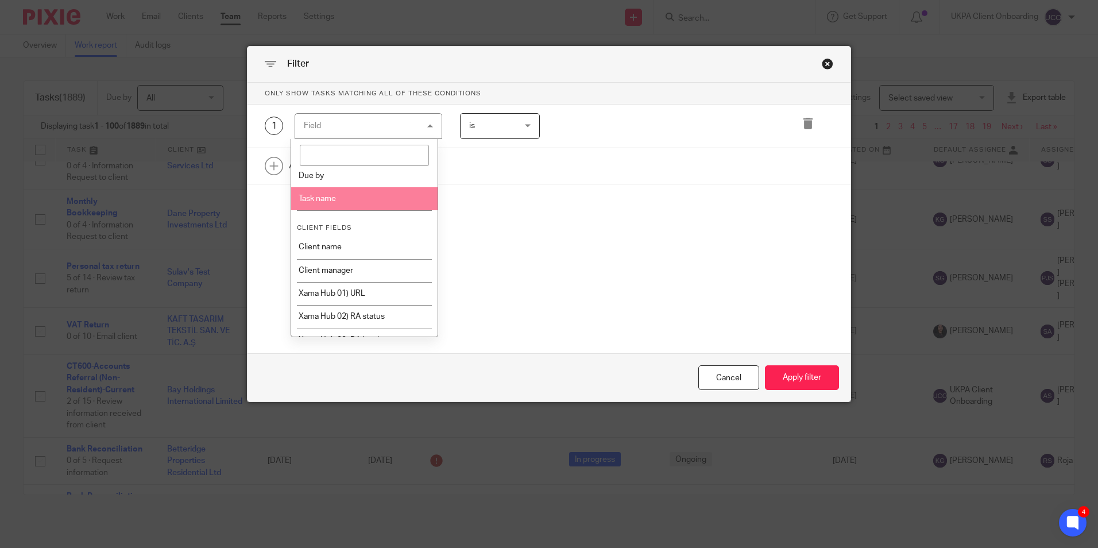
click at [349, 198] on li "Task name" at bounding box center [364, 198] width 146 height 23
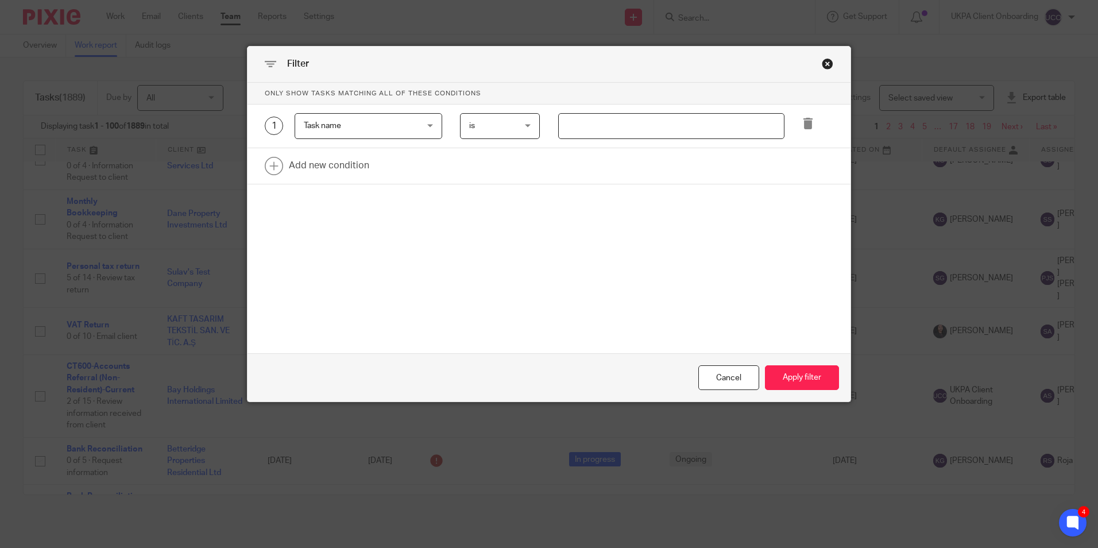
click at [583, 129] on input "text" at bounding box center [671, 126] width 226 height 26
click at [483, 123] on span "is" at bounding box center [497, 126] width 56 height 24
click at [610, 125] on input "text" at bounding box center [671, 126] width 226 height 26
paste input "Worldwide Disclosure"
type input "Worldwide"
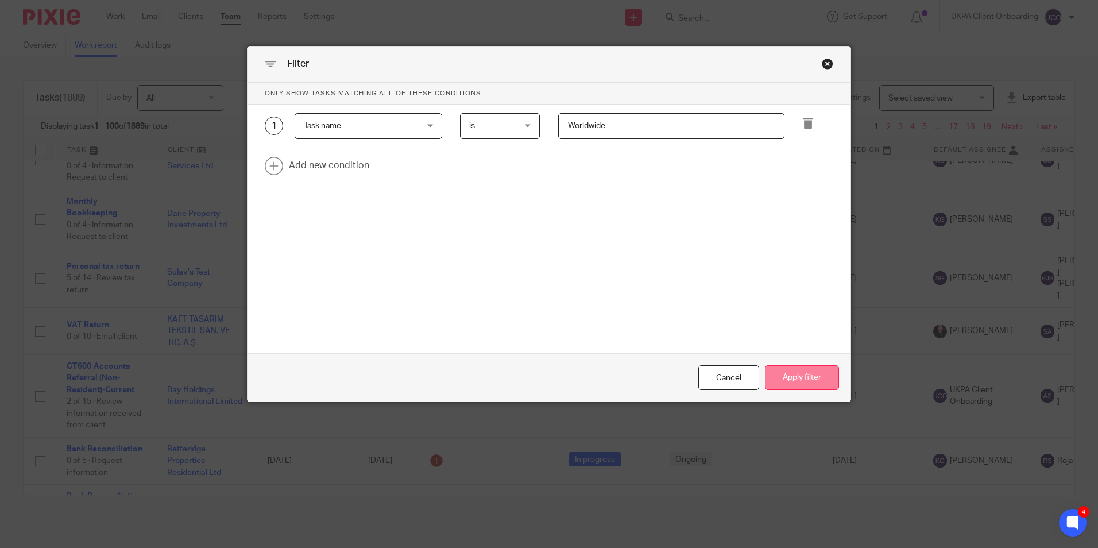
click at [811, 385] on button "Apply filter" at bounding box center [802, 377] width 74 height 25
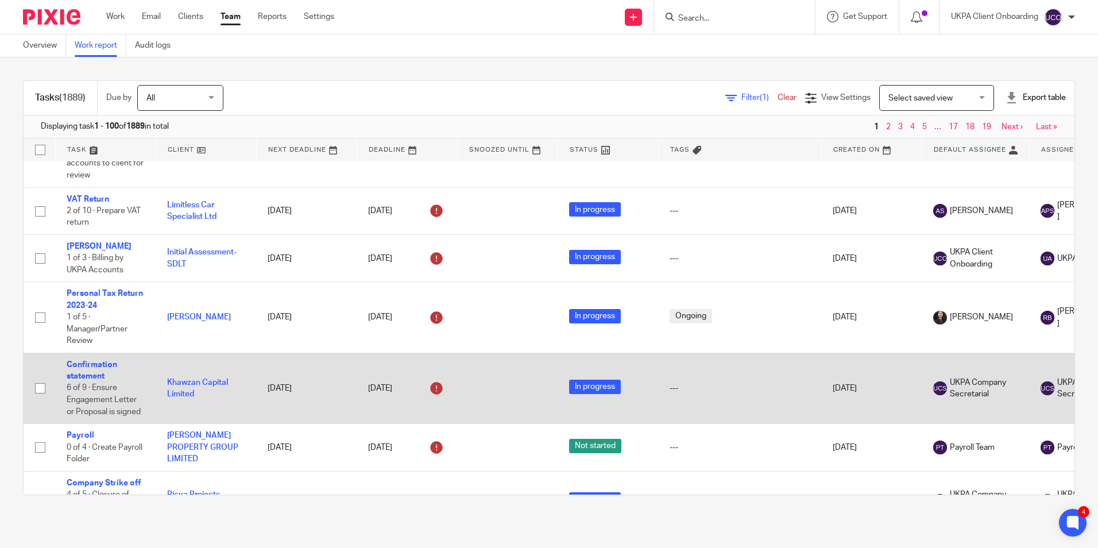
scroll to position [5117, 0]
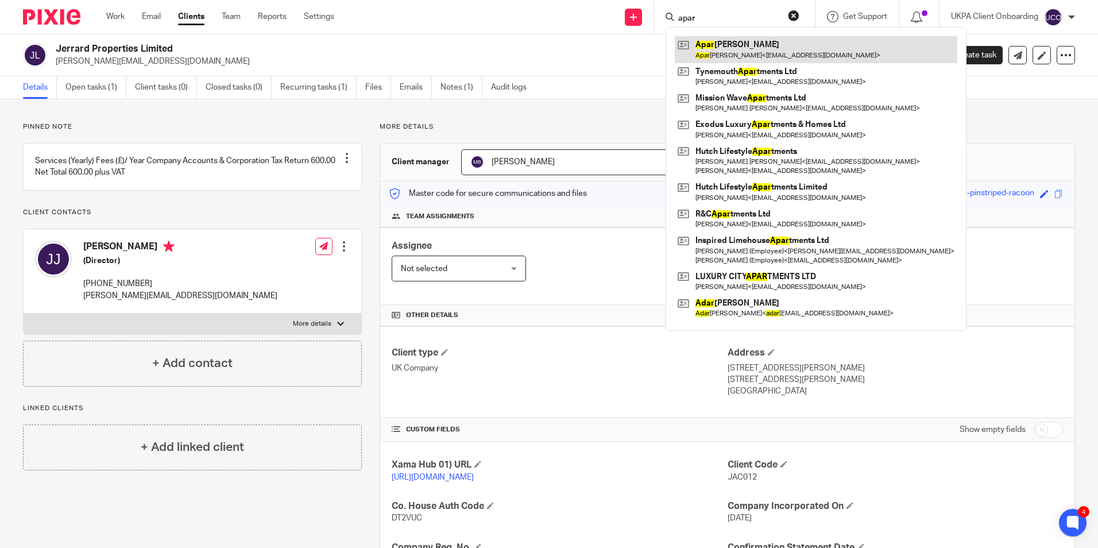
type input "apar"
click at [718, 47] on link at bounding box center [815, 49] width 282 height 26
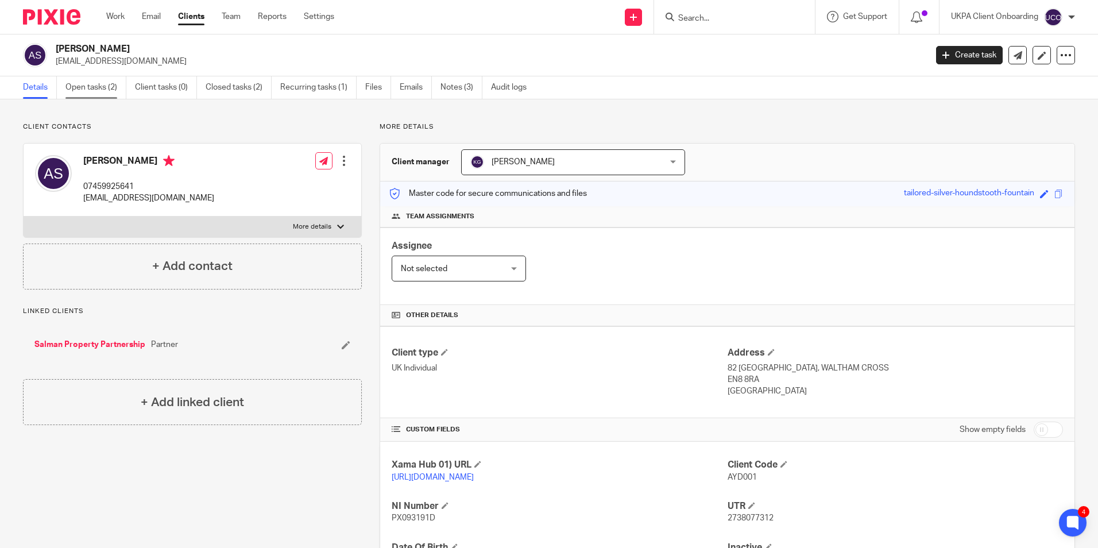
click at [99, 88] on link "Open tasks (2)" at bounding box center [95, 87] width 61 height 22
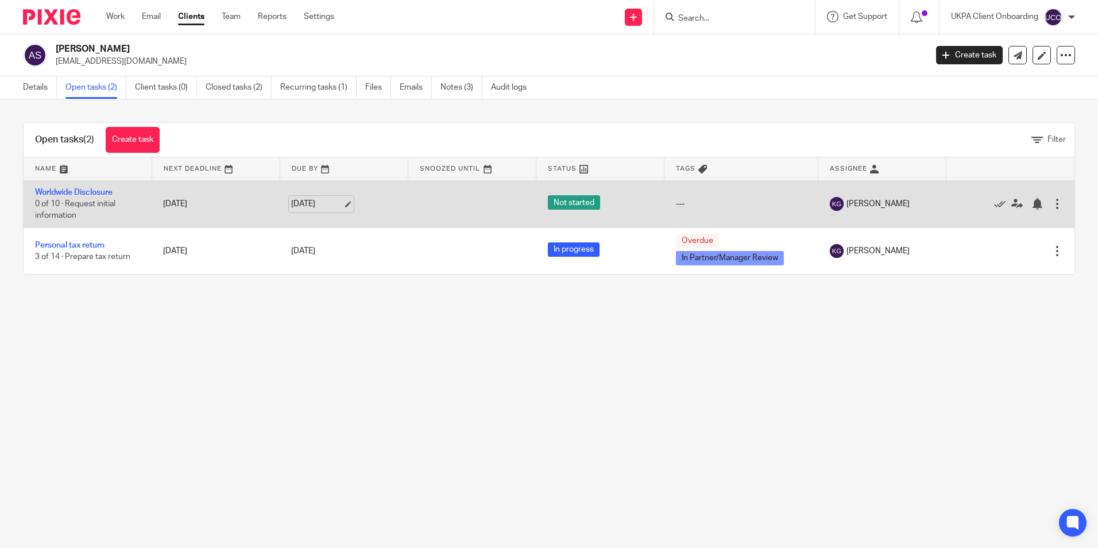
click at [343, 204] on link "[DATE]" at bounding box center [317, 204] width 52 height 12
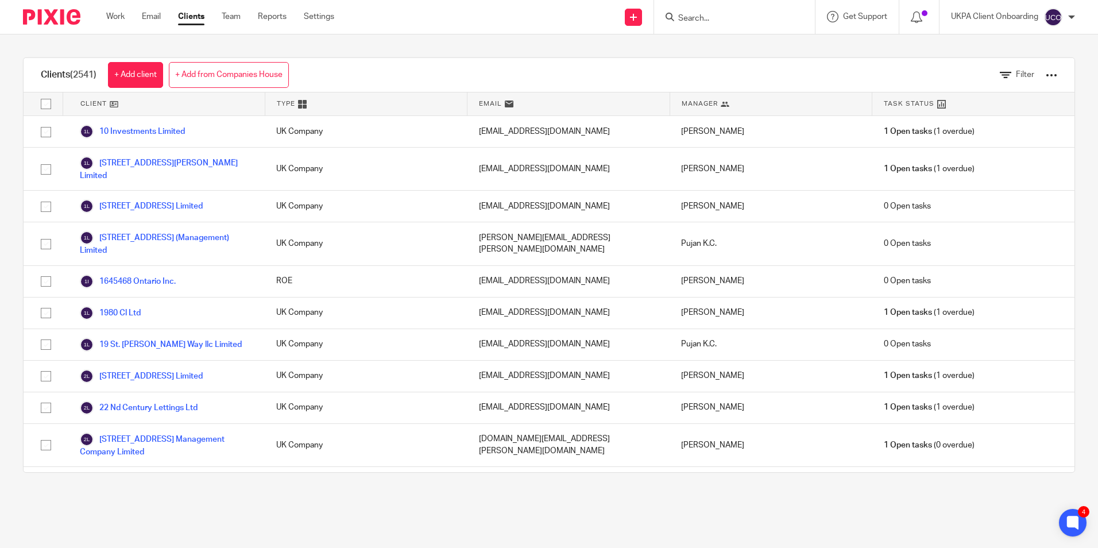
click at [1045, 78] on div at bounding box center [1050, 74] width 11 height 11
click at [1037, 82] on div at bounding box center [1033, 84] width 9 height 5
click at [924, 136] on link "Export clients to CSV file" at bounding box center [959, 135] width 160 height 17
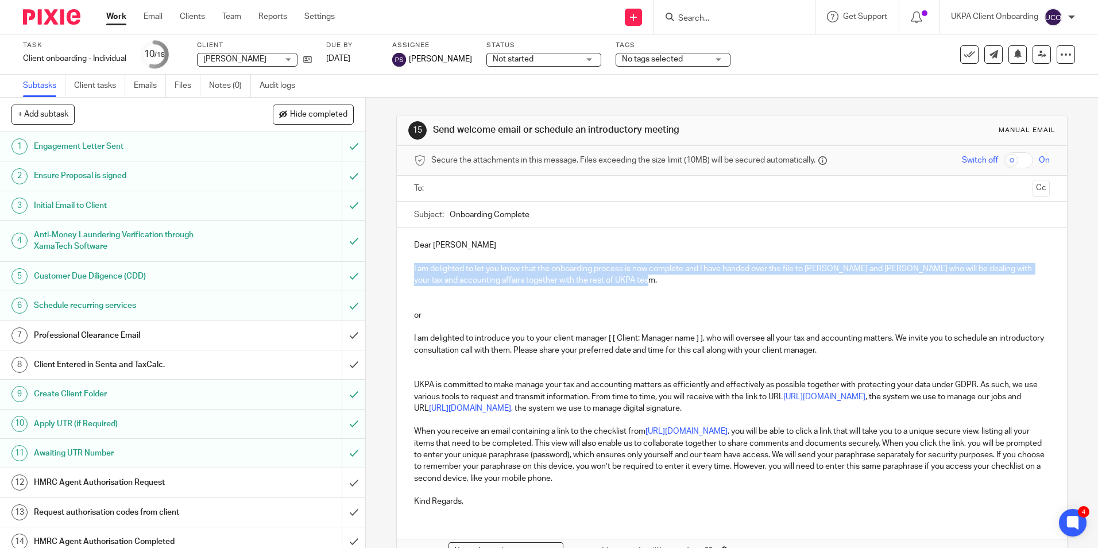
scroll to position [138, 0]
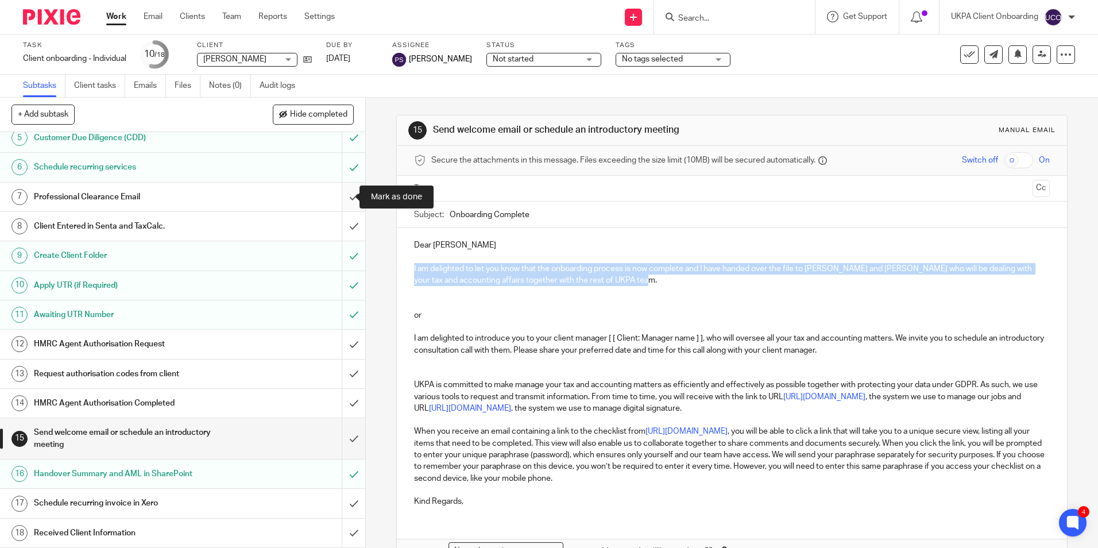
click at [340, 190] on input "submit" at bounding box center [182, 197] width 365 height 29
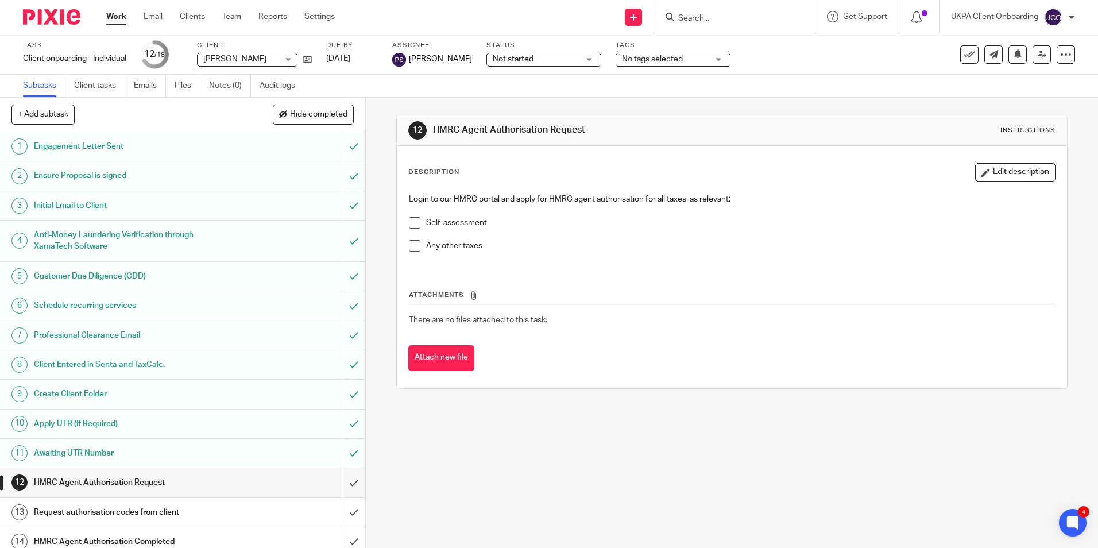
click at [693, 20] on input "Search" at bounding box center [728, 19] width 103 height 10
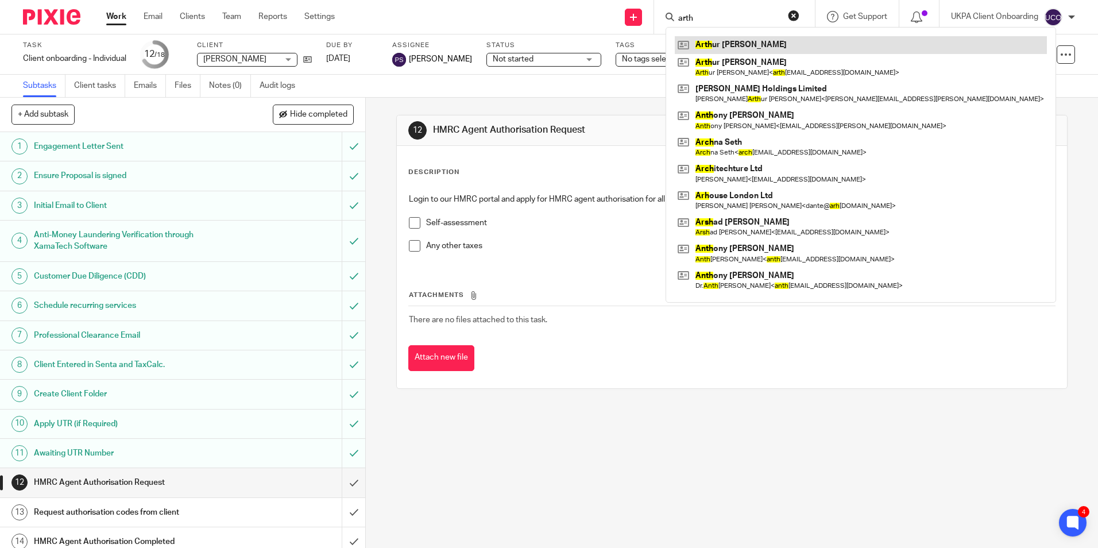
type input "arth"
click at [715, 48] on link at bounding box center [860, 44] width 372 height 17
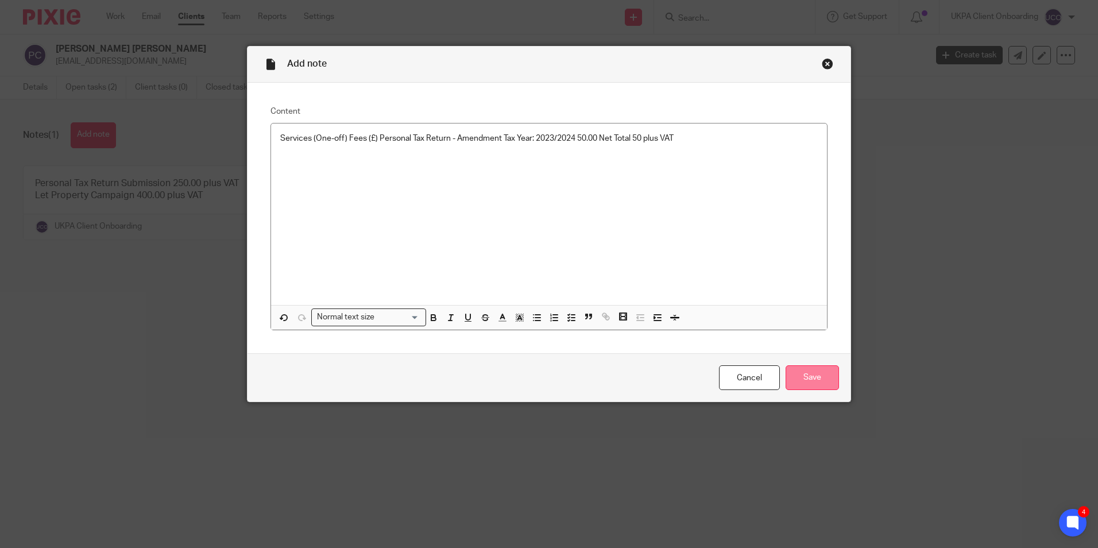
click at [815, 380] on input "Save" at bounding box center [811, 377] width 53 height 25
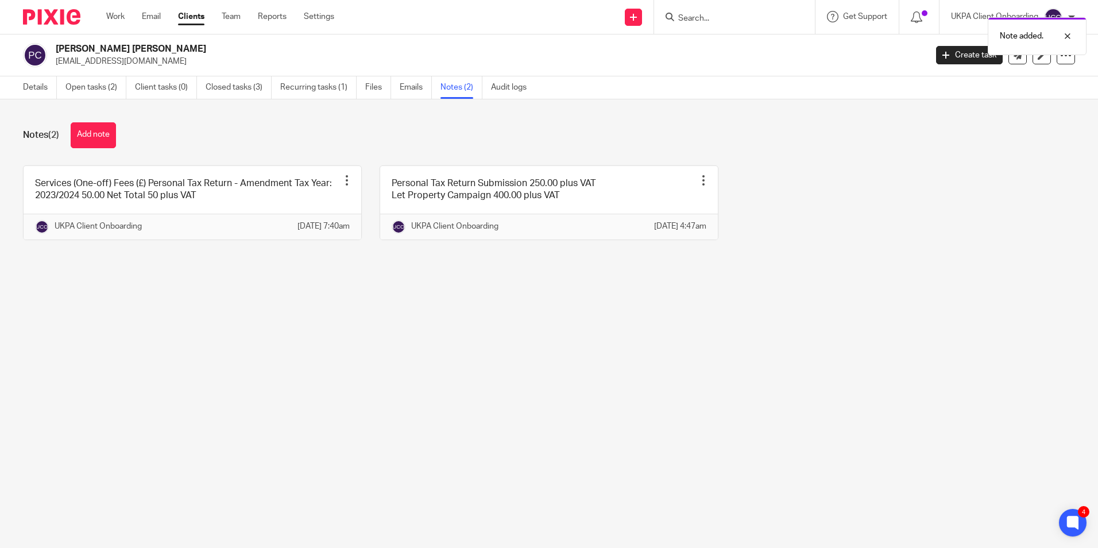
click at [730, 13] on div "Note added." at bounding box center [817, 33] width 537 height 44
click at [684, 17] on div "Note added." at bounding box center [817, 33] width 537 height 44
click at [686, 17] on div "Note added." at bounding box center [817, 33] width 537 height 44
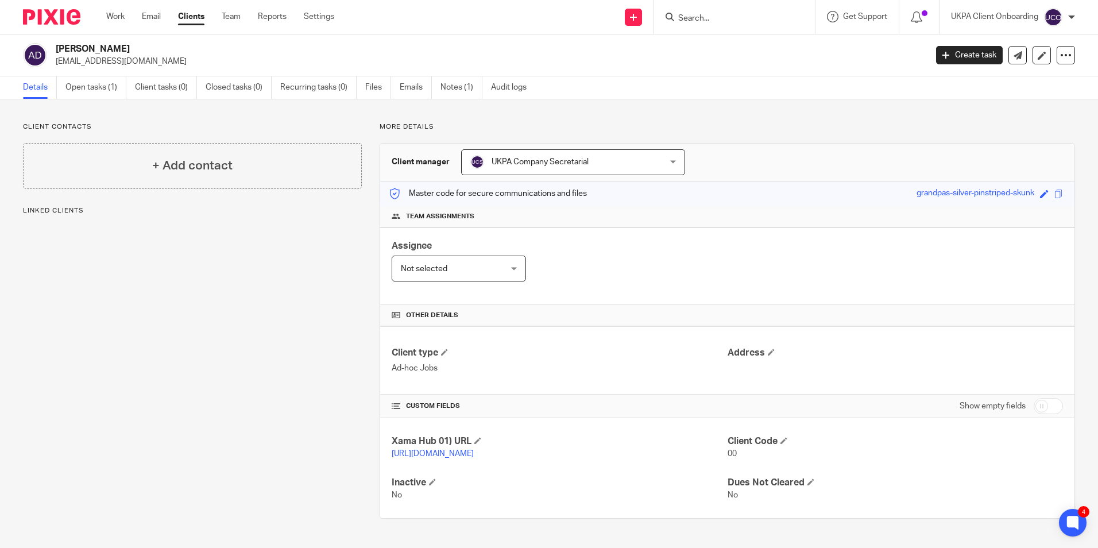
click at [714, 20] on input "Search" at bounding box center [728, 19] width 103 height 10
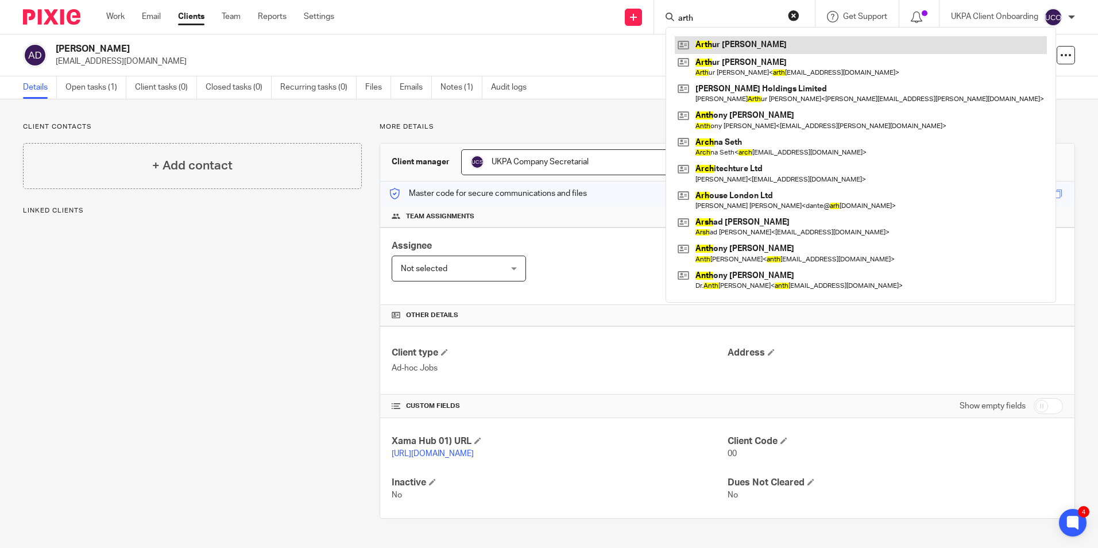
type input "arth"
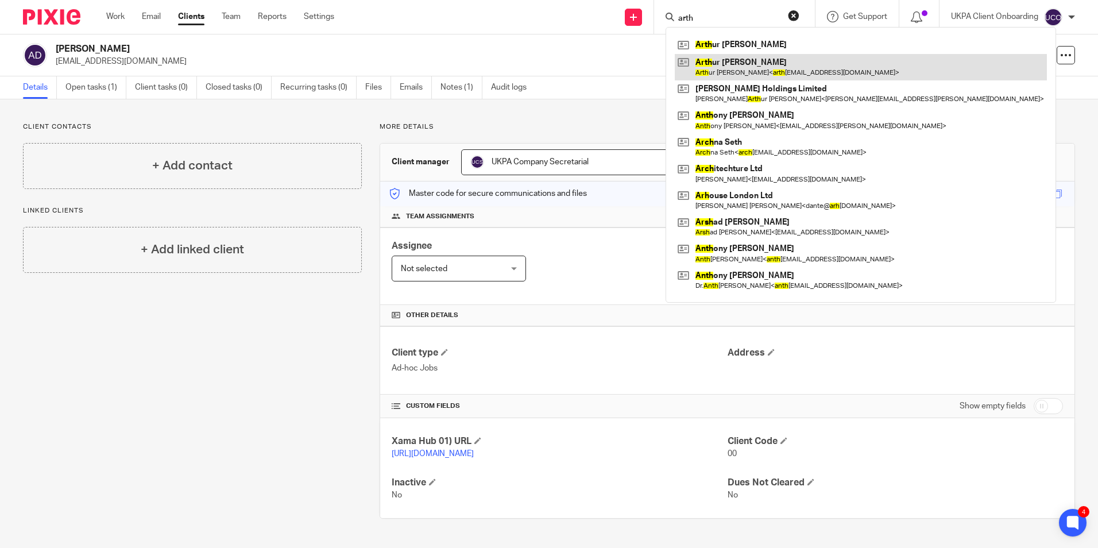
click at [729, 67] on link at bounding box center [860, 67] width 372 height 26
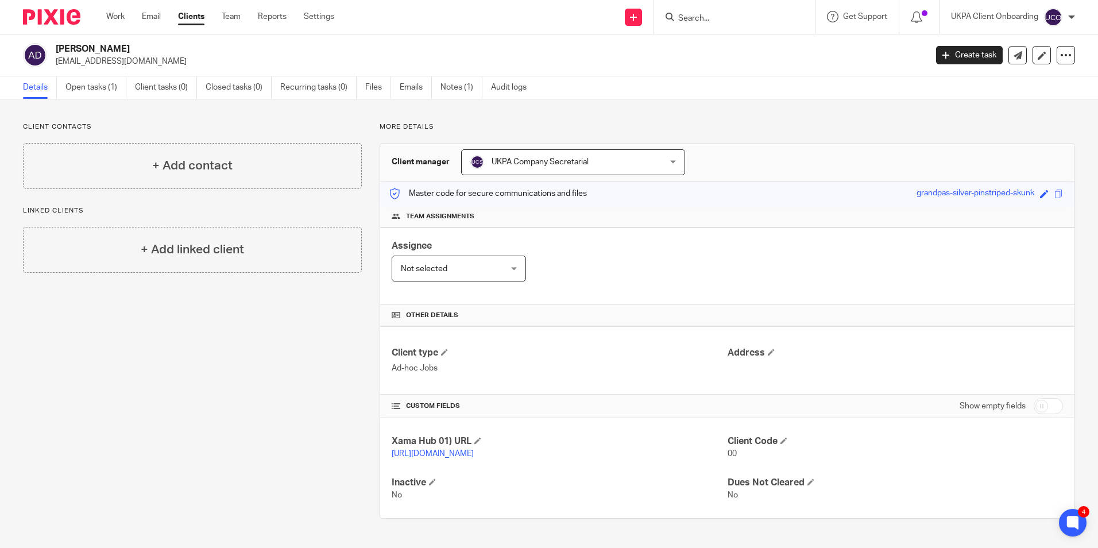
click at [701, 20] on input "Search" at bounding box center [728, 19] width 103 height 10
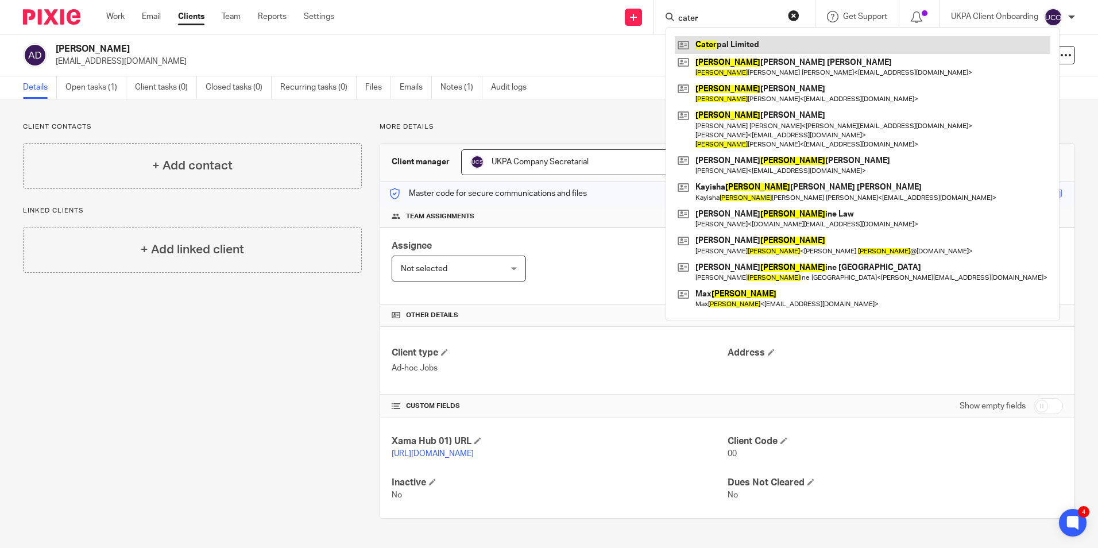
type input "cater"
click at [708, 51] on link at bounding box center [861, 44] width 375 height 17
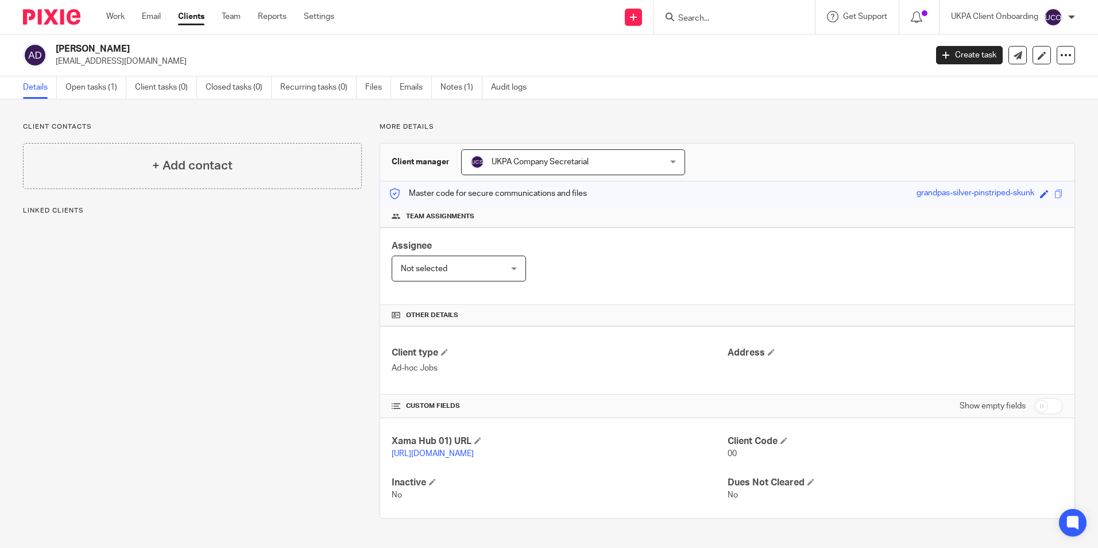
click at [515, 87] on link "Audit logs" at bounding box center [513, 87] width 44 height 22
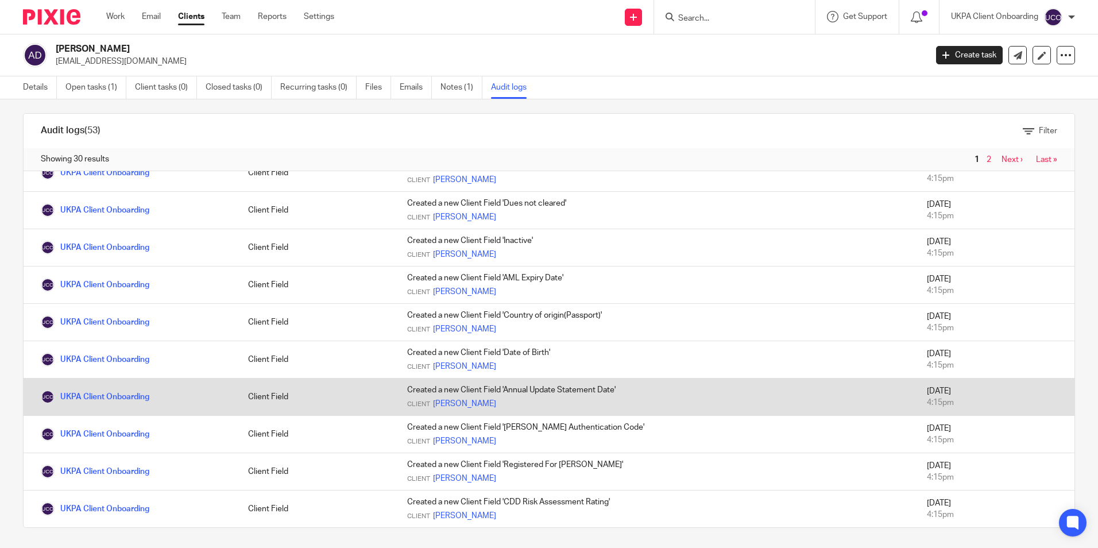
scroll to position [12, 0]
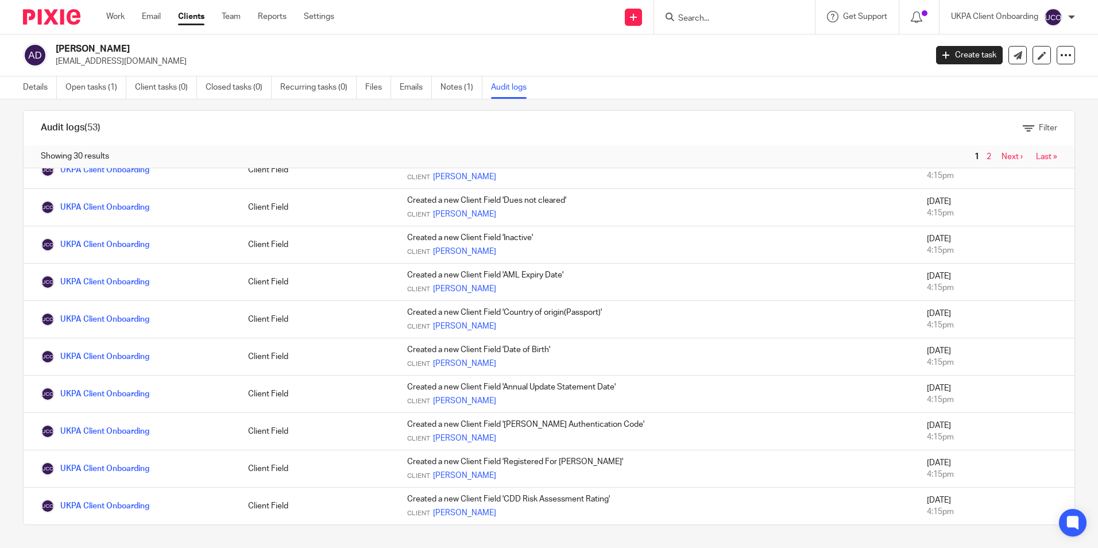
click at [1036, 157] on link "Last »" at bounding box center [1046, 157] width 21 height 8
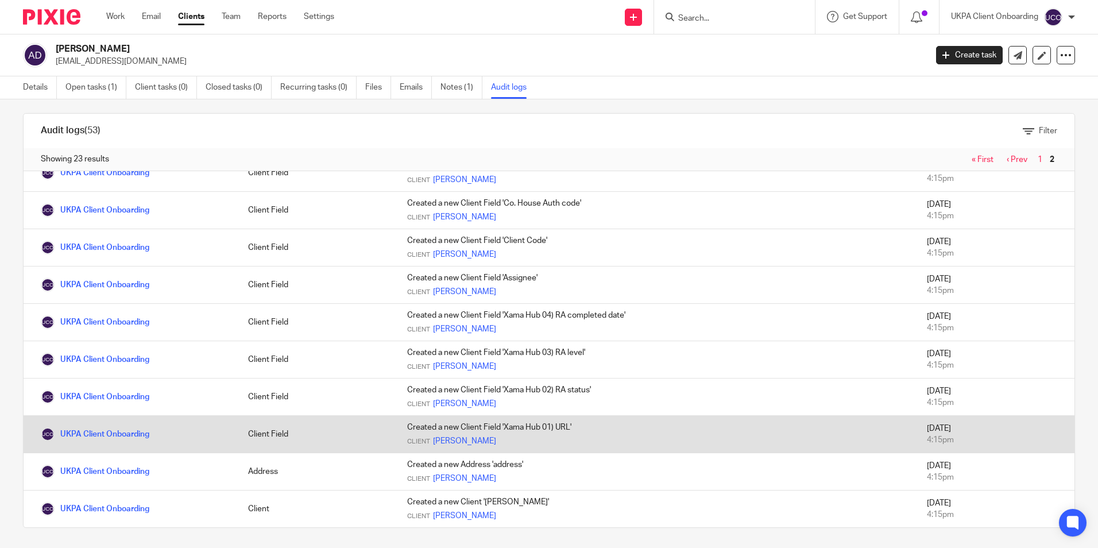
scroll to position [12, 0]
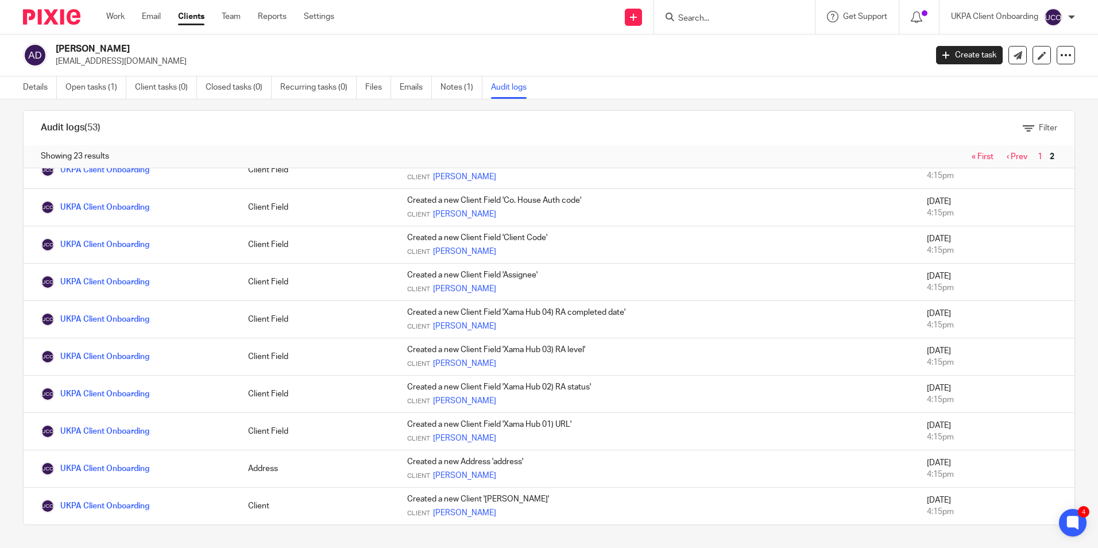
click at [700, 22] on input "Search" at bounding box center [728, 19] width 103 height 10
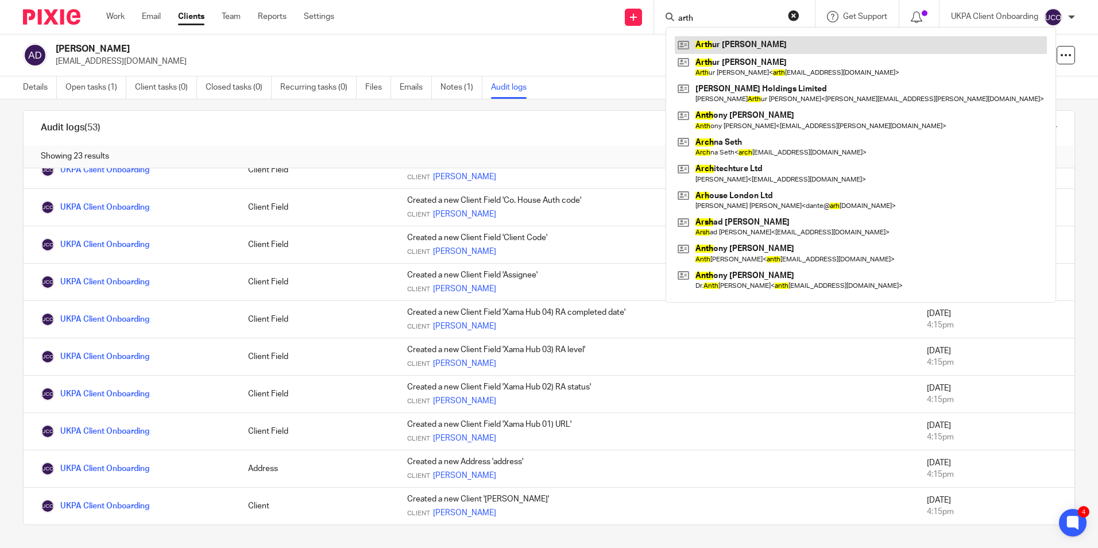
type input "arth"
click at [36, 88] on link "Details" at bounding box center [40, 87] width 34 height 22
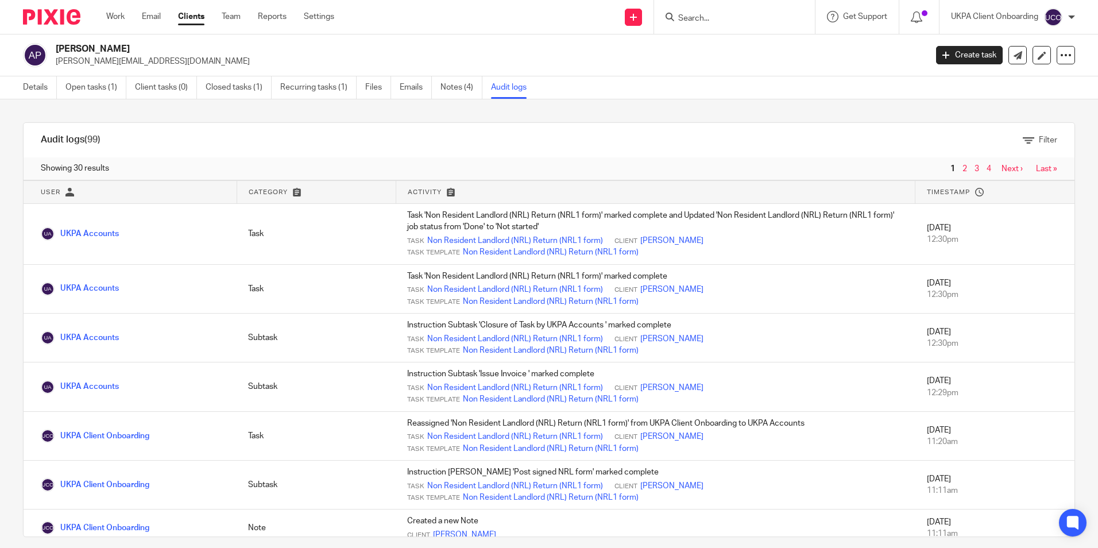
scroll to position [746, 0]
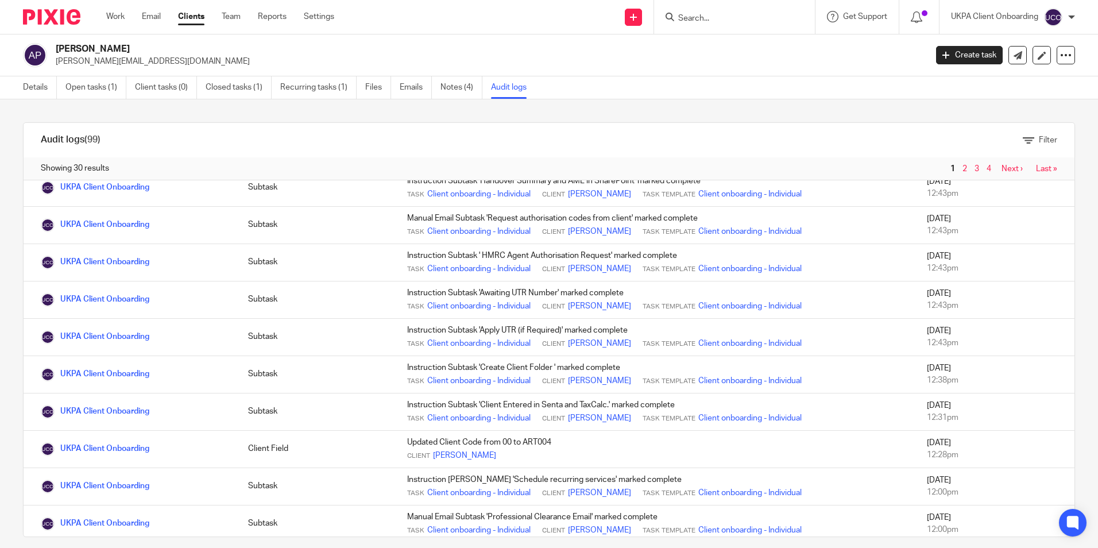
click at [1036, 165] on link "Last »" at bounding box center [1046, 169] width 21 height 8
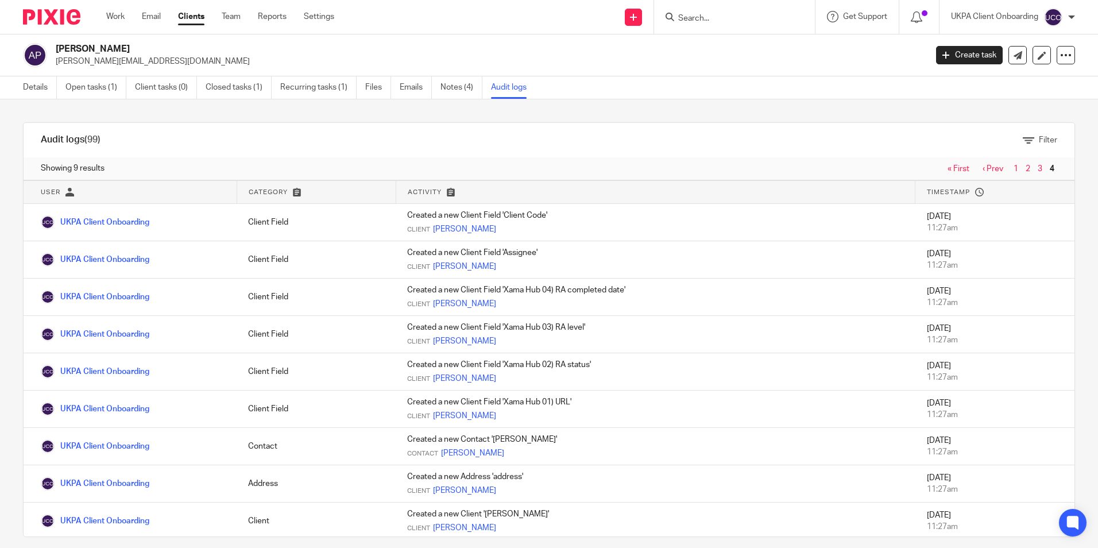
scroll to position [3, 0]
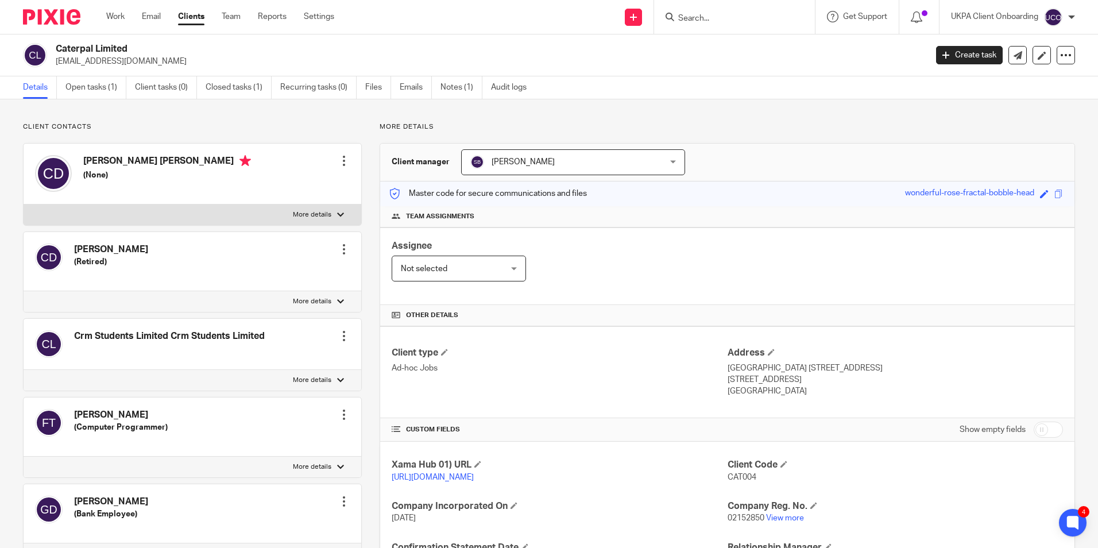
click at [707, 25] on div at bounding box center [734, 17] width 161 height 34
click at [706, 20] on input "Search" at bounding box center [728, 19] width 103 height 10
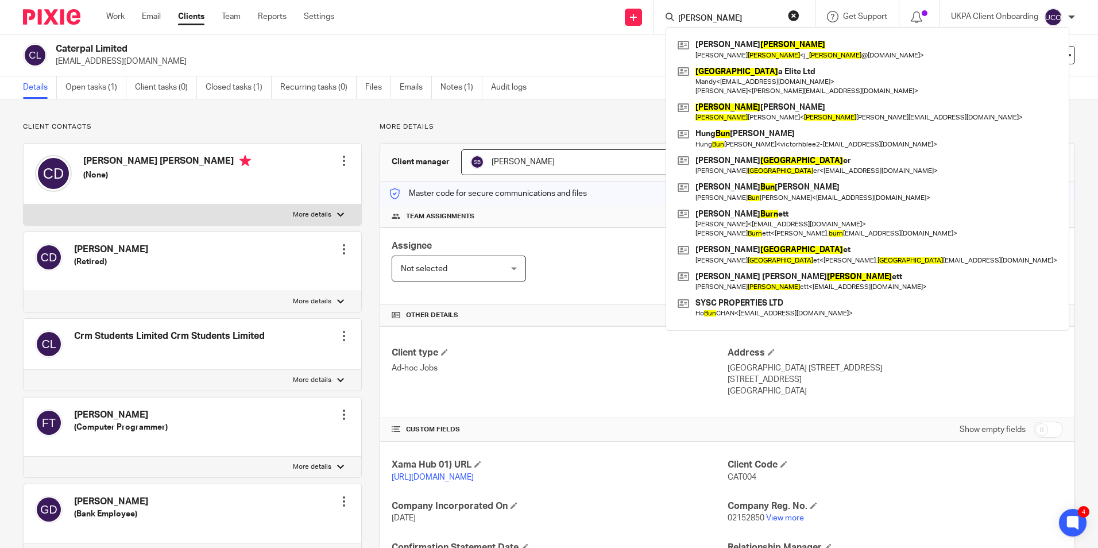
click at [714, 15] on input "[PERSON_NAME]" at bounding box center [728, 19] width 103 height 10
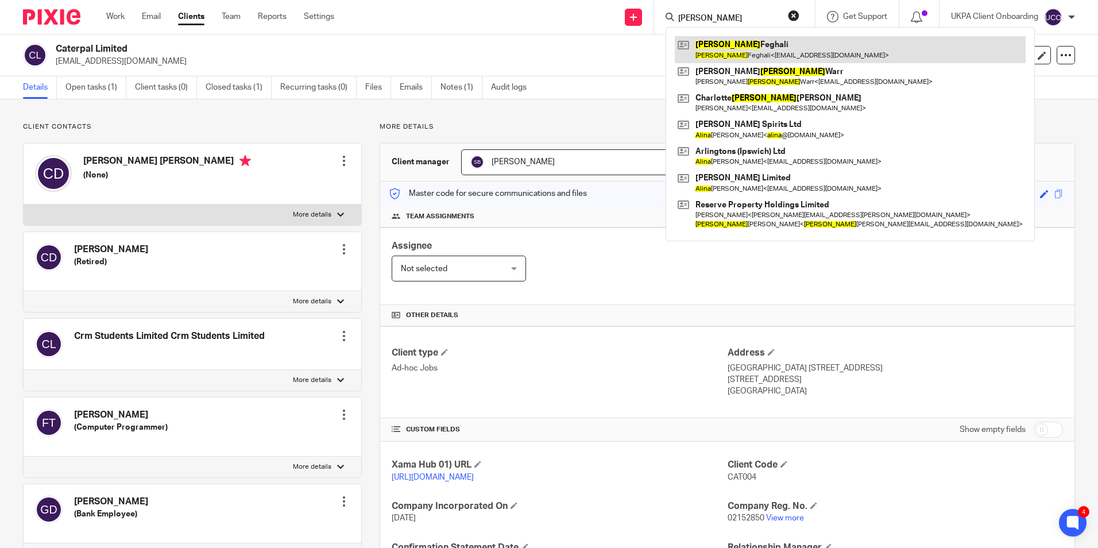
type input "[PERSON_NAME]"
click at [736, 46] on link at bounding box center [849, 49] width 351 height 26
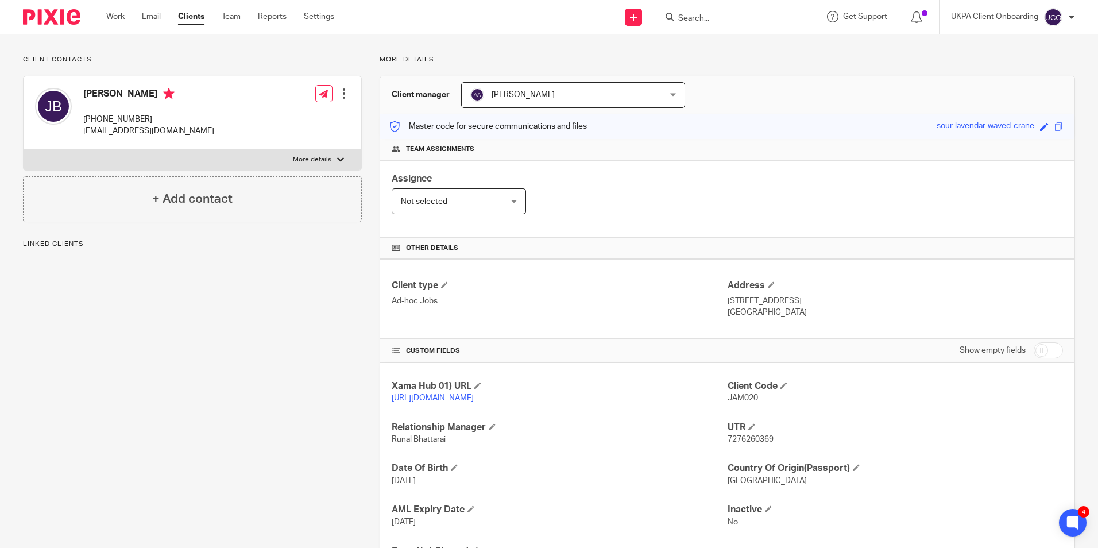
scroll to position [141, 0]
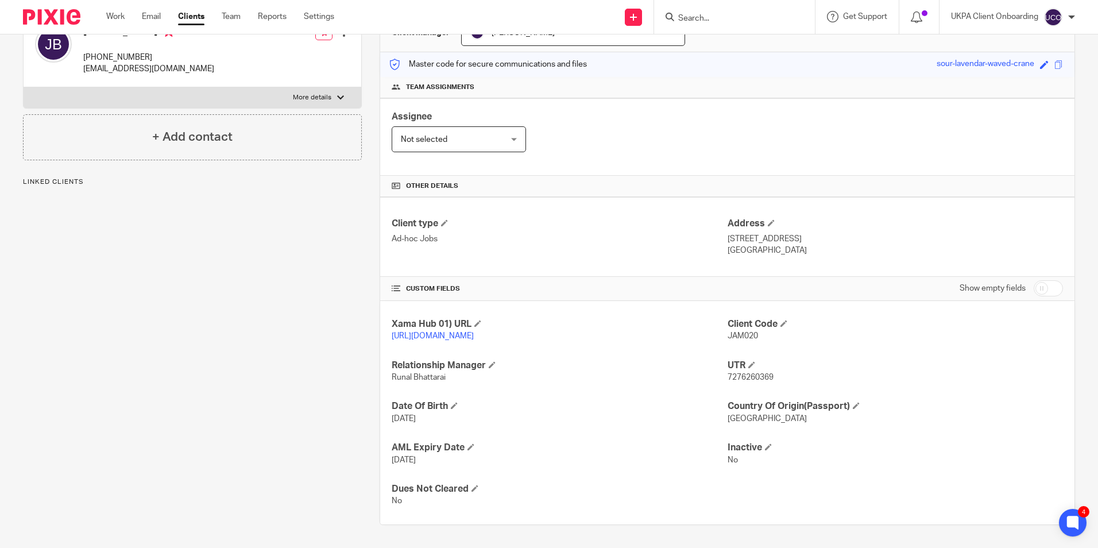
click at [760, 377] on span "7276260369" at bounding box center [750, 377] width 46 height 8
copy span "7276260369"
drag, startPoint x: 720, startPoint y: 227, endPoint x: 764, endPoint y: 227, distance: 44.2
click at [764, 227] on div "Client type Ad-hoc Jobs Address [STREET_ADDRESS] [GEOGRAPHIC_DATA]" at bounding box center [727, 237] width 694 height 80
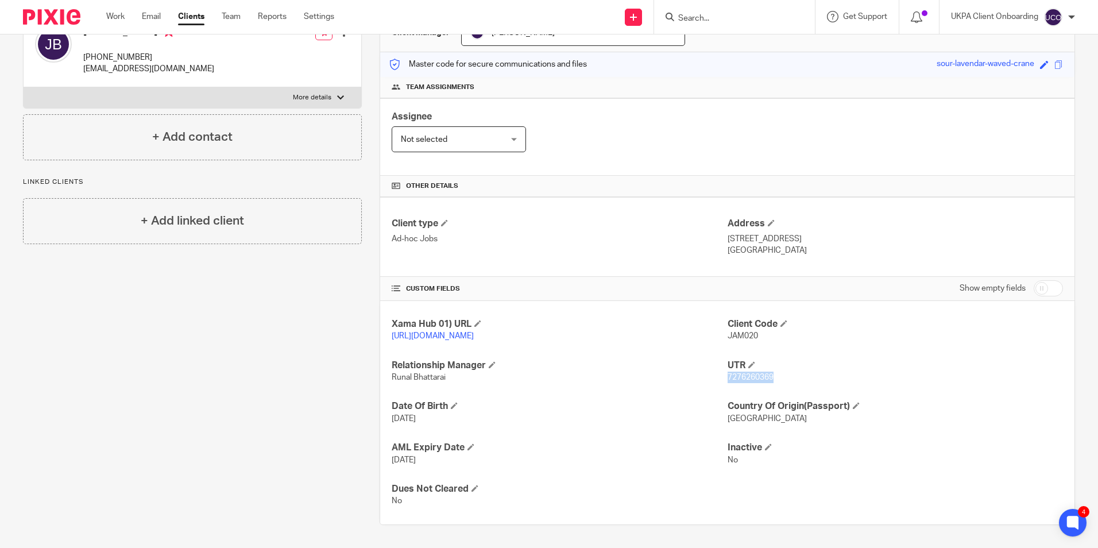
drag, startPoint x: 390, startPoint y: 417, endPoint x: 439, endPoint y: 420, distance: 48.3
click at [439, 420] on p "[DATE]" at bounding box center [558, 418] width 335 height 11
copy span "[DATE]"
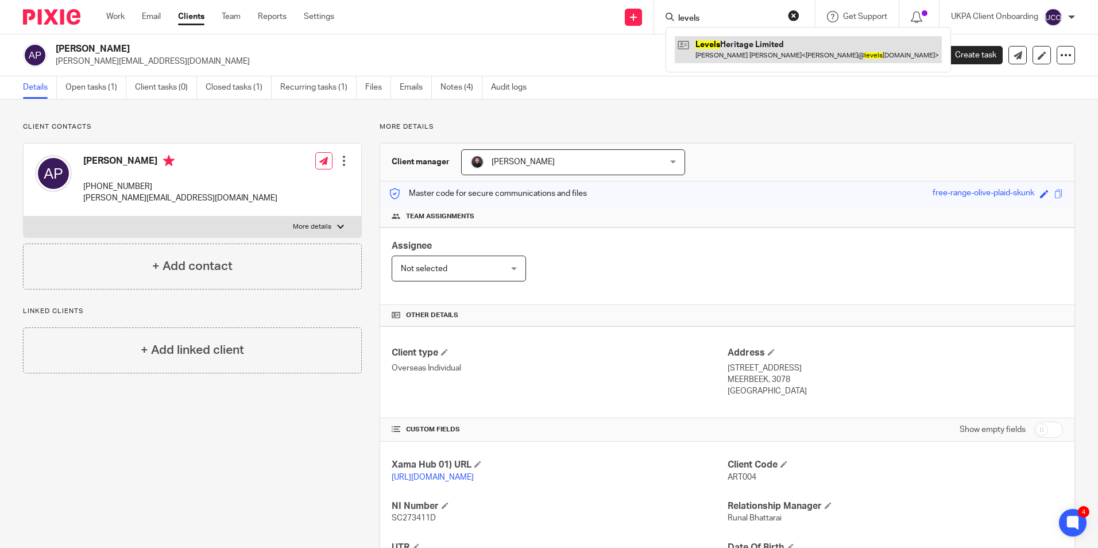
type input "levels"
click at [722, 52] on link at bounding box center [807, 49] width 267 height 26
